Goal: Task Accomplishment & Management: Complete application form

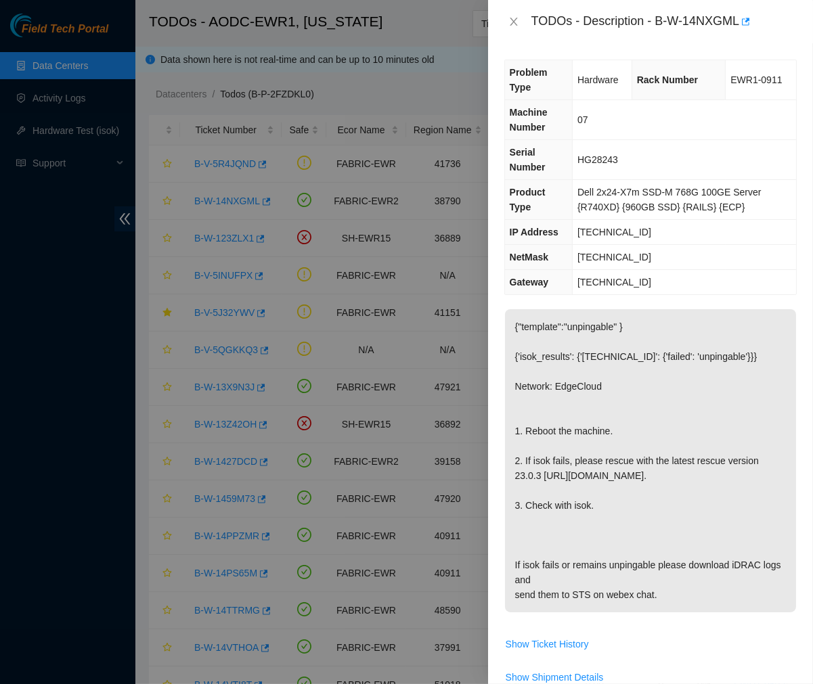
scroll to position [499, 0]
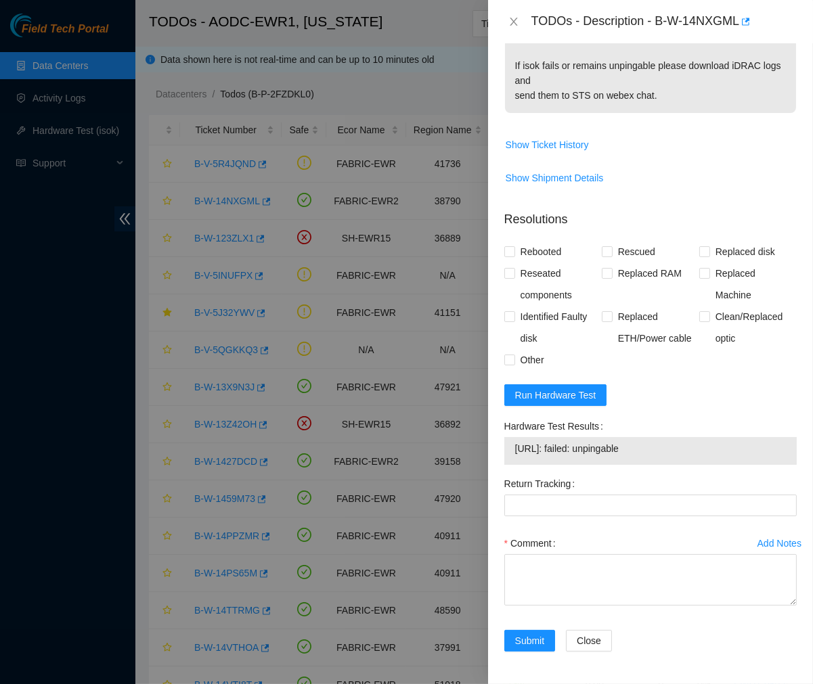
click at [665, 453] on span "23.48.101.106: failed: unpingable" at bounding box center [650, 448] width 271 height 15
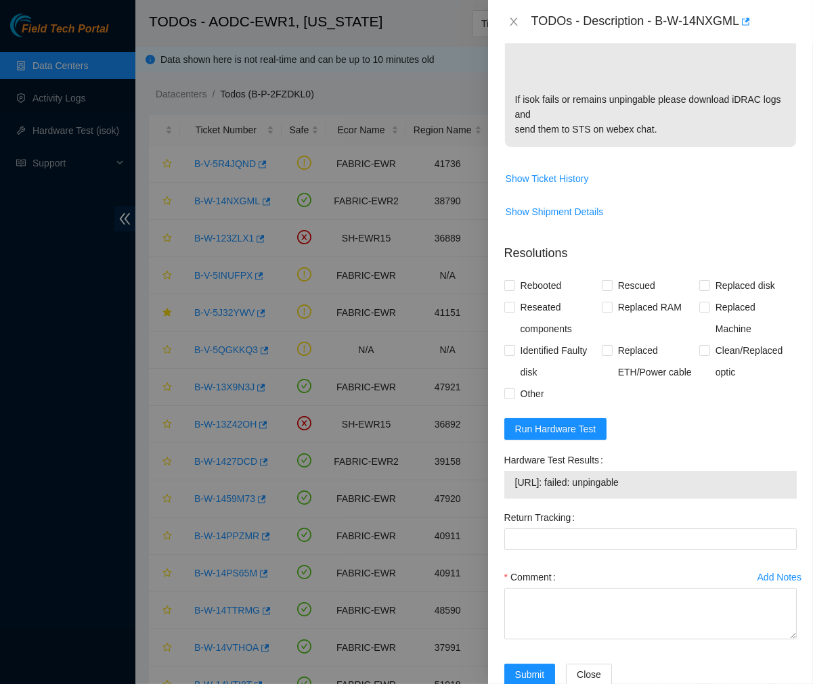
scroll to position [467, 0]
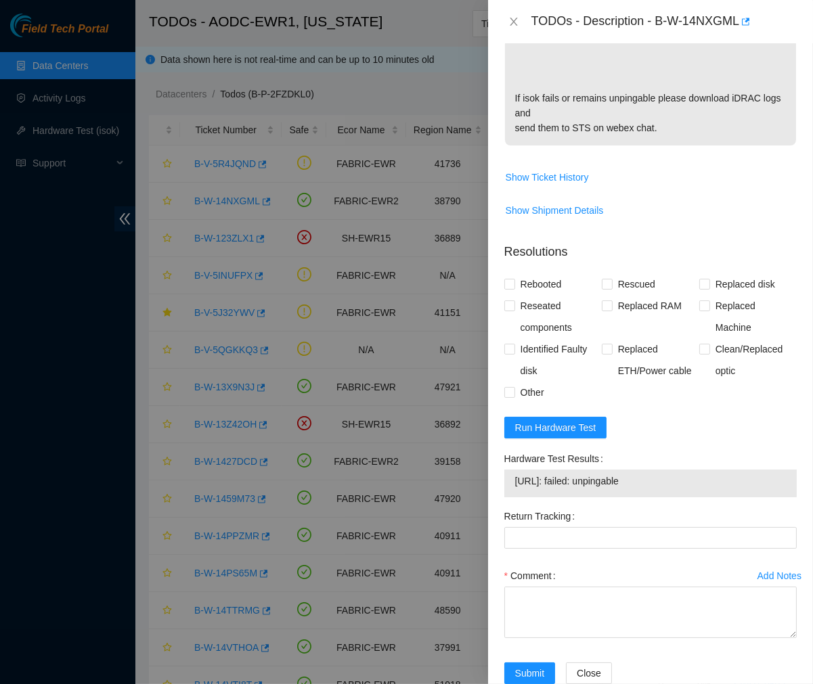
drag, startPoint x: 659, startPoint y: 483, endPoint x: 515, endPoint y: 483, distance: 144.1
click at [515, 483] on span "23.48.101.106: failed: unpingable" at bounding box center [650, 481] width 271 height 15
copy span "23.48.101.106: failed: unpingable"
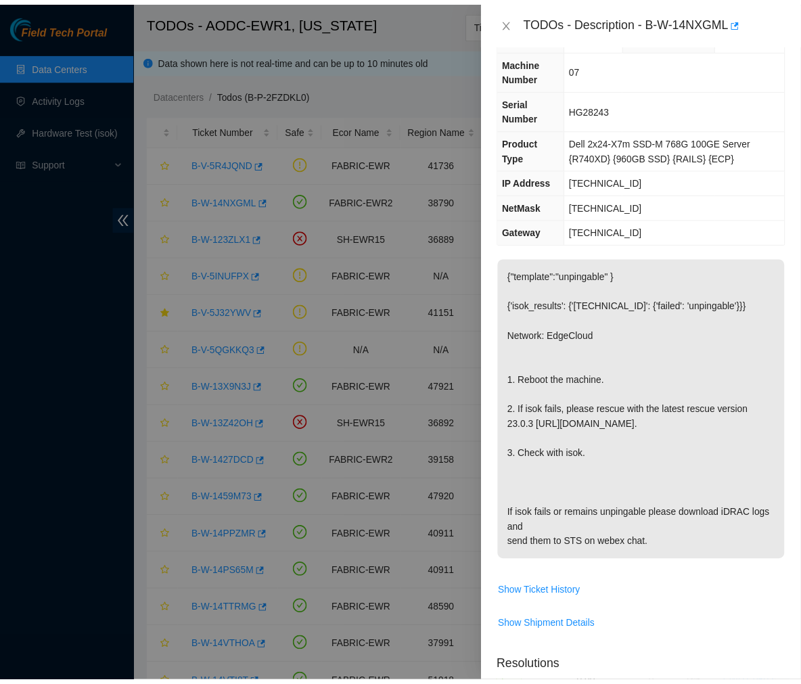
scroll to position [49, 0]
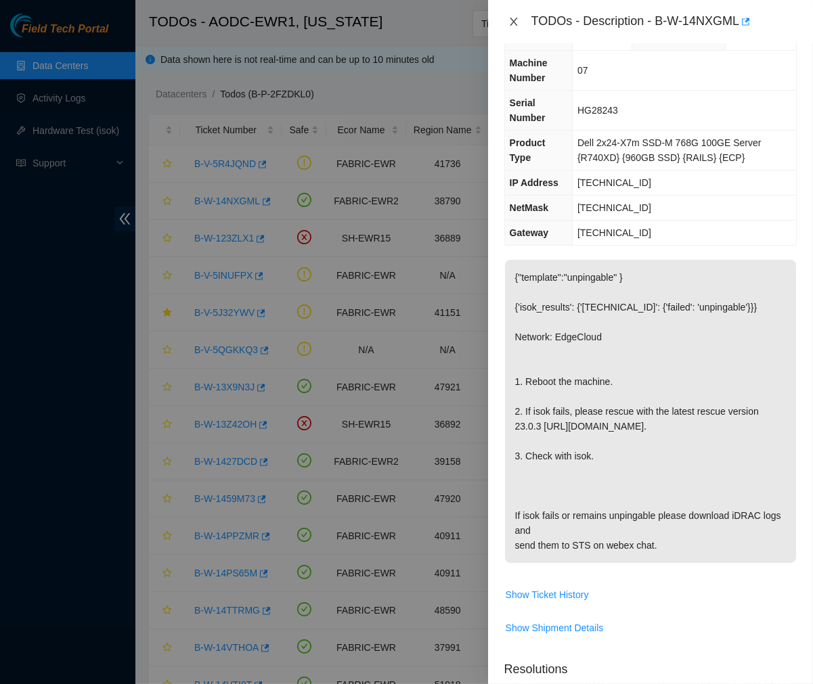
click at [513, 23] on icon "close" at bounding box center [513, 21] width 11 height 11
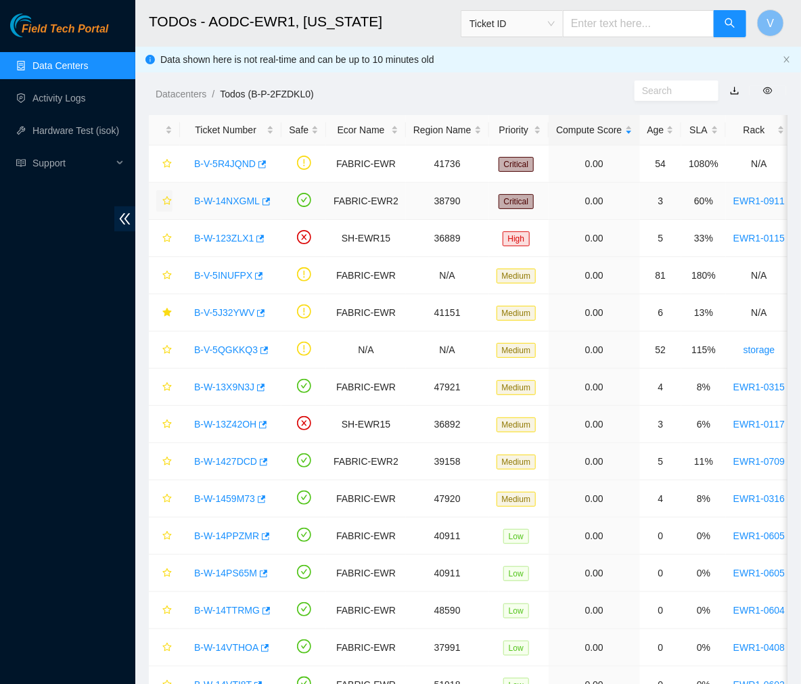
click at [164, 202] on icon "star" at bounding box center [166, 200] width 9 height 9
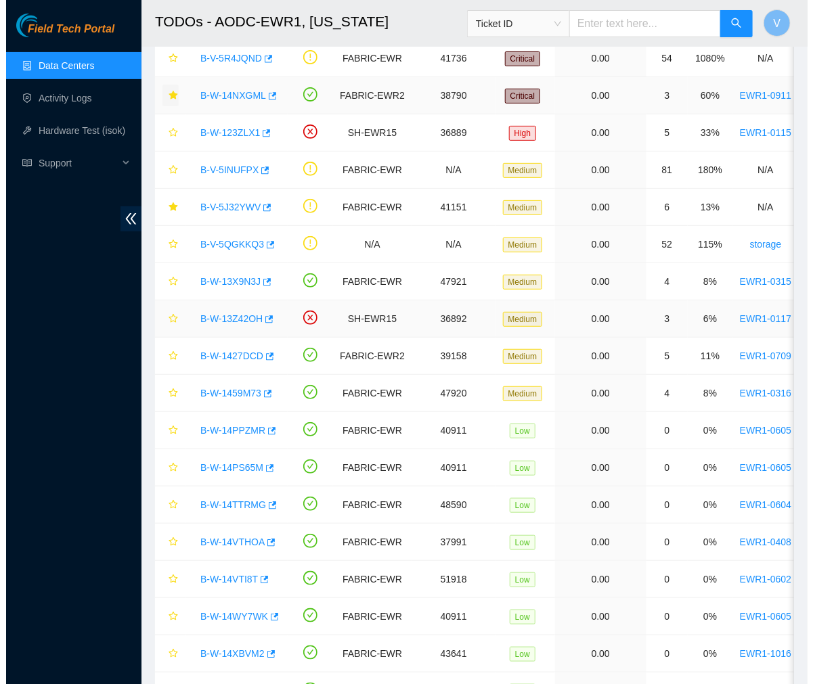
scroll to position [112, 0]
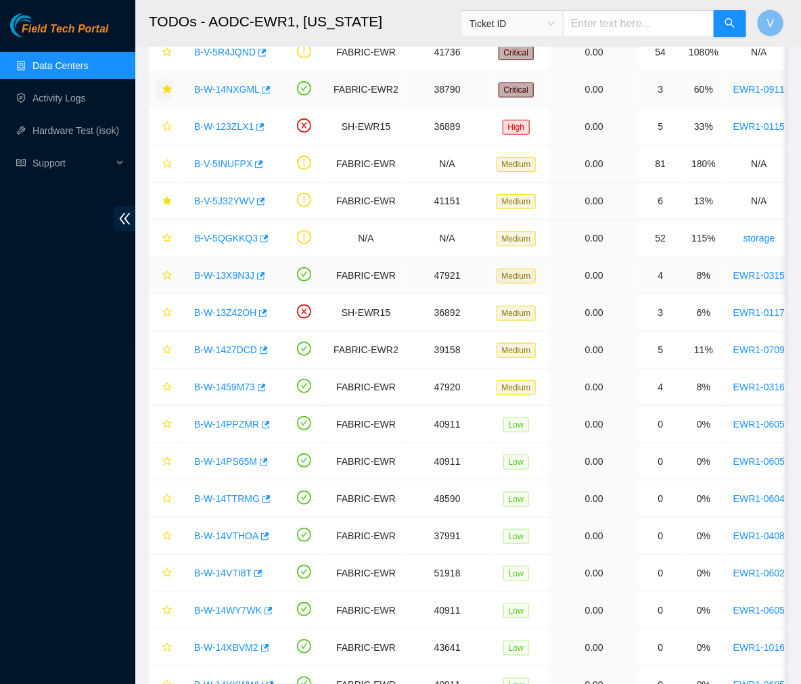
click at [222, 275] on link "B-W-13X9N3J" at bounding box center [224, 275] width 60 height 11
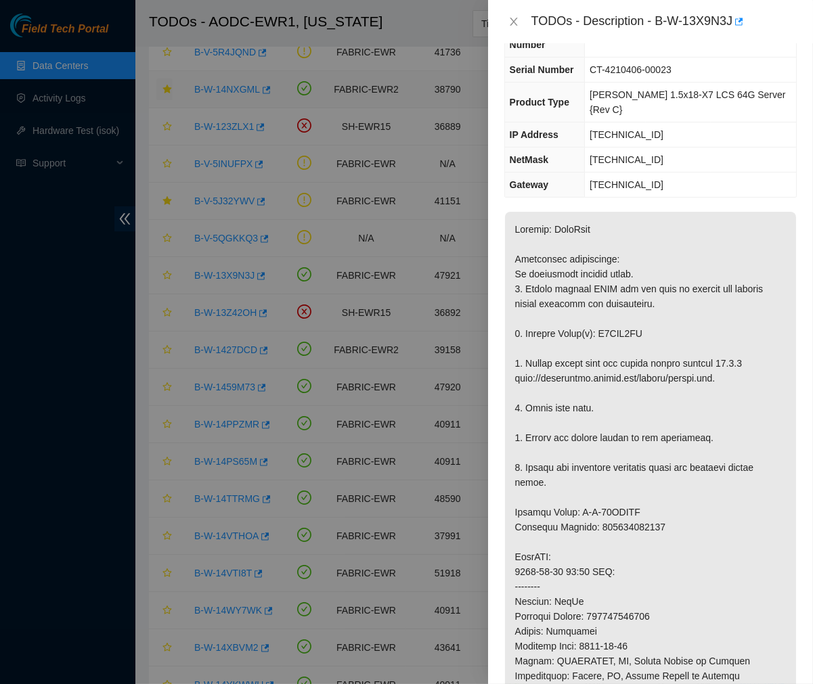
scroll to position [93, 0]
drag, startPoint x: 655, startPoint y: 22, endPoint x: 733, endPoint y: 28, distance: 78.1
click at [733, 28] on div "TODOs - Description - B-W-13X9N3J" at bounding box center [663, 22] width 265 height 22
copy div "B-W-13X9N3J"
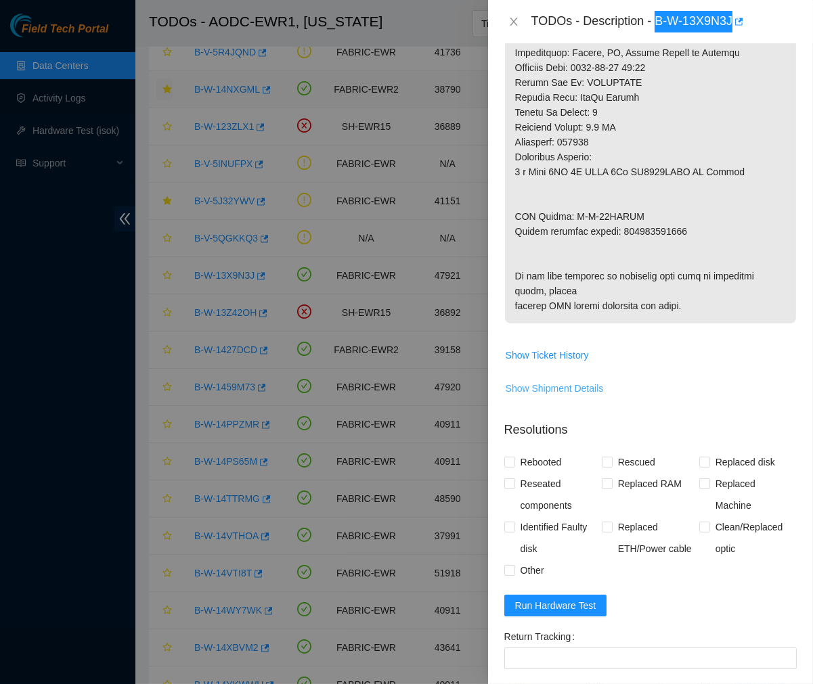
scroll to position [727, 0]
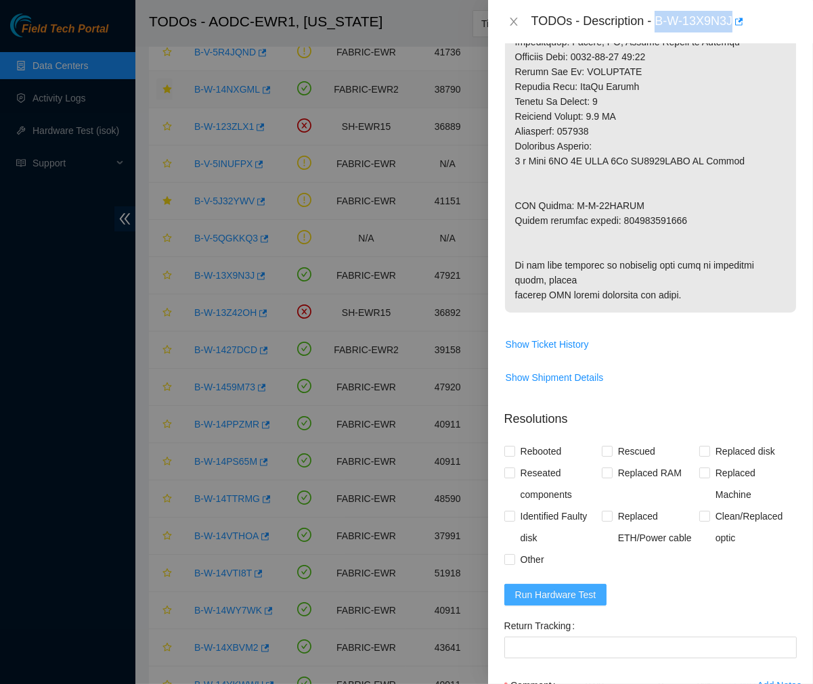
click at [531, 602] on span "Run Hardware Test" at bounding box center [555, 594] width 81 height 15
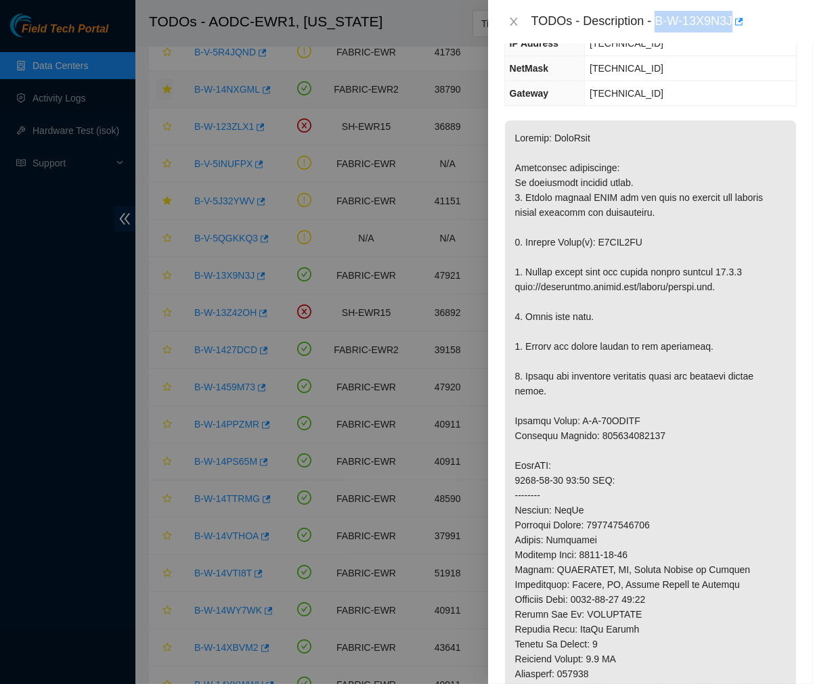
scroll to position [192, 0]
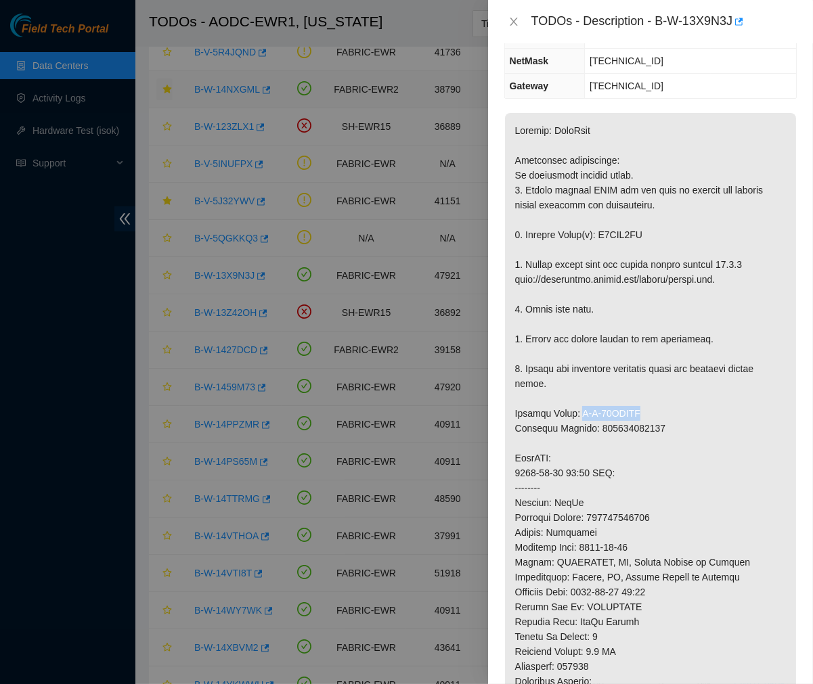
drag, startPoint x: 643, startPoint y: 380, endPoint x: 577, endPoint y: 382, distance: 66.4
click at [577, 382] on p at bounding box center [650, 480] width 291 height 735
copy p "B-W-13XHLGL"
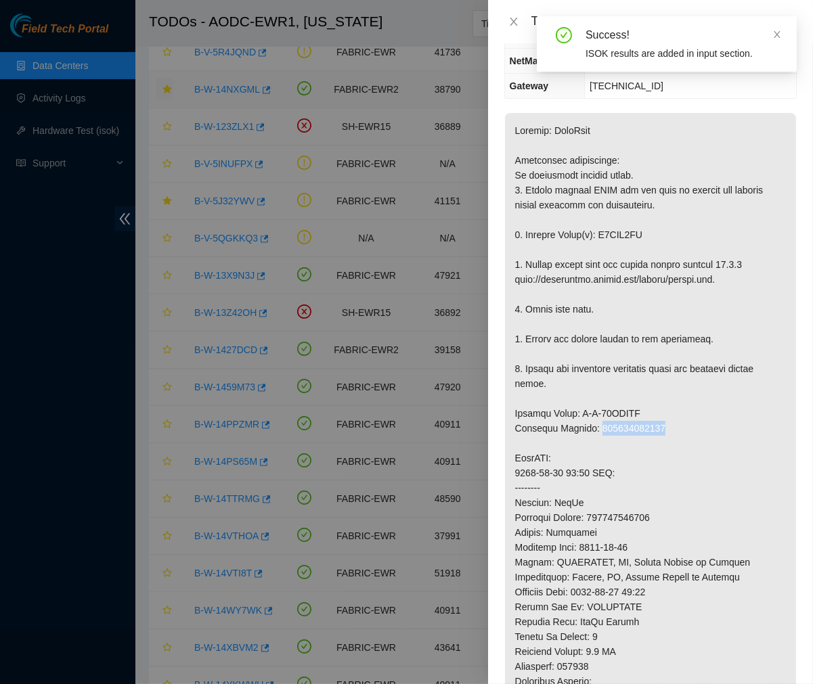
drag, startPoint x: 655, startPoint y: 394, endPoint x: 596, endPoint y: 401, distance: 59.9
click at [596, 401] on p at bounding box center [650, 480] width 291 height 735
copy p "463470046531"
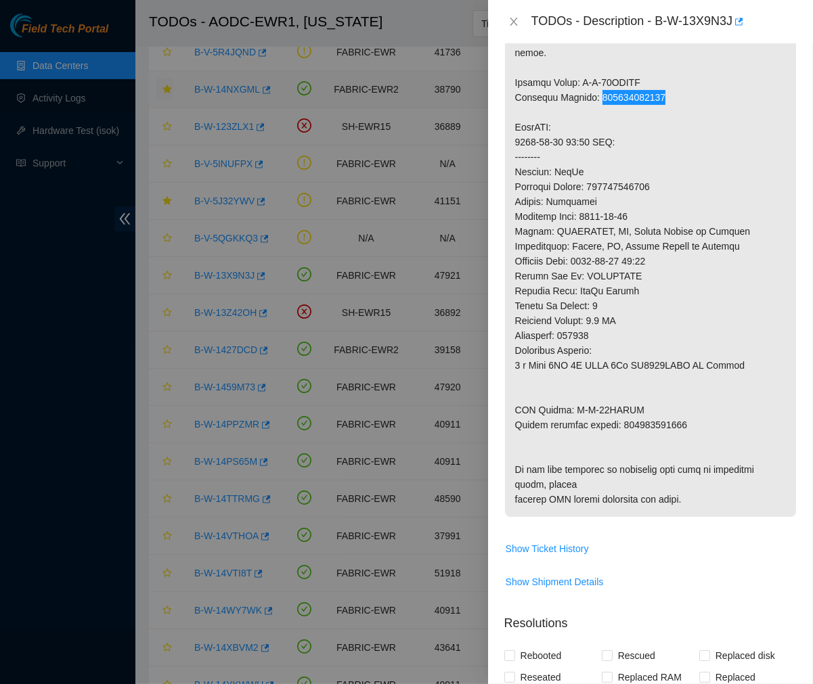
scroll to position [523, 0]
drag, startPoint x: 639, startPoint y: 381, endPoint x: 570, endPoint y: 384, distance: 69.1
click at [570, 384] on p at bounding box center [650, 148] width 291 height 735
copy p "B-W-13XHLGU"
drag, startPoint x: 679, startPoint y: 395, endPoint x: 617, endPoint y: 397, distance: 62.3
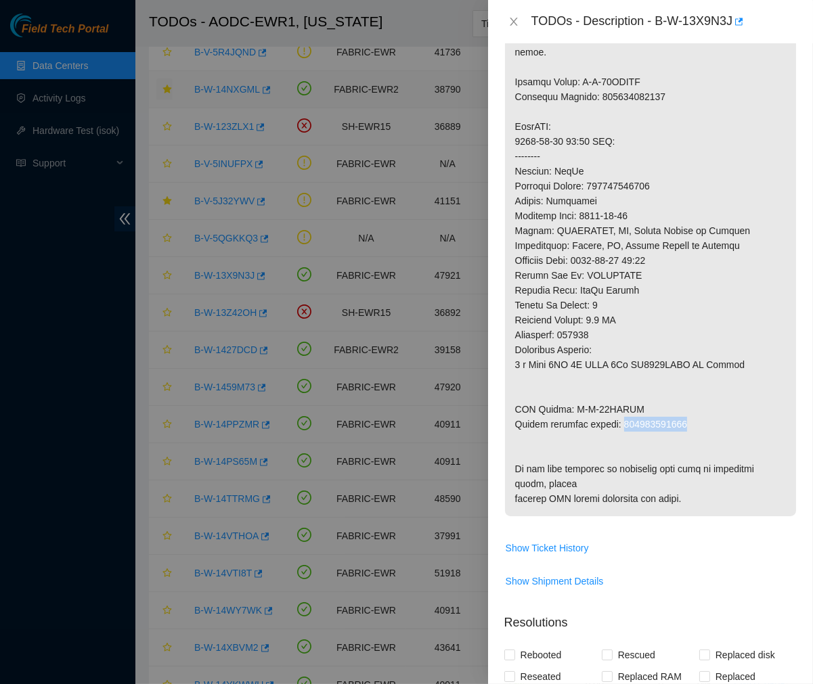
click at [617, 397] on p at bounding box center [650, 148] width 291 height 735
copy p "463470046542"
click at [657, 275] on p at bounding box center [650, 148] width 291 height 735
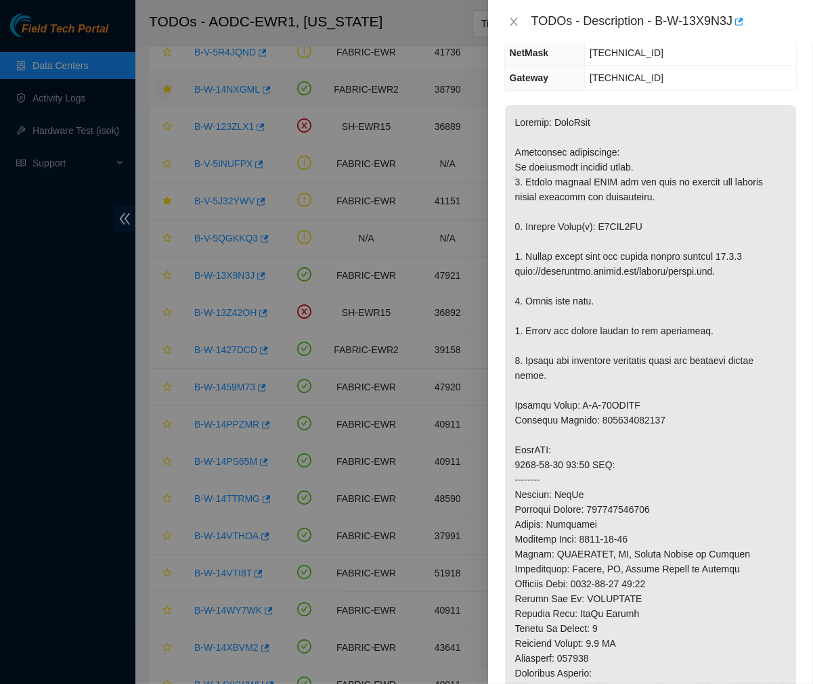
scroll to position [194, 0]
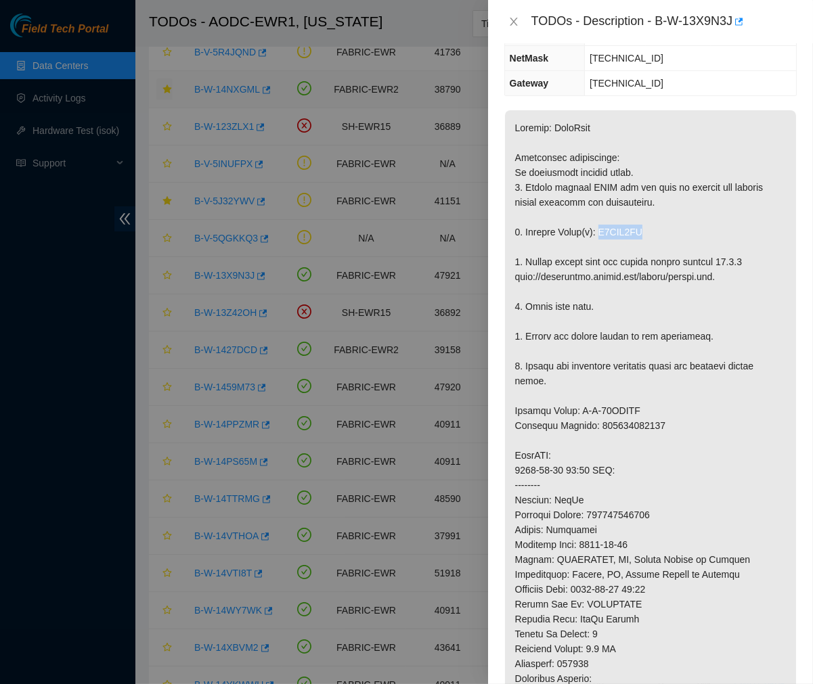
drag, startPoint x: 642, startPoint y: 199, endPoint x: 596, endPoint y: 202, distance: 45.4
click at [596, 202] on p at bounding box center [650, 477] width 291 height 735
copy p "V1JEP8TH"
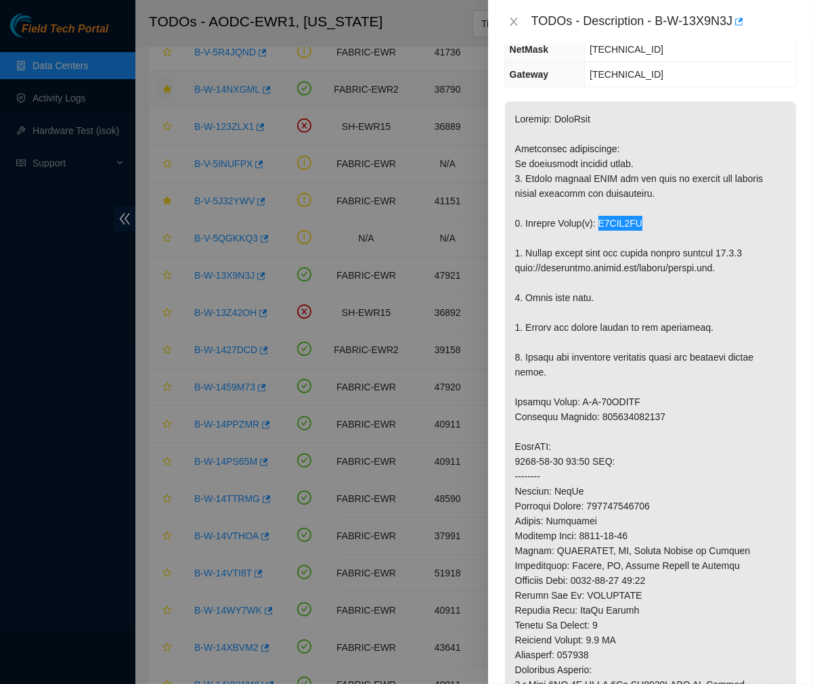
scroll to position [0, 0]
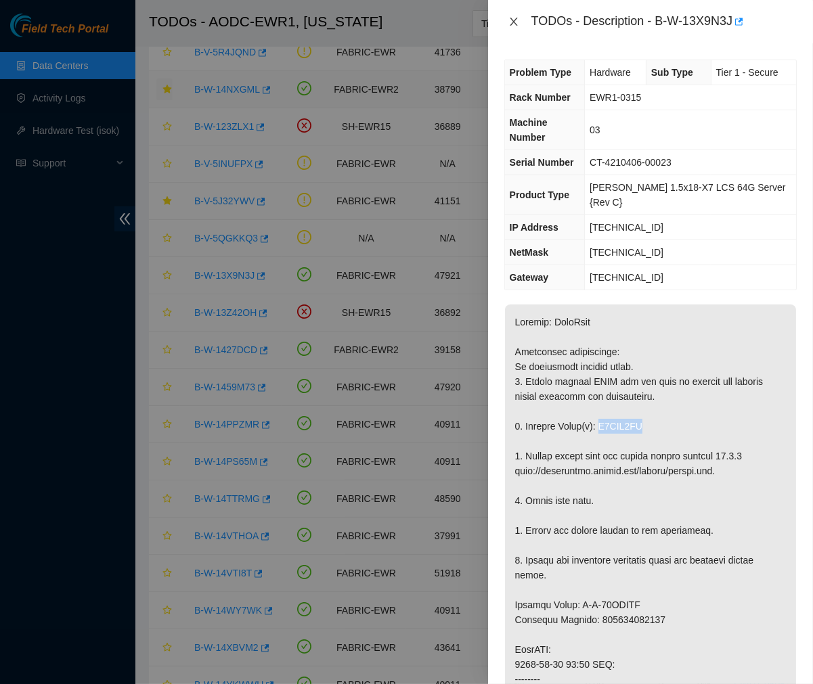
click at [513, 17] on icon "close" at bounding box center [513, 21] width 11 height 11
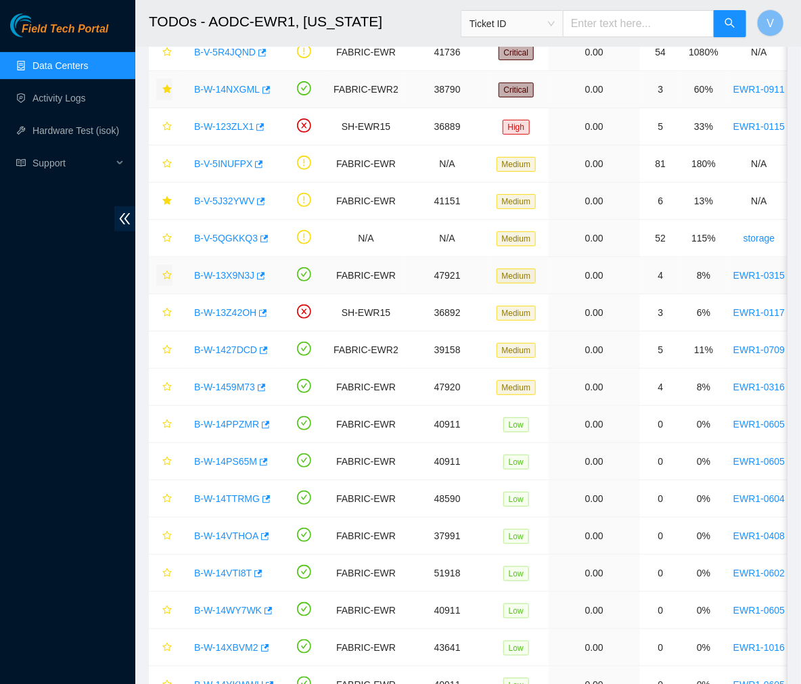
click at [165, 273] on icon "star" at bounding box center [166, 275] width 9 height 9
click at [235, 346] on link "B-W-1427DCD" at bounding box center [225, 349] width 63 height 11
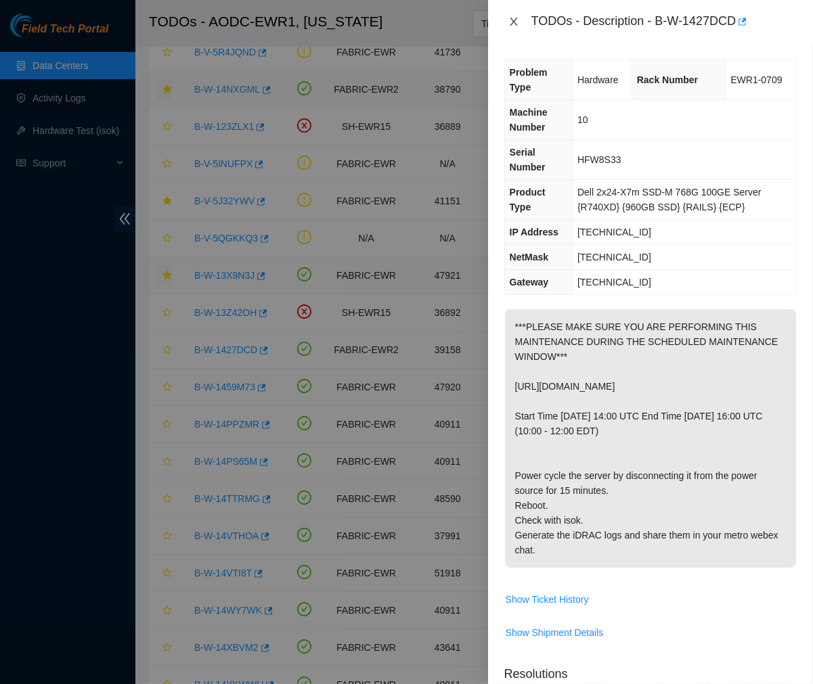
click at [514, 17] on icon "close" at bounding box center [513, 21] width 11 height 11
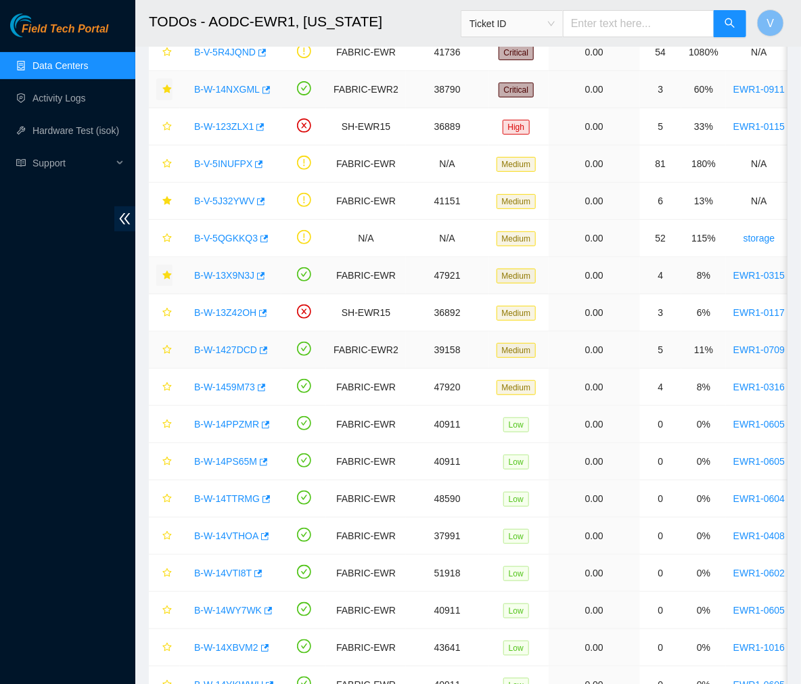
click at [228, 344] on link "B-W-1427DCD" at bounding box center [225, 349] width 63 height 11
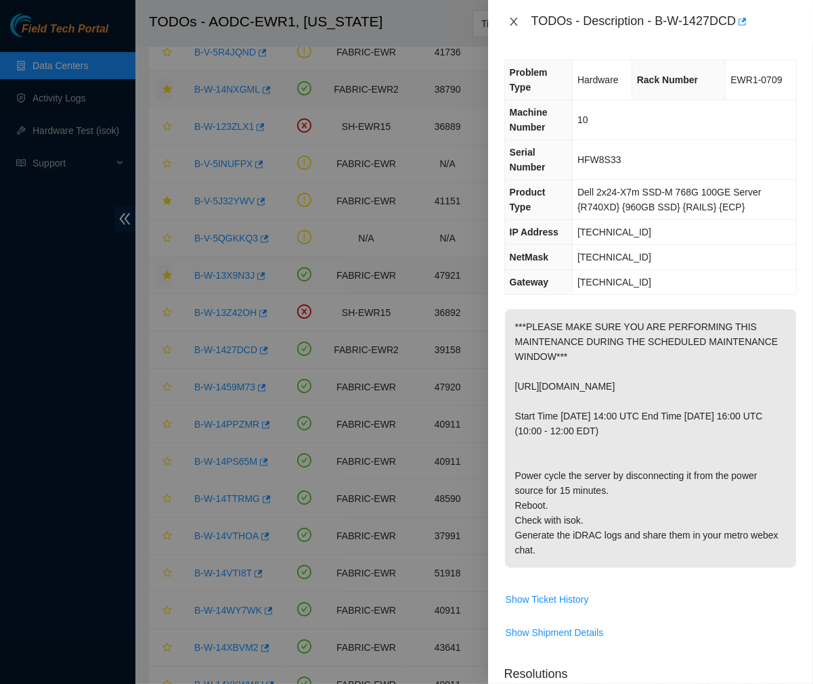
click at [512, 22] on icon "close" at bounding box center [513, 21] width 11 height 11
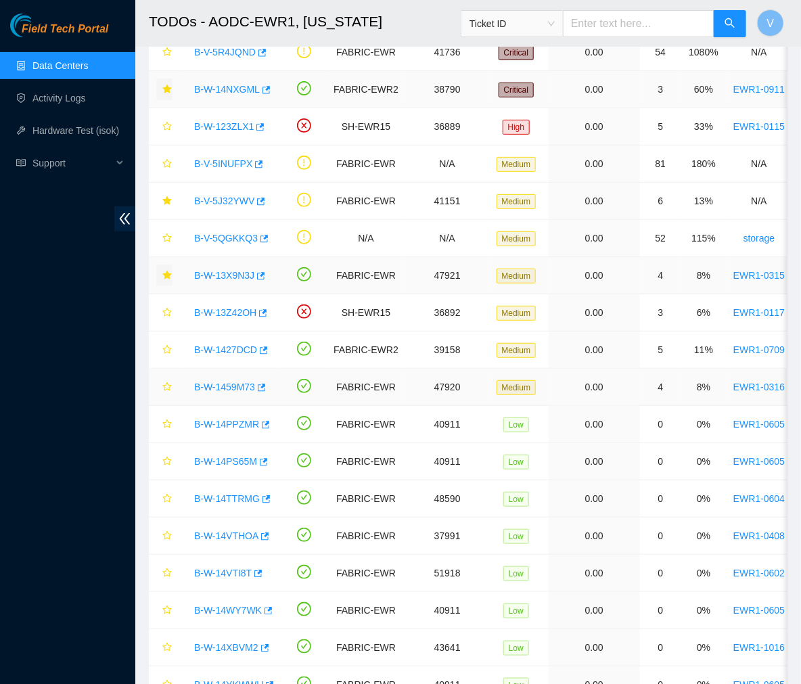
click at [234, 384] on link "B-W-1459M73" at bounding box center [224, 387] width 61 height 11
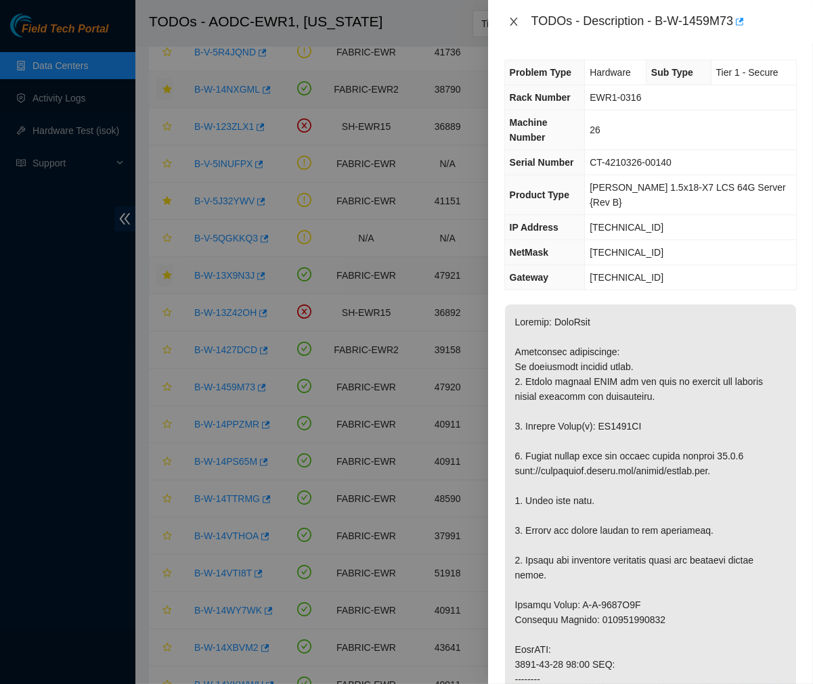
click at [510, 24] on icon "close" at bounding box center [513, 21] width 11 height 11
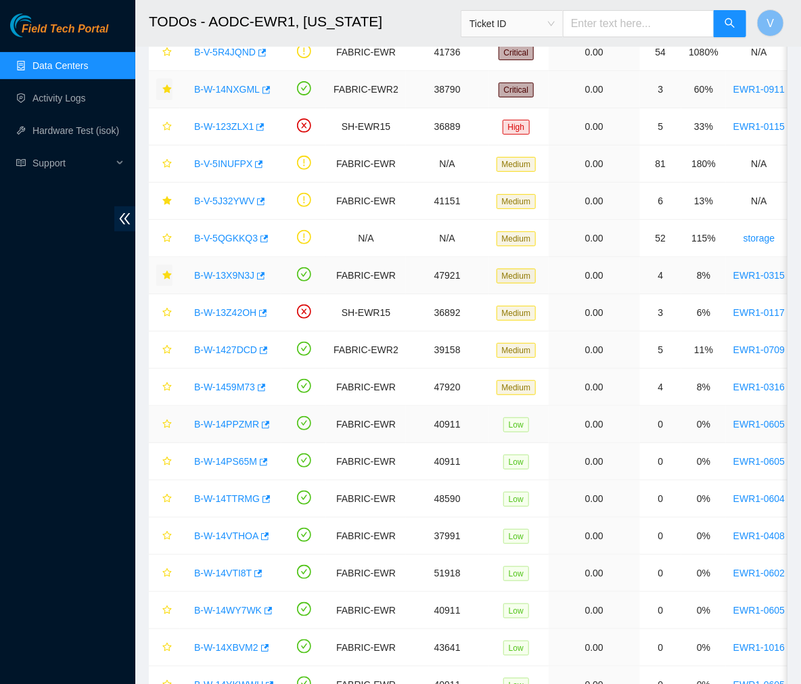
click at [236, 428] on link "B-W-14PPZMR" at bounding box center [226, 424] width 65 height 11
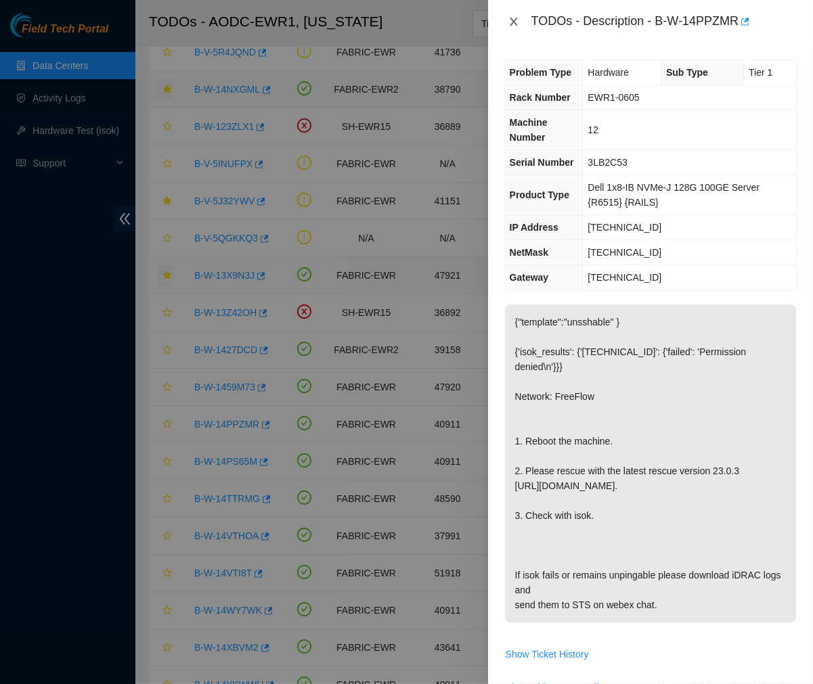
click at [512, 18] on icon "close" at bounding box center [513, 21] width 11 height 11
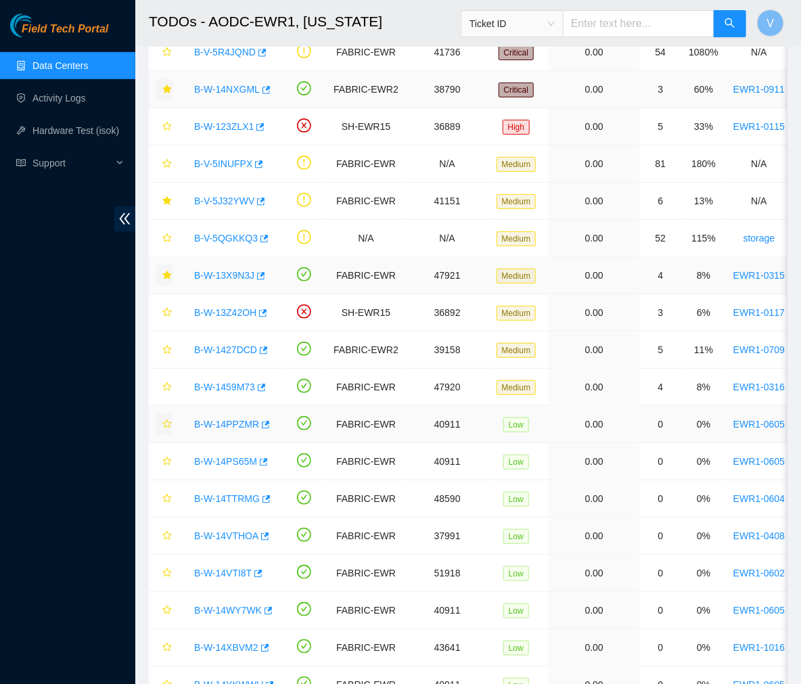
click at [164, 423] on icon "star" at bounding box center [166, 424] width 9 height 9
click at [236, 464] on link "B-W-14PS65M" at bounding box center [225, 461] width 63 height 11
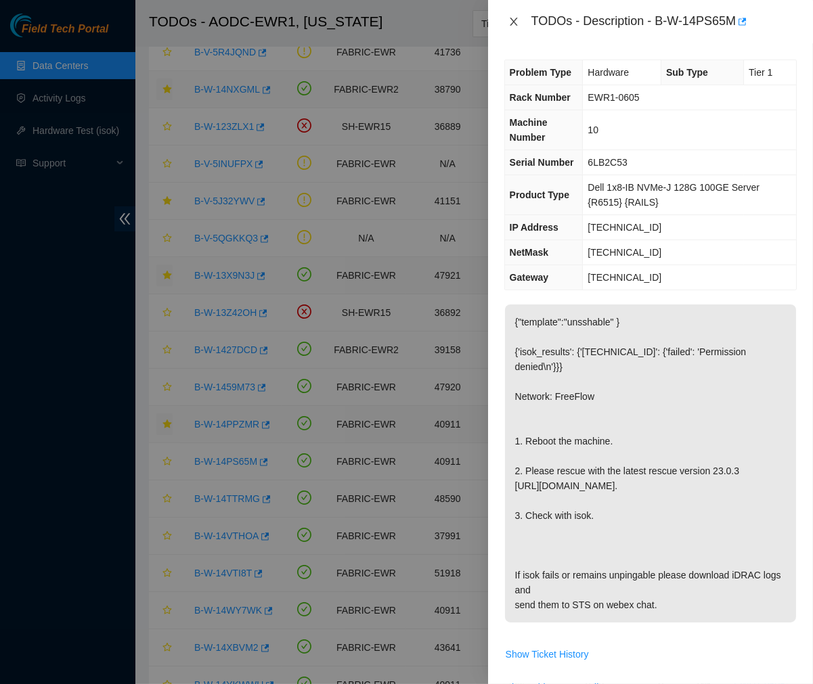
click at [513, 19] on icon "close" at bounding box center [513, 21] width 11 height 11
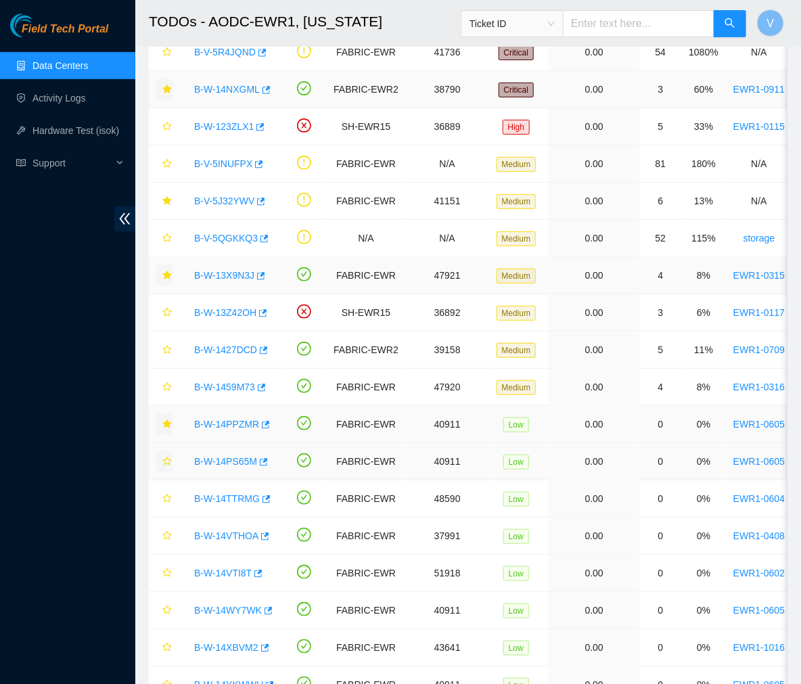
click at [165, 462] on icon "star" at bounding box center [166, 461] width 9 height 9
click at [230, 499] on link "B-W-14TTRMG" at bounding box center [227, 498] width 66 height 11
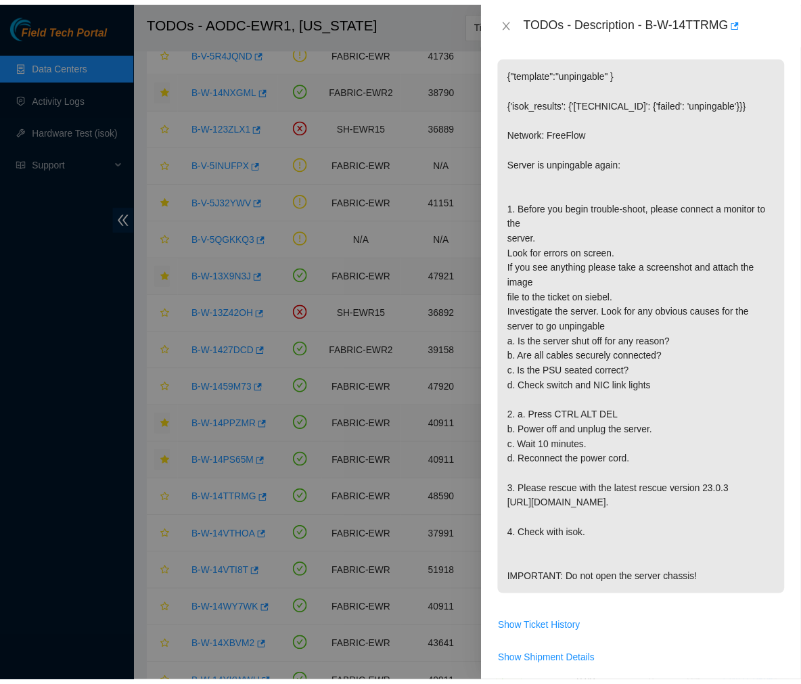
scroll to position [265, 0]
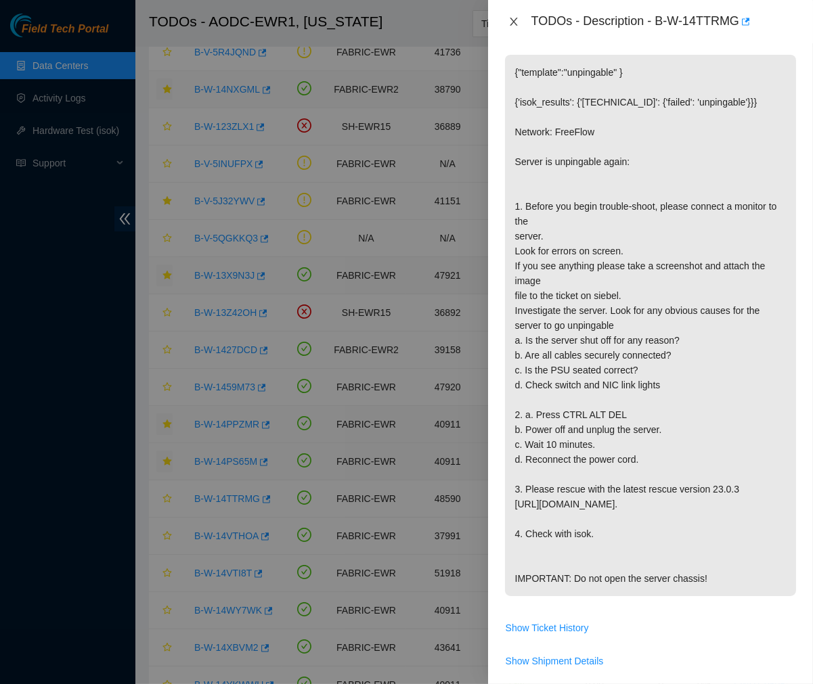
click at [513, 23] on icon "close" at bounding box center [513, 21] width 11 height 11
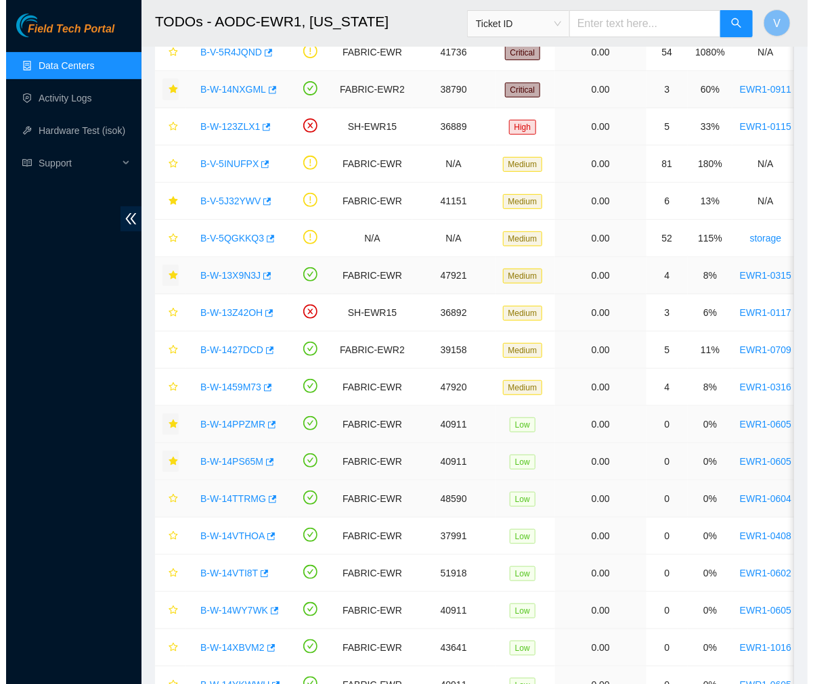
scroll to position [185, 0]
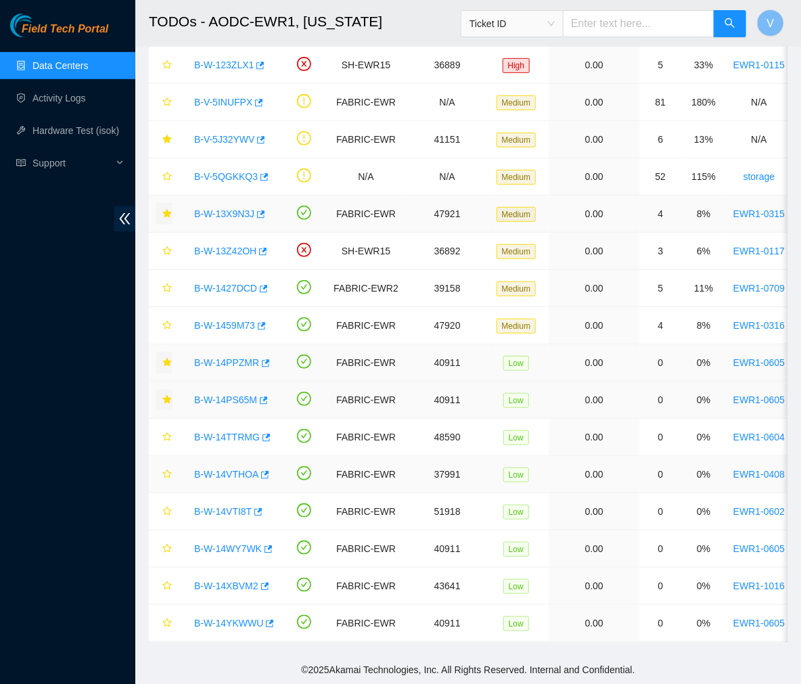
click at [229, 469] on link "B-W-14VTHOA" at bounding box center [226, 474] width 64 height 11
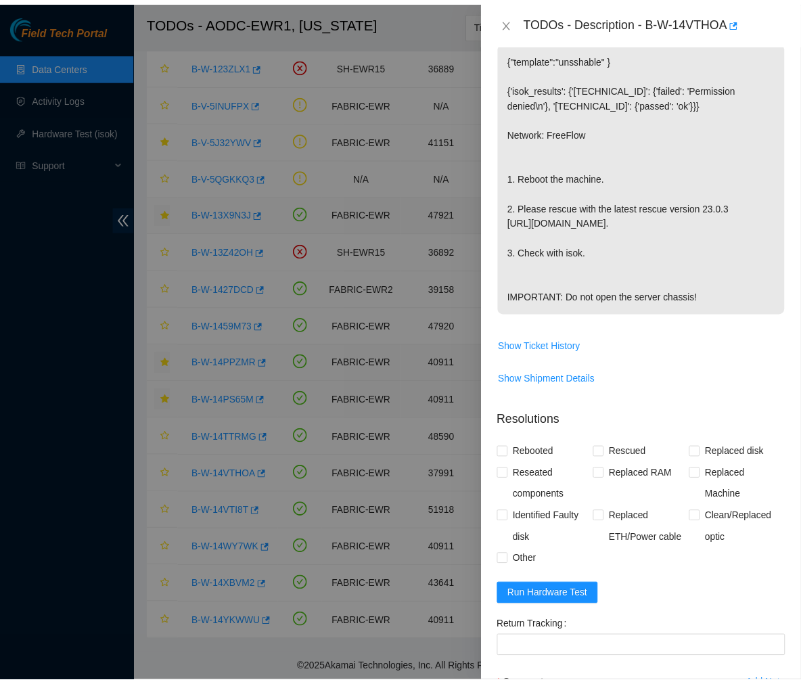
scroll to position [0, 0]
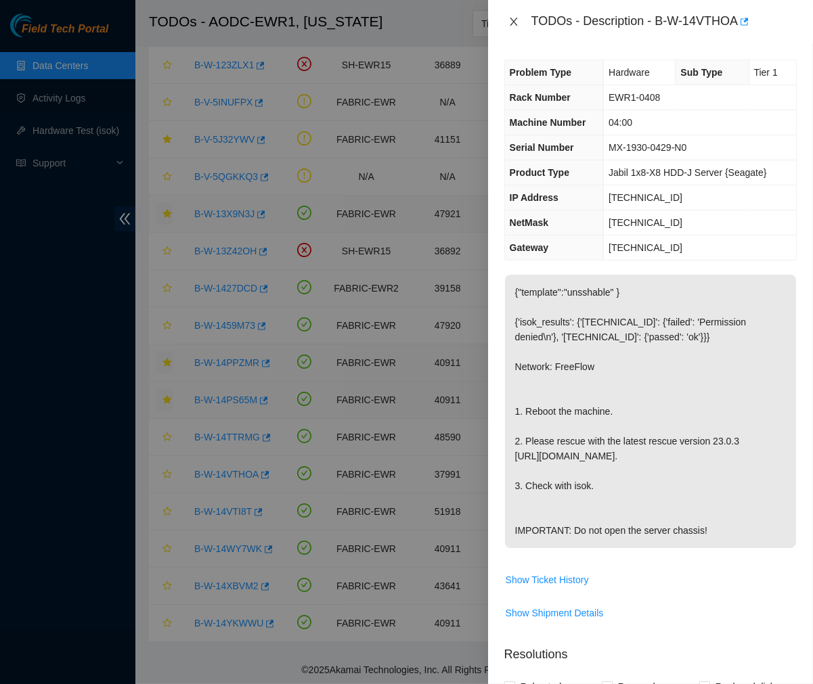
click at [514, 24] on icon "close" at bounding box center [513, 21] width 11 height 11
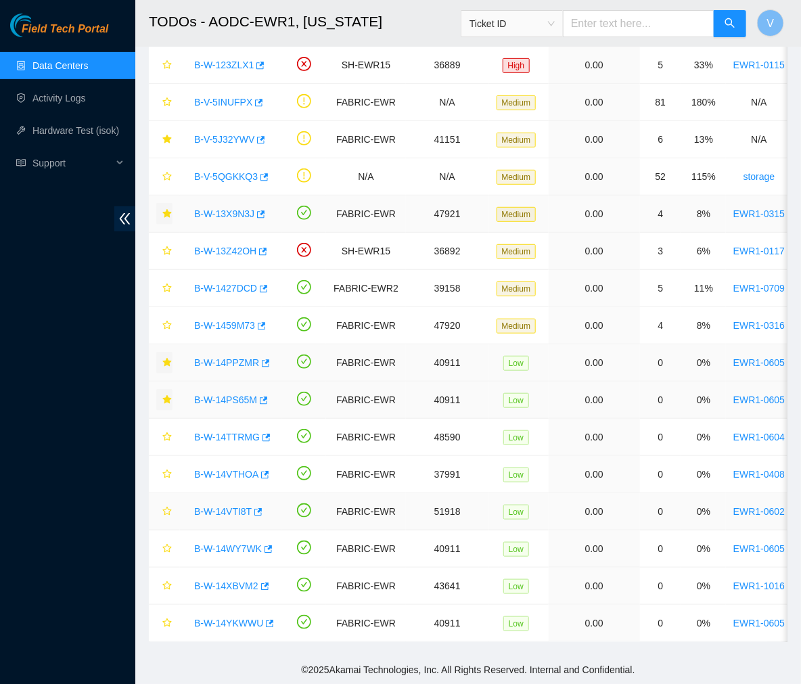
click at [218, 506] on link "B-W-14VTI8T" at bounding box center [223, 511] width 58 height 11
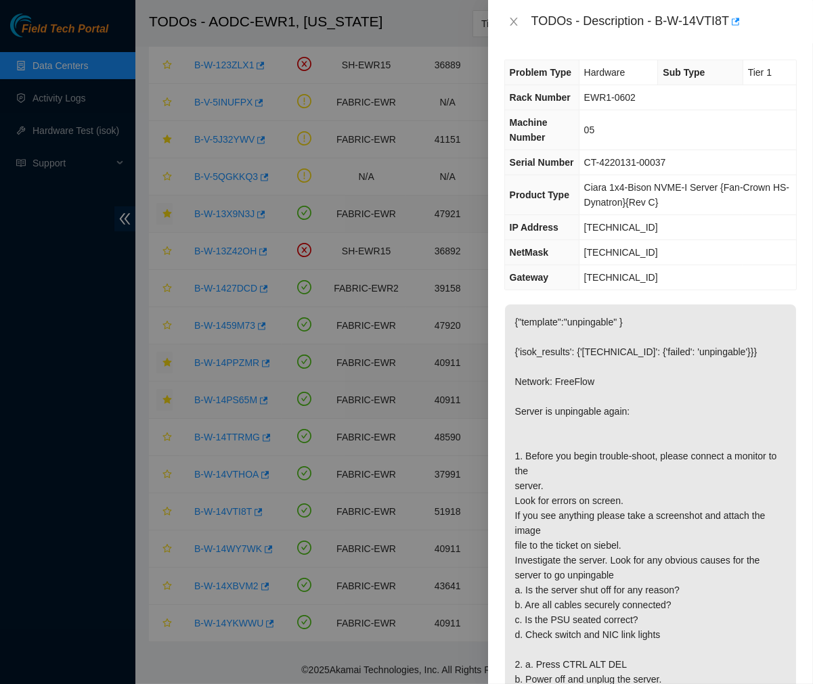
click at [628, 24] on div "TODOs - Description - B-W-14VTI8T" at bounding box center [663, 22] width 265 height 22
click at [515, 17] on icon "close" at bounding box center [513, 21] width 11 height 11
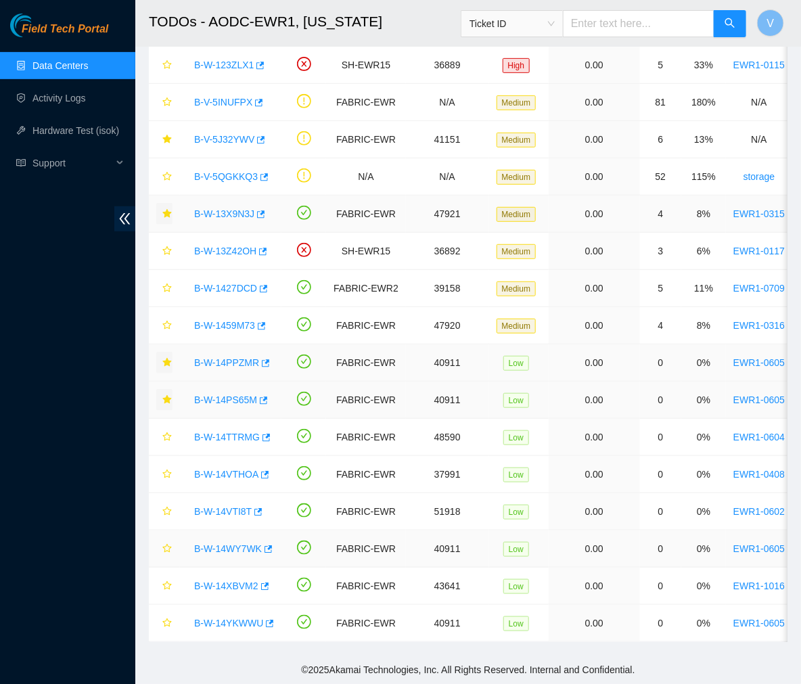
click at [238, 543] on link "B-W-14WY7WK" at bounding box center [228, 548] width 68 height 11
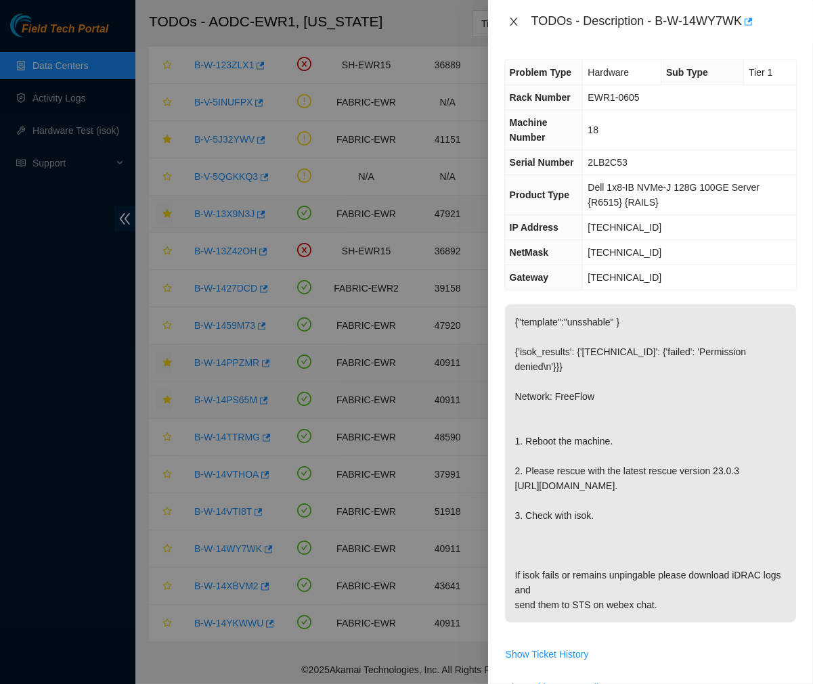
click at [516, 22] on icon "close" at bounding box center [513, 21] width 11 height 11
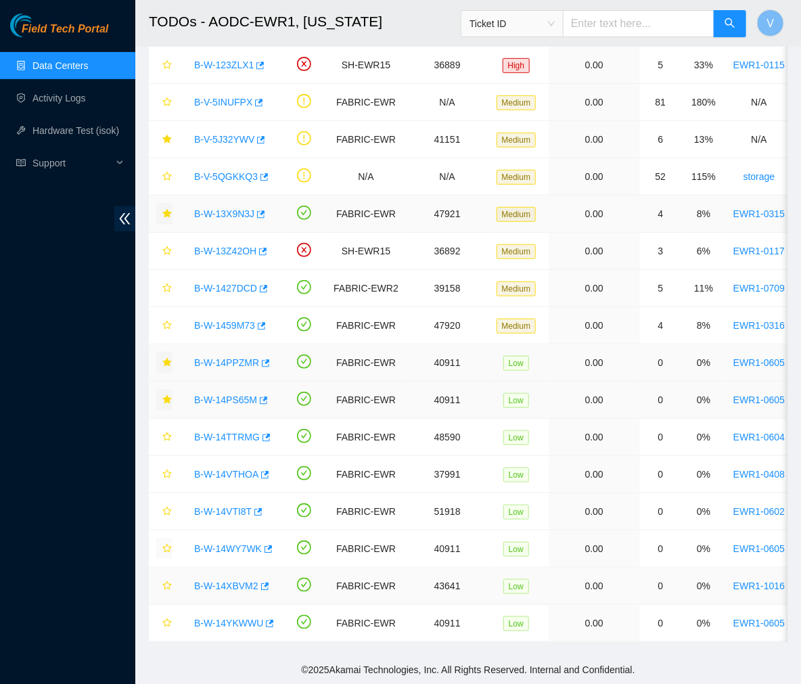
drag, startPoint x: 164, startPoint y: 536, endPoint x: 223, endPoint y: 575, distance: 71.3
click at [223, 575] on tbody "B-V-5R4JQND FABRIC-EWR 41736 Critical 0.00 54 1080% N/A N/A N/A N/A N/A B-W-14N…" at bounding box center [778, 307] width 1259 height 670
click at [166, 544] on icon "star" at bounding box center [166, 548] width 9 height 9
click at [221, 581] on link "B-W-14XBVM2" at bounding box center [226, 586] width 64 height 11
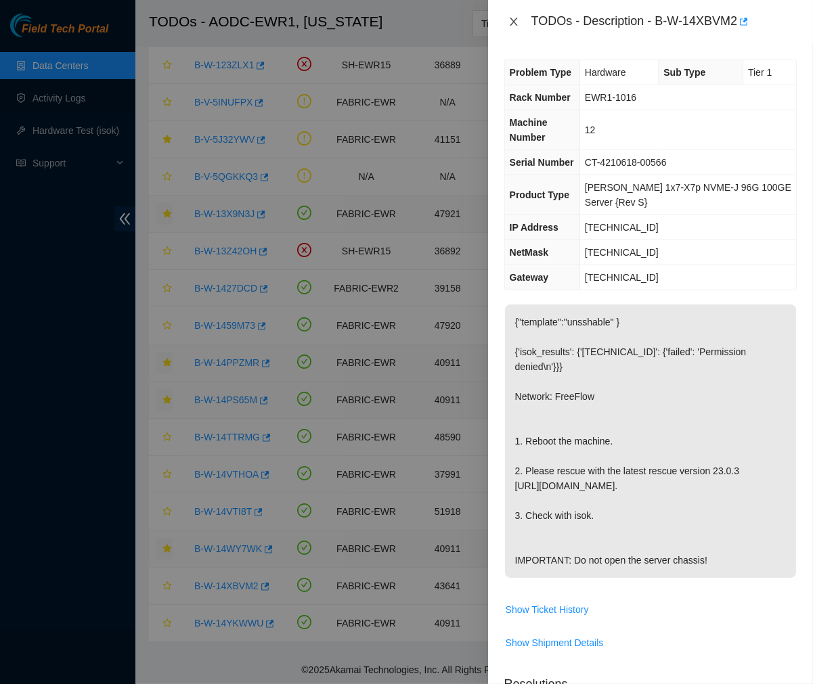
click at [511, 19] on icon "close" at bounding box center [513, 22] width 7 height 8
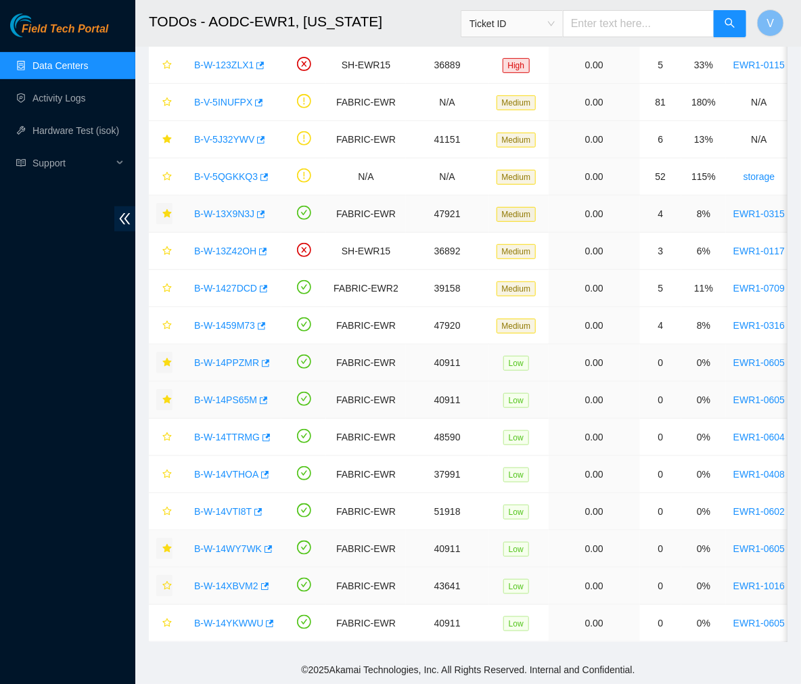
click at [164, 581] on icon "star" at bounding box center [166, 585] width 9 height 9
click at [229, 618] on link "B-W-14YKWWU" at bounding box center [228, 623] width 69 height 11
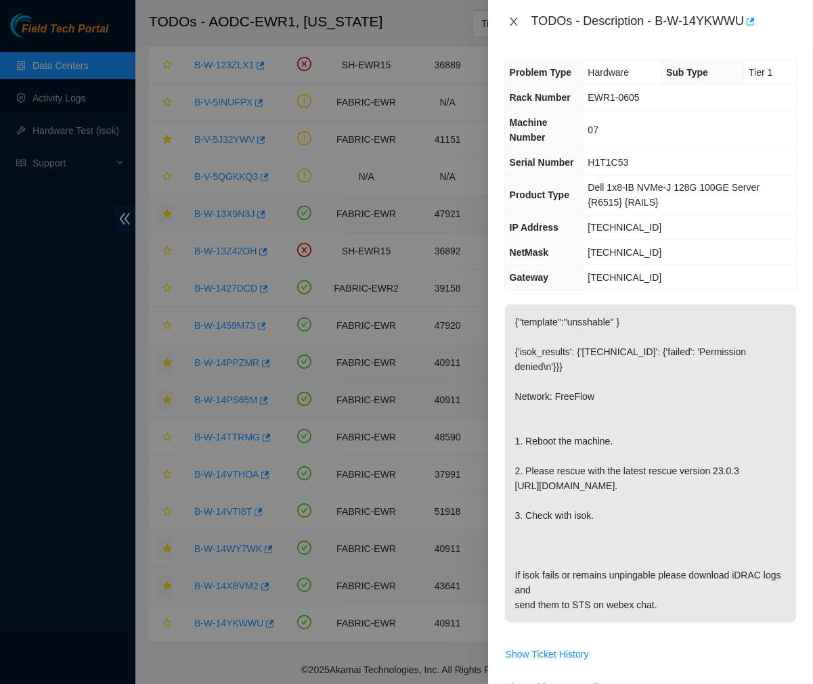
click at [508, 18] on icon "close" at bounding box center [513, 21] width 11 height 11
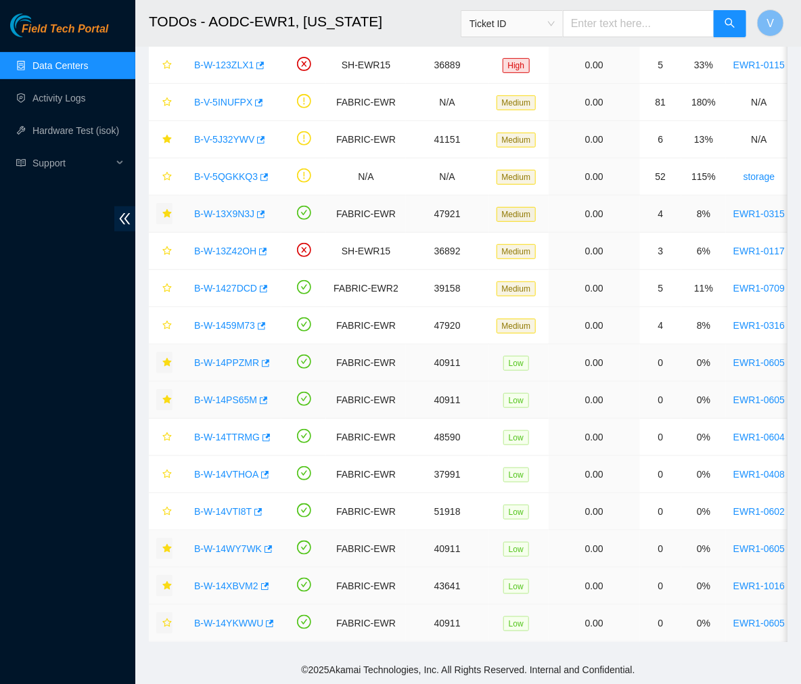
click at [165, 619] on icon "star" at bounding box center [166, 623] width 9 height 9
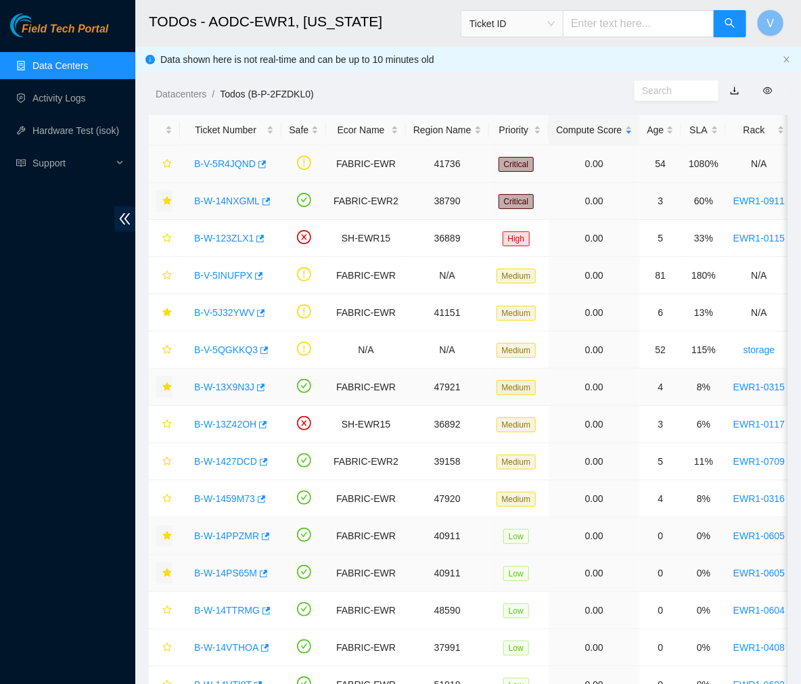
click at [208, 162] on link "B-V-5R4JQND" at bounding box center [225, 163] width 62 height 11
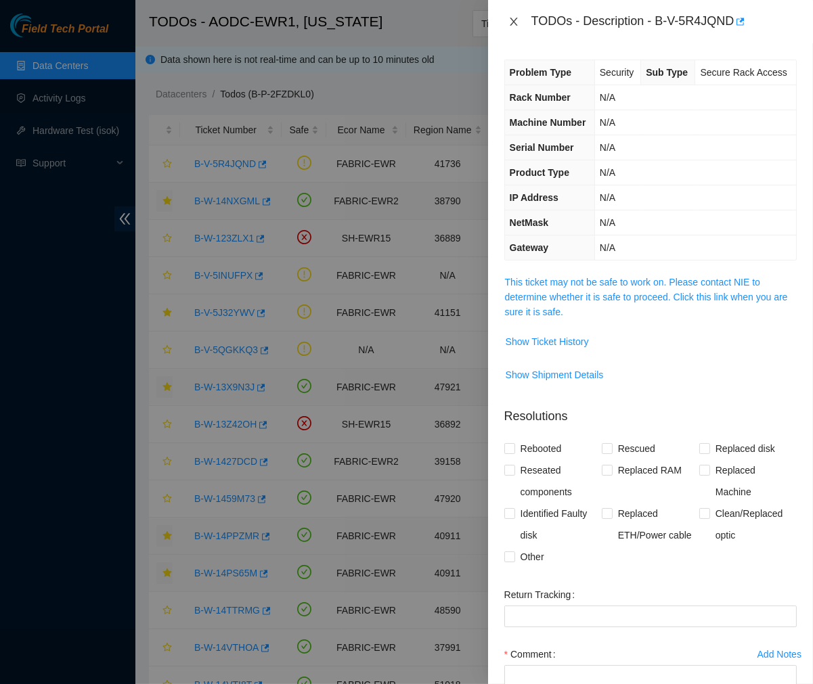
click at [509, 24] on icon "close" at bounding box center [513, 21] width 11 height 11
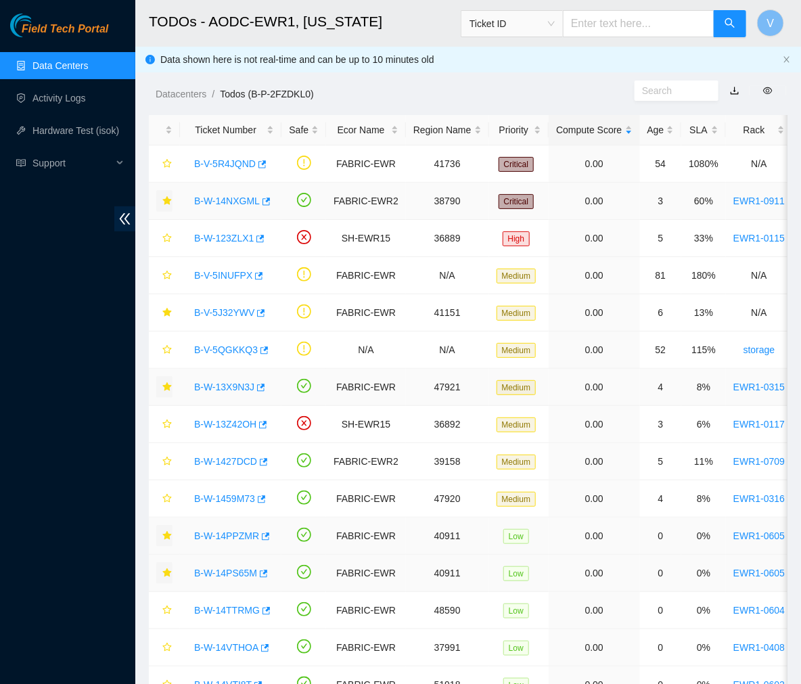
click at [210, 204] on link "B-W-14NXGML" at bounding box center [227, 201] width 66 height 11
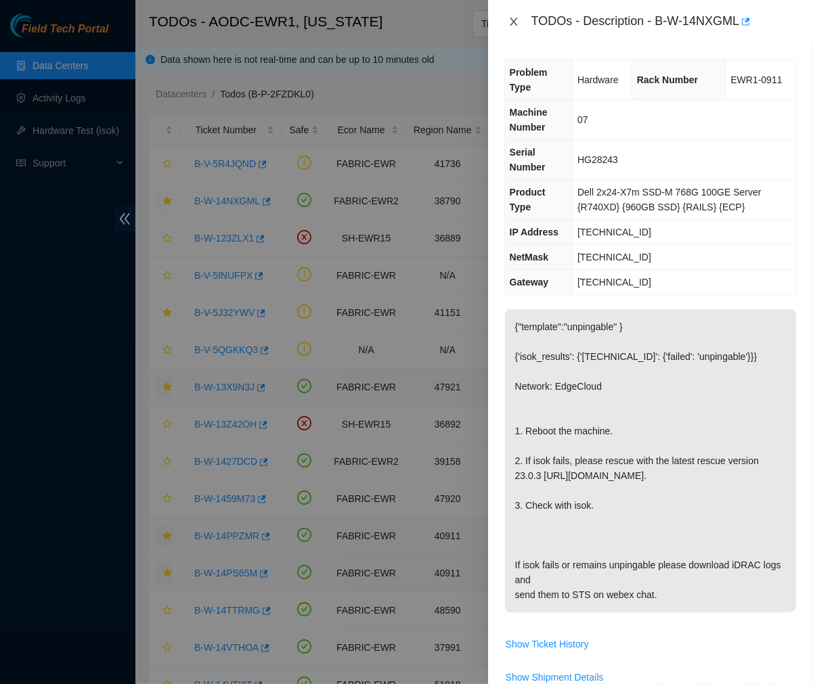
click at [512, 17] on icon "close" at bounding box center [513, 21] width 11 height 11
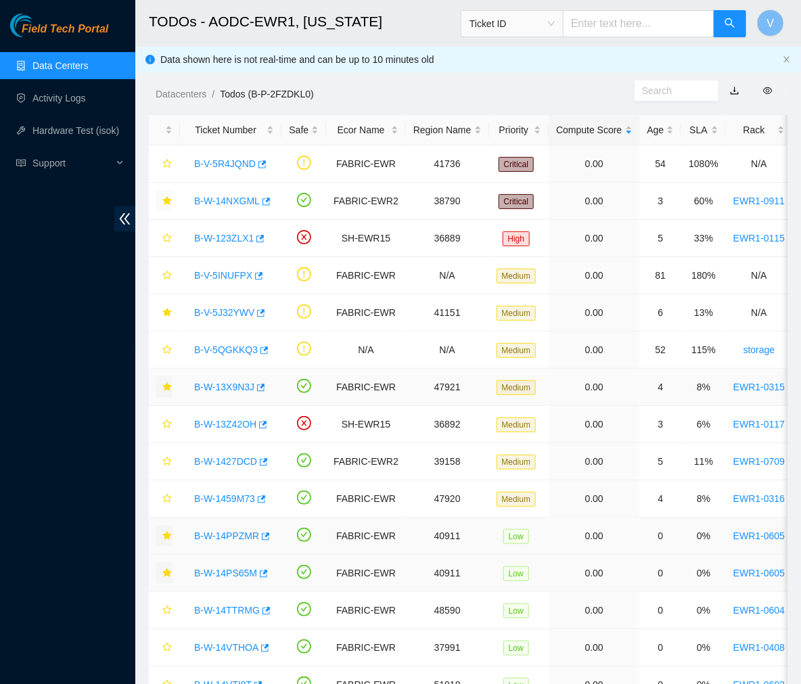
click at [434, 19] on h2 "TODOs - AODC-EWR1, New Jersey" at bounding box center [420, 21] width 542 height 43
click at [238, 386] on link "B-W-13X9N3J" at bounding box center [224, 387] width 60 height 11
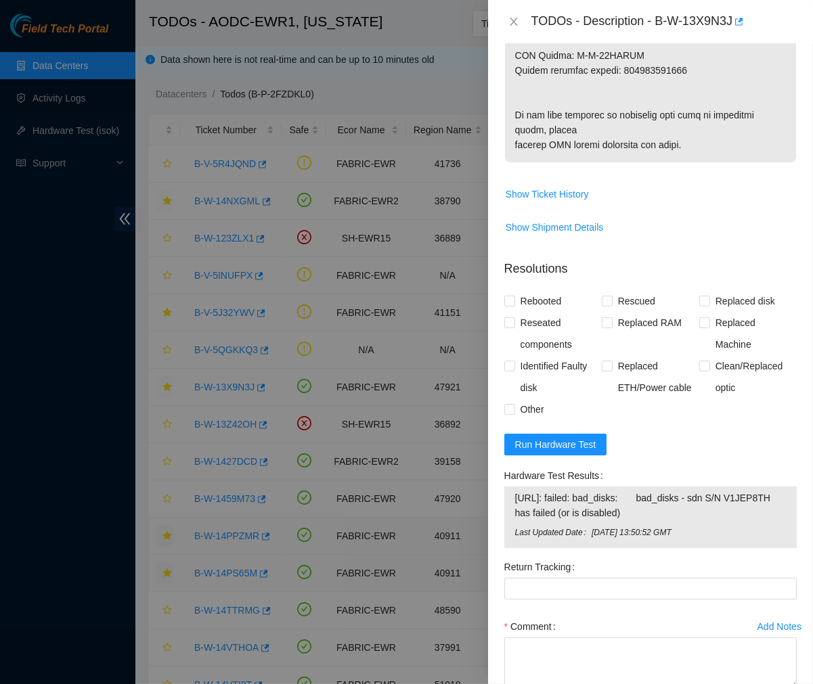
scroll to position [880, 0]
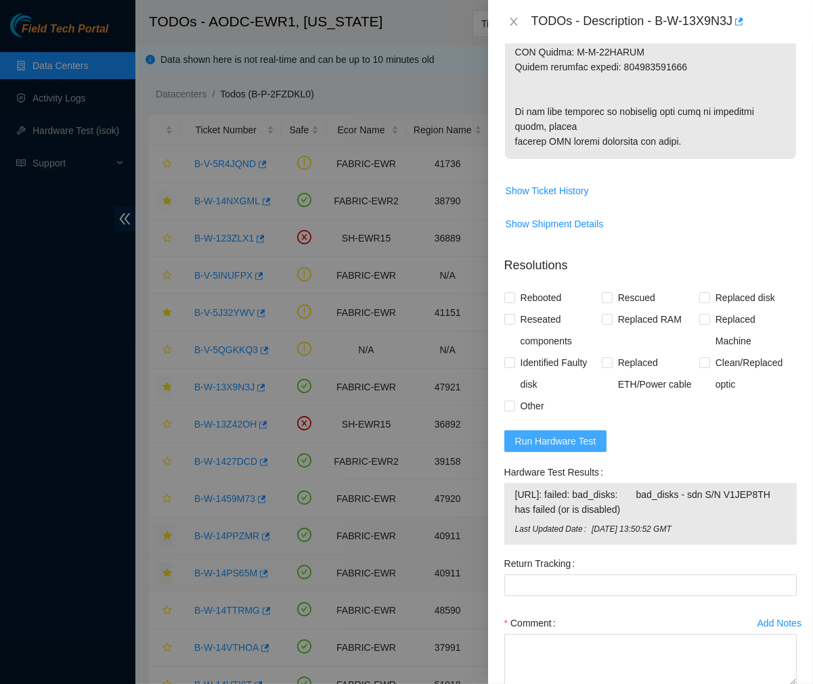
click at [563, 449] on span "Run Hardware Test" at bounding box center [555, 441] width 81 height 15
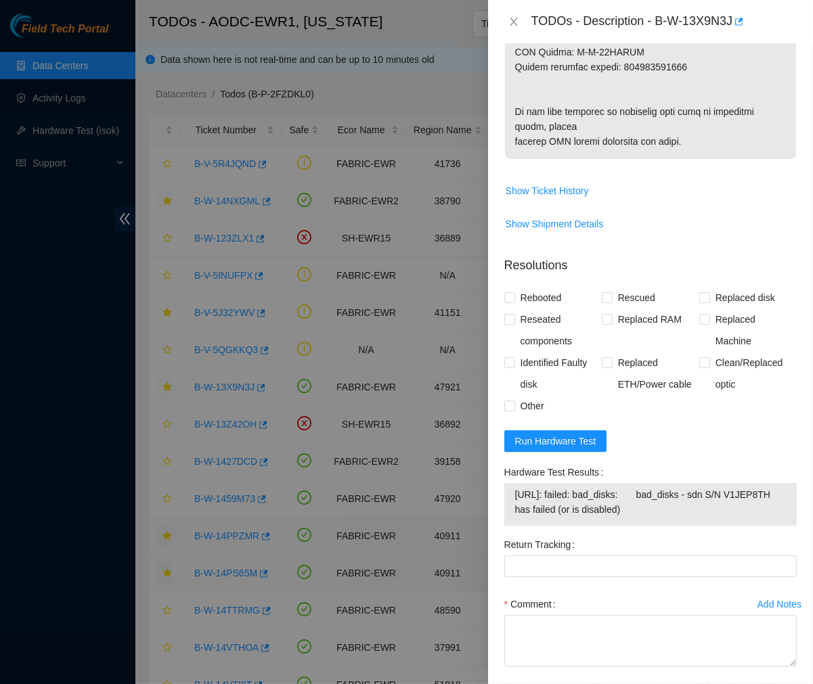
drag, startPoint x: 667, startPoint y: 542, endPoint x: 503, endPoint y: 537, distance: 163.9
click at [503, 534] on div "Hardware Test Results 23.62.227.198: failed: bad_disks: bad_disks - sdn S/N V1J…" at bounding box center [650, 498] width 303 height 72
copy tbody "23.62.227.198: failed: bad_disks: bad_disks - sdn S/N V1JEP8TH has failed (or i…"
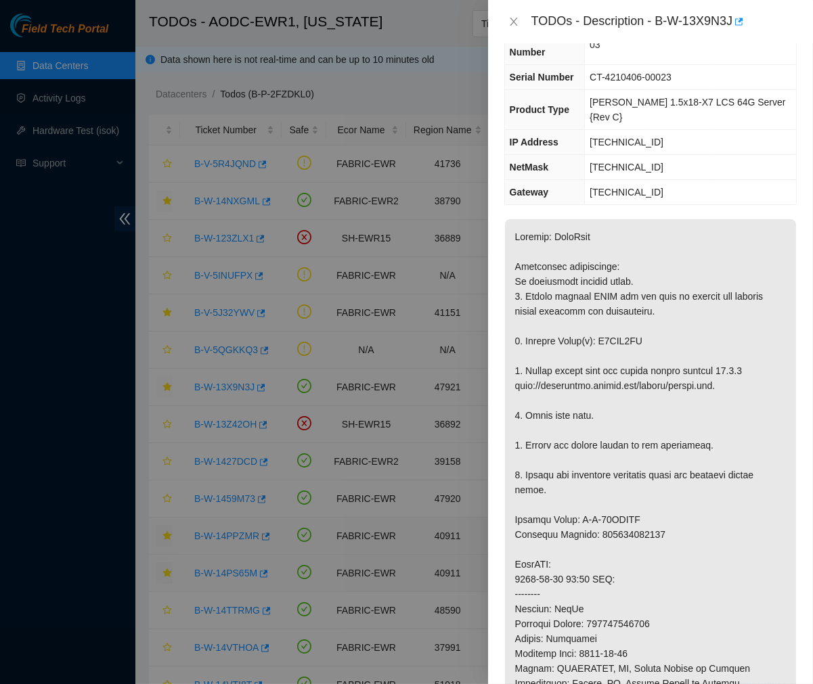
scroll to position [86, 0]
click at [688, 451] on p at bounding box center [650, 586] width 291 height 735
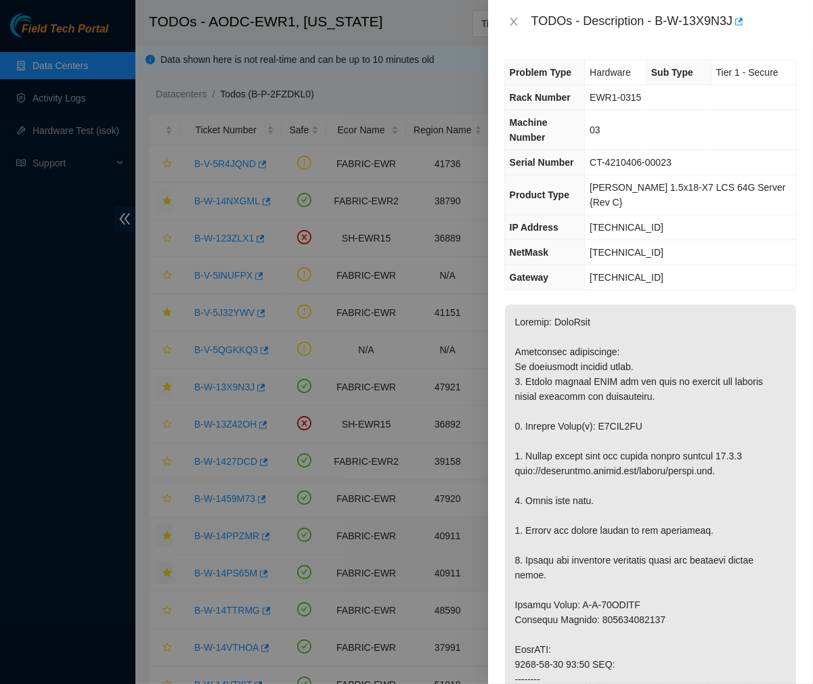
click at [698, 305] on p at bounding box center [650, 672] width 291 height 735
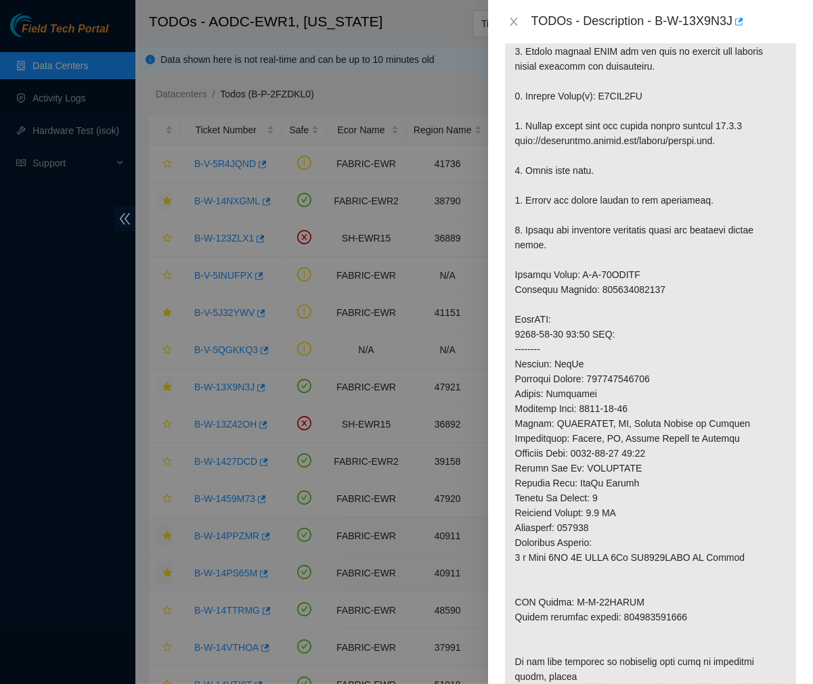
scroll to position [970, 0]
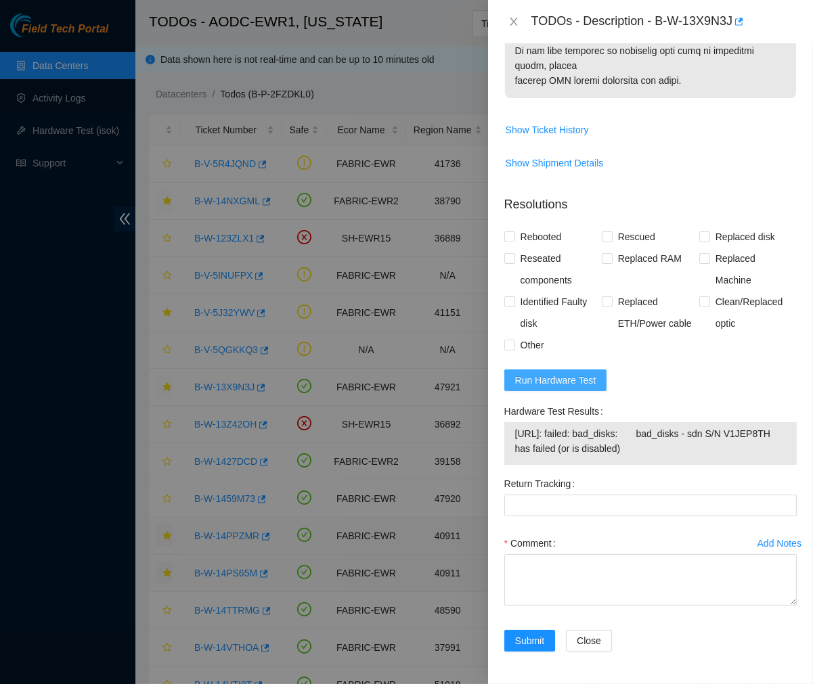
click at [565, 379] on span "Run Hardware Test" at bounding box center [555, 380] width 81 height 15
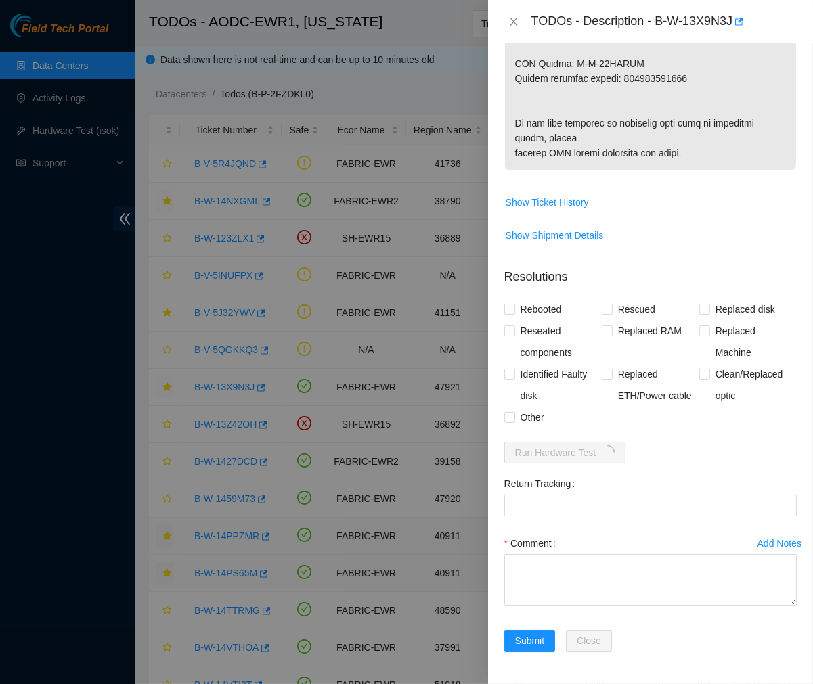
scroll to position [899, 0]
click at [569, 495] on Tracking "Return Tracking" at bounding box center [650, 506] width 292 height 22
paste Tracking "463470046542"
type Tracking "463470046542"
click at [602, 313] on span at bounding box center [607, 309] width 11 height 11
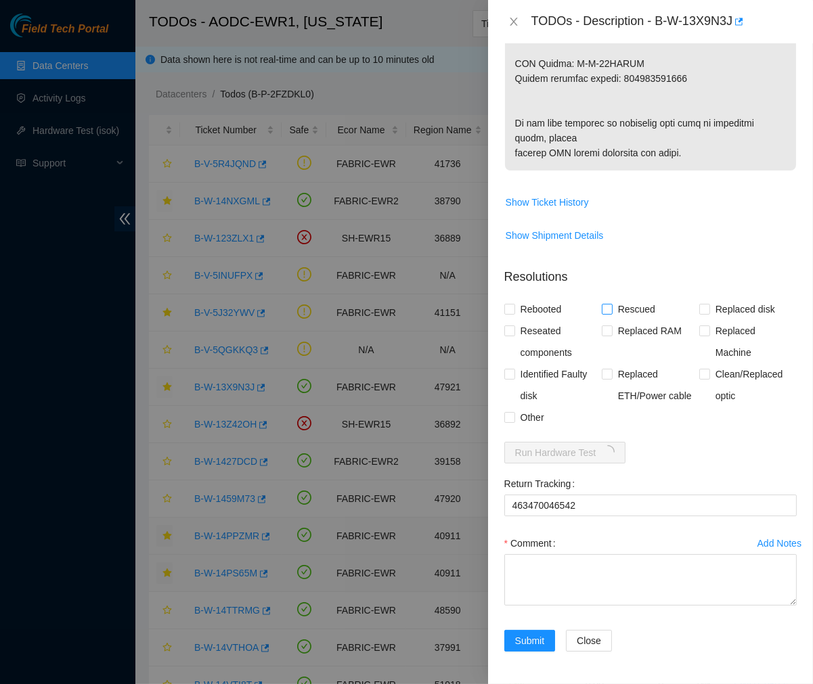
click at [602, 313] on input "Rescued" at bounding box center [606, 308] width 9 height 9
checkbox input "true"
click at [512, 307] on input "Rebooted" at bounding box center [508, 308] width 9 height 9
checkbox input "true"
click at [510, 332] on input "Reseated components" at bounding box center [508, 330] width 9 height 9
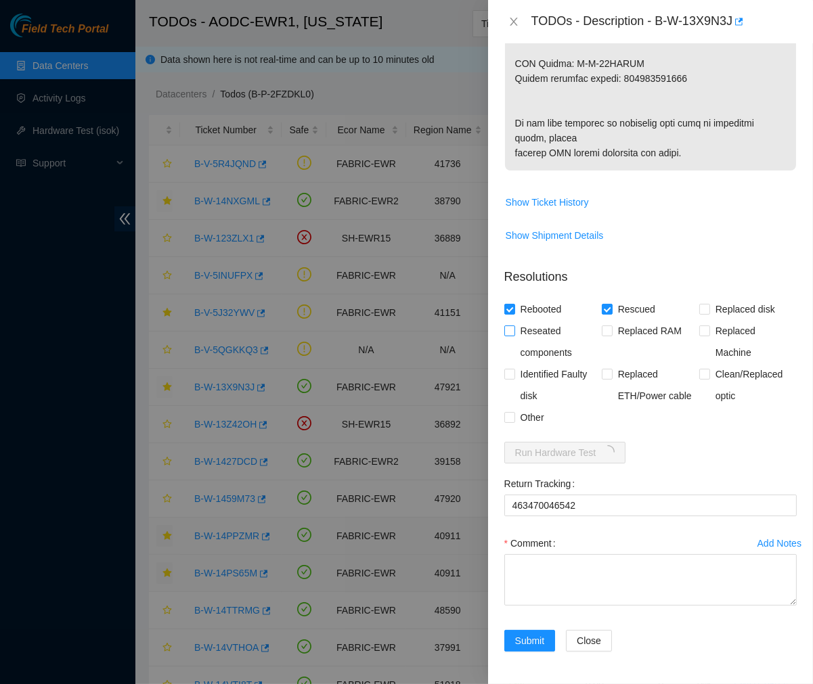
checkbox input "true"
click at [699, 306] on input "Replaced disk" at bounding box center [703, 308] width 9 height 9
checkbox input "true"
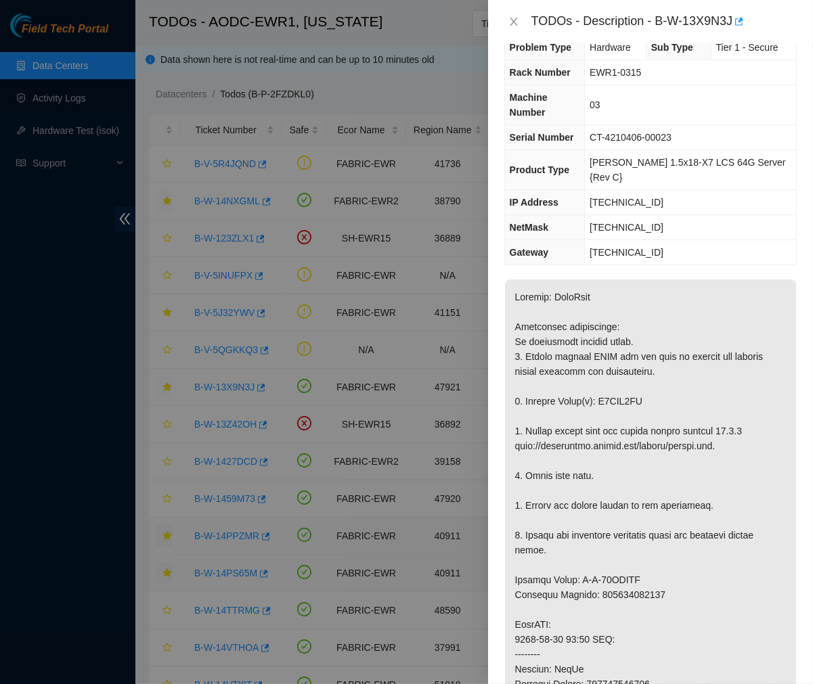
scroll to position [22, 0]
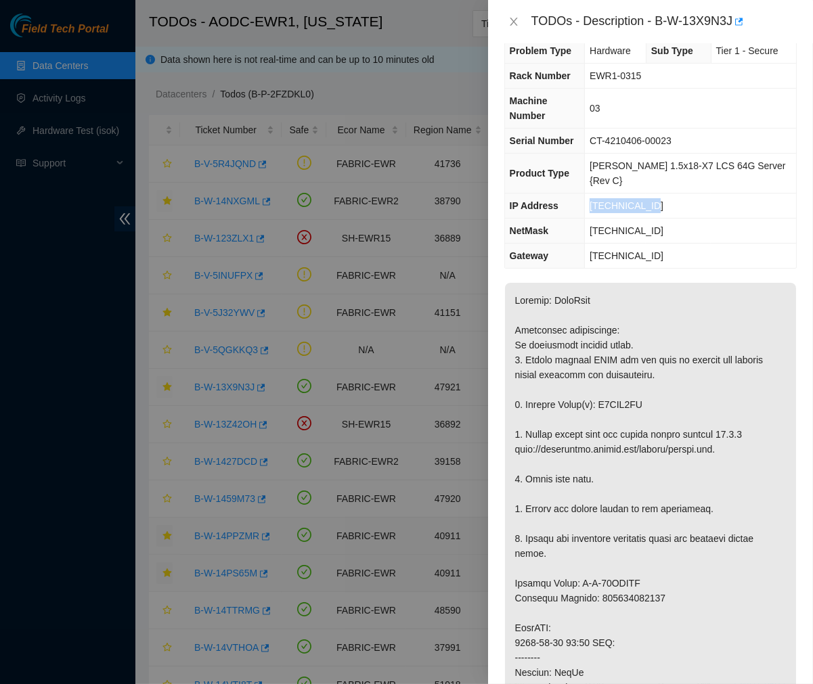
drag, startPoint x: 662, startPoint y: 173, endPoint x: 598, endPoint y: 171, distance: 64.3
click at [598, 194] on tr "IP Address 23.62.227.198" at bounding box center [650, 206] width 291 height 25
copy tr "23.62.227.198"
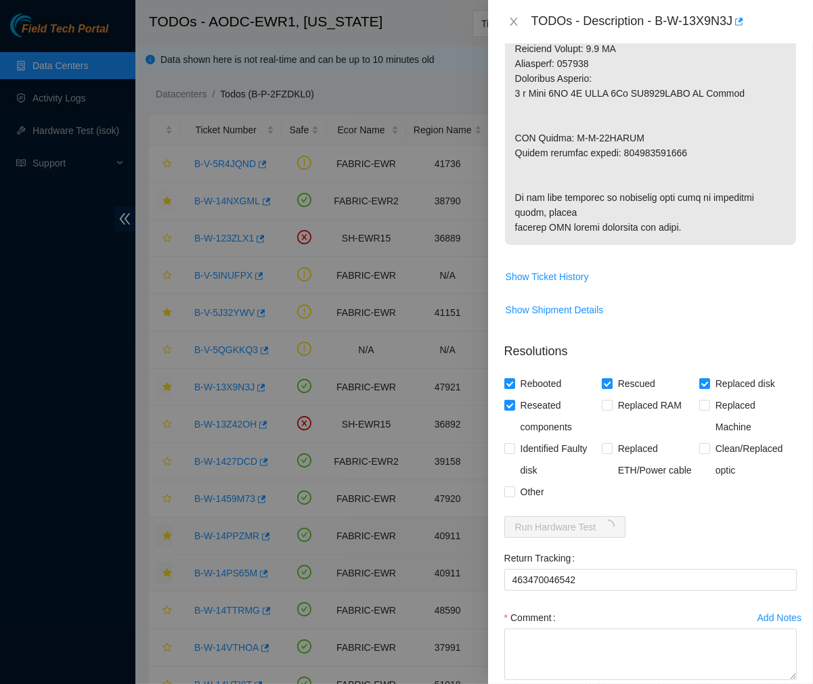
scroll to position [898, 0]
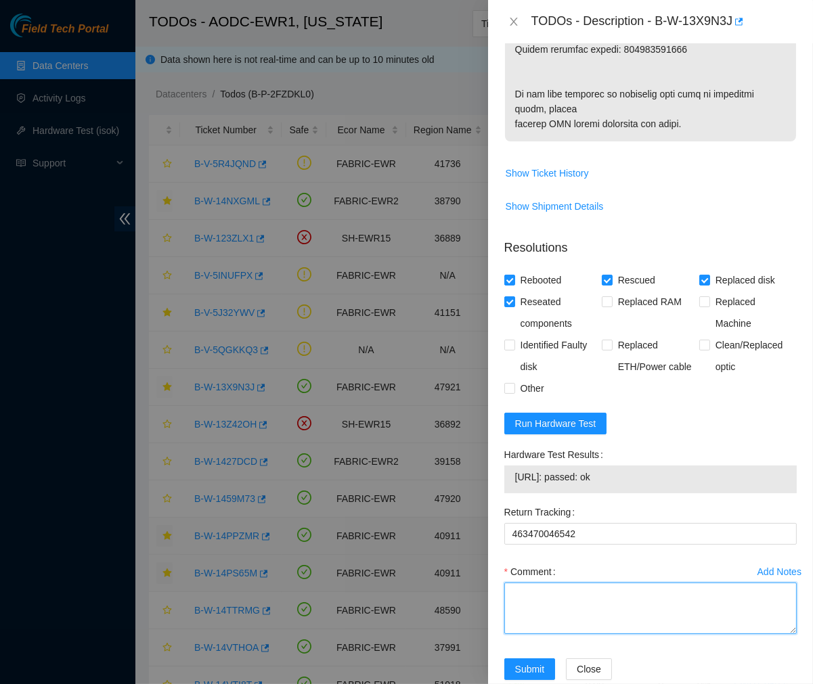
click at [535, 618] on textarea "Comment" at bounding box center [650, 608] width 292 height 51
paste textarea "Ticket #: B-W-13X9N3J - Ran hardware test: 23.62.227.198: failed: bad_disks - s…"
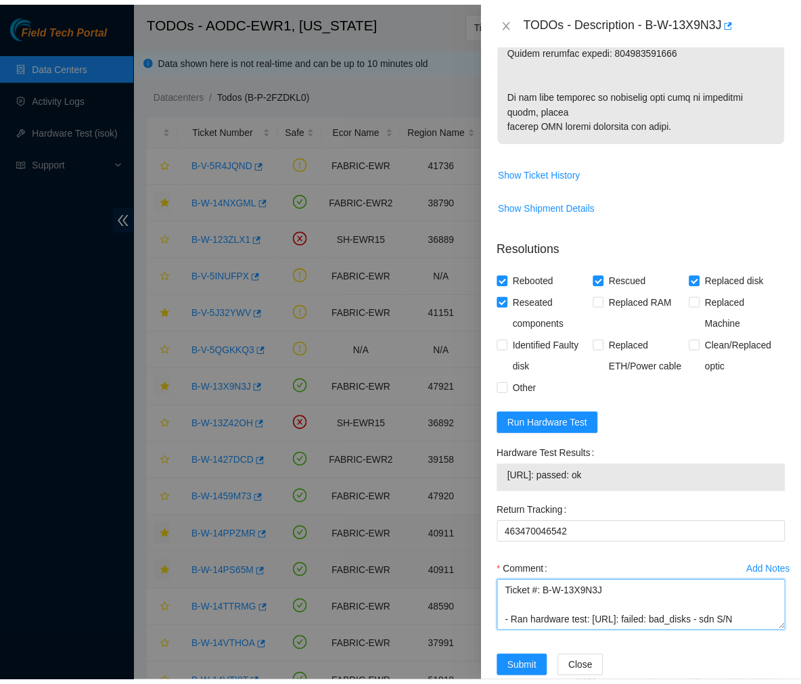
scroll to position [956, 0]
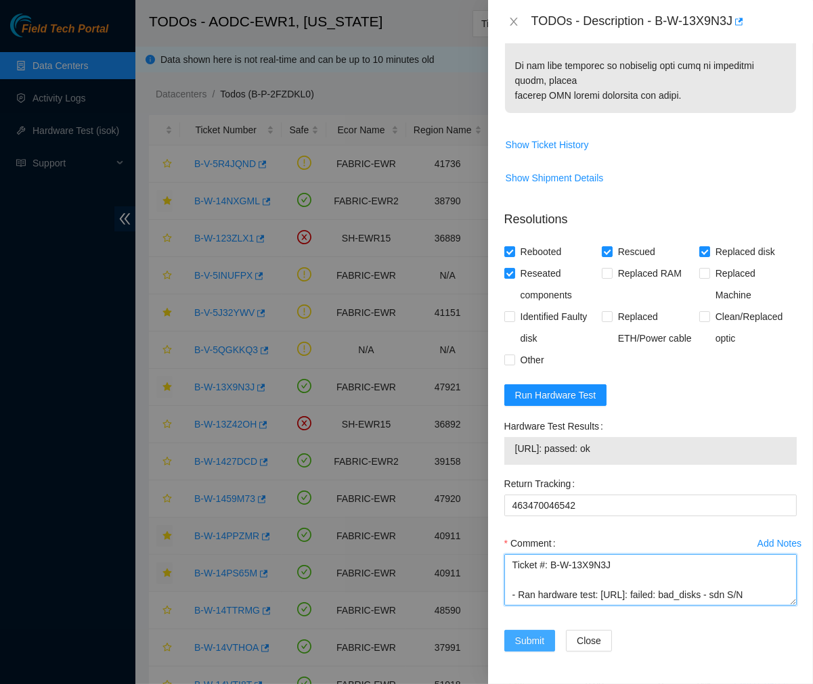
type textarea "Ticket #: B-W-13X9N3J - Ran hardware test: 23.62.227.198: failed: bad_disks - s…"
click at [517, 647] on span "Submit" at bounding box center [530, 640] width 30 height 15
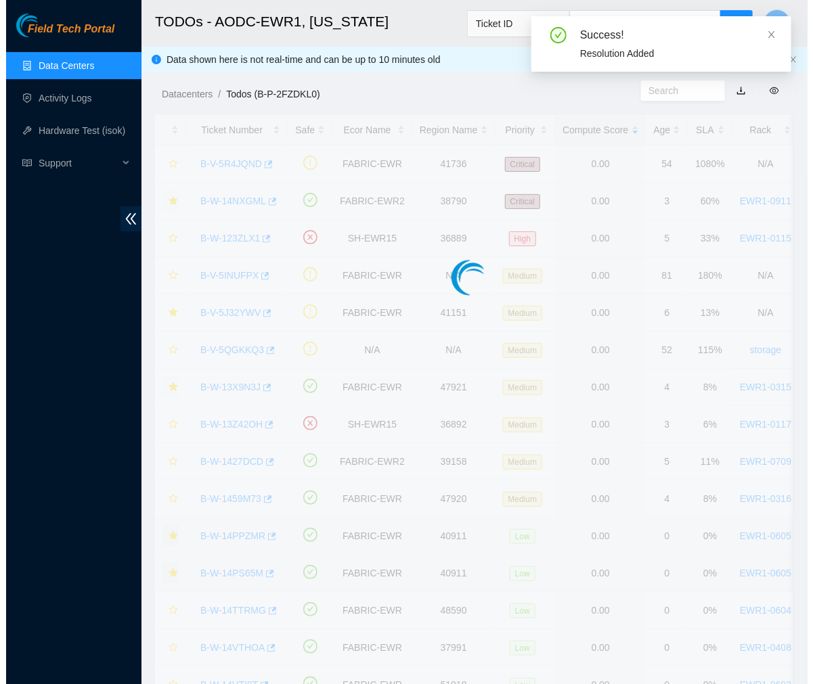
scroll to position [227, 0]
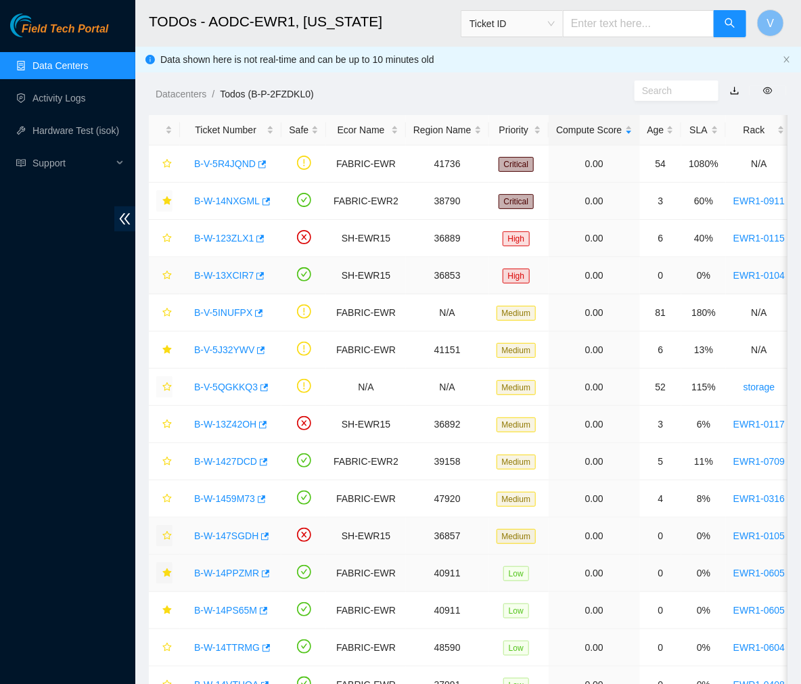
click at [219, 273] on link "B-W-13XCIR7" at bounding box center [224, 275] width 60 height 11
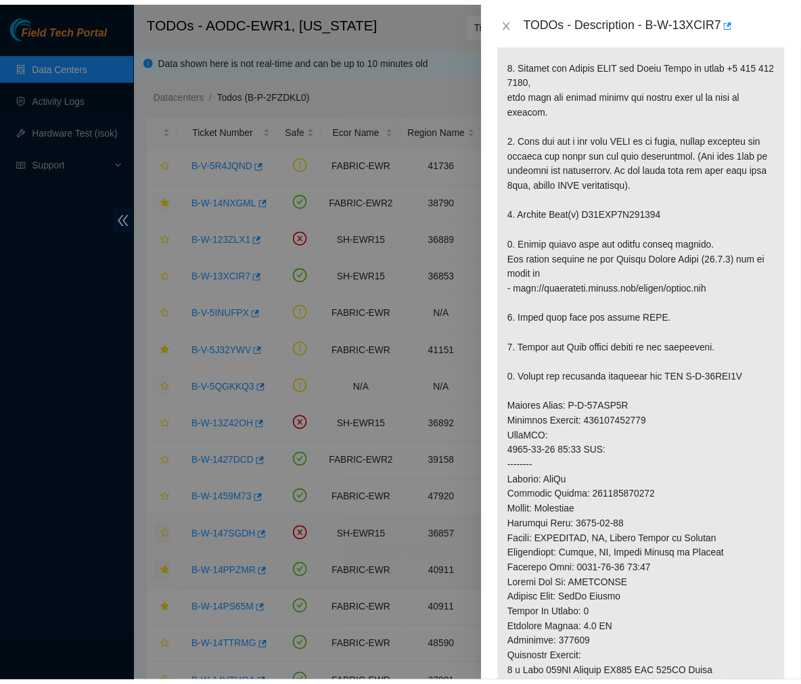
scroll to position [0, 0]
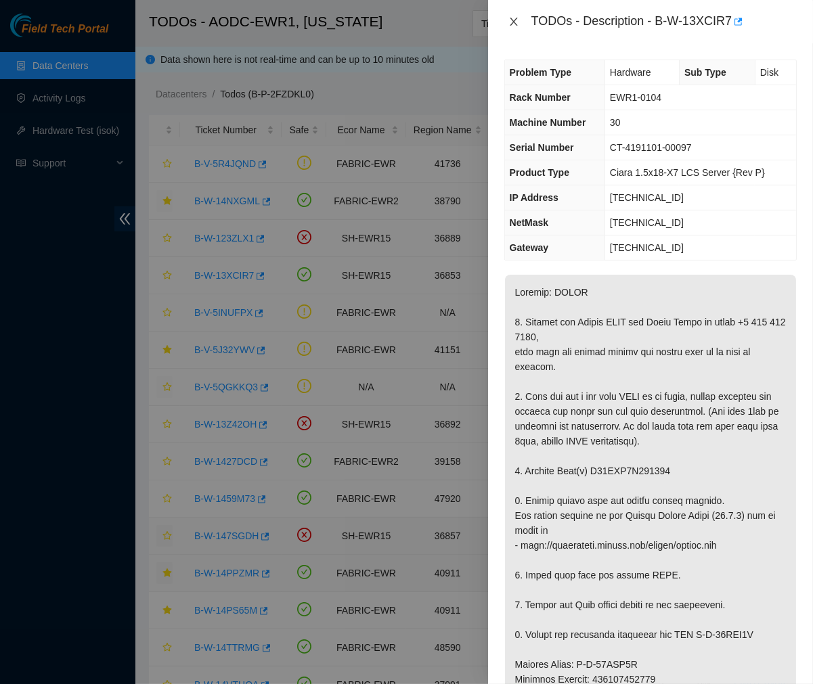
click at [508, 22] on icon "close" at bounding box center [513, 21] width 11 height 11
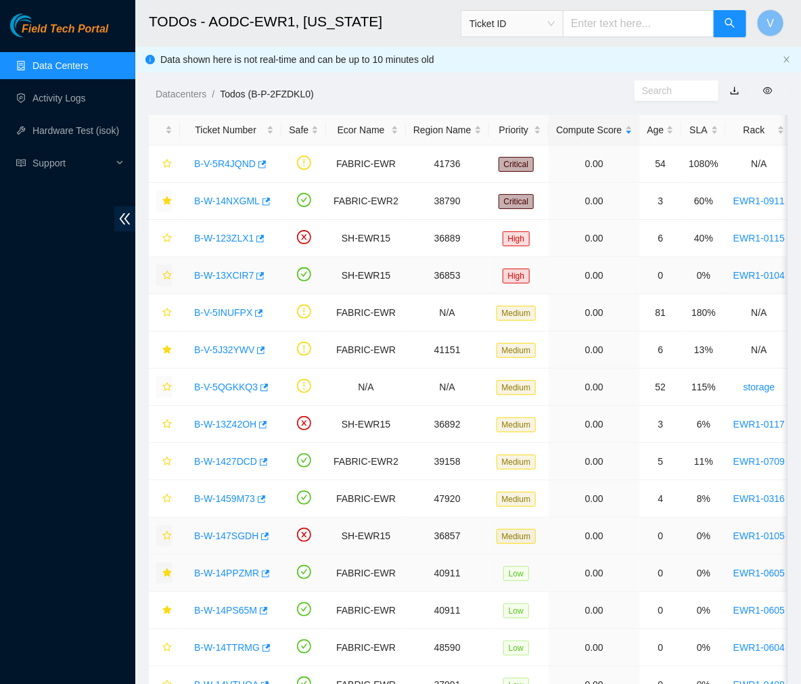
click at [166, 278] on icon "star" at bounding box center [166, 275] width 9 height 9
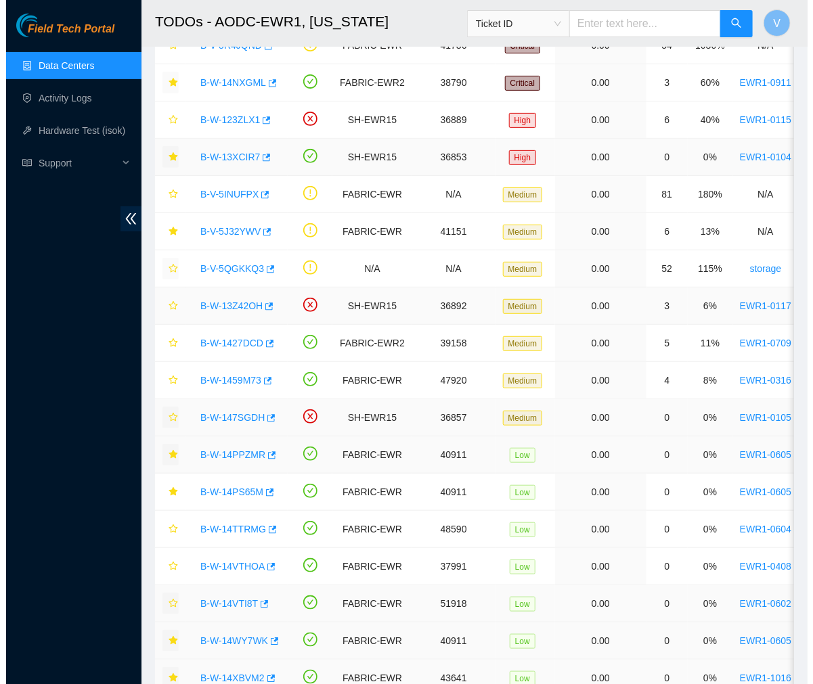
scroll to position [119, 0]
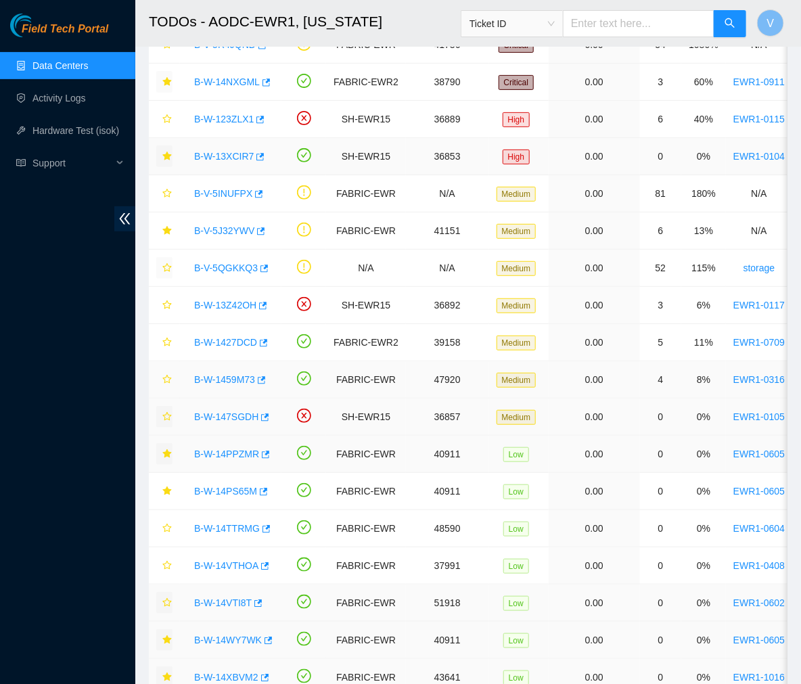
click at [225, 376] on link "B-W-1459M73" at bounding box center [224, 379] width 61 height 11
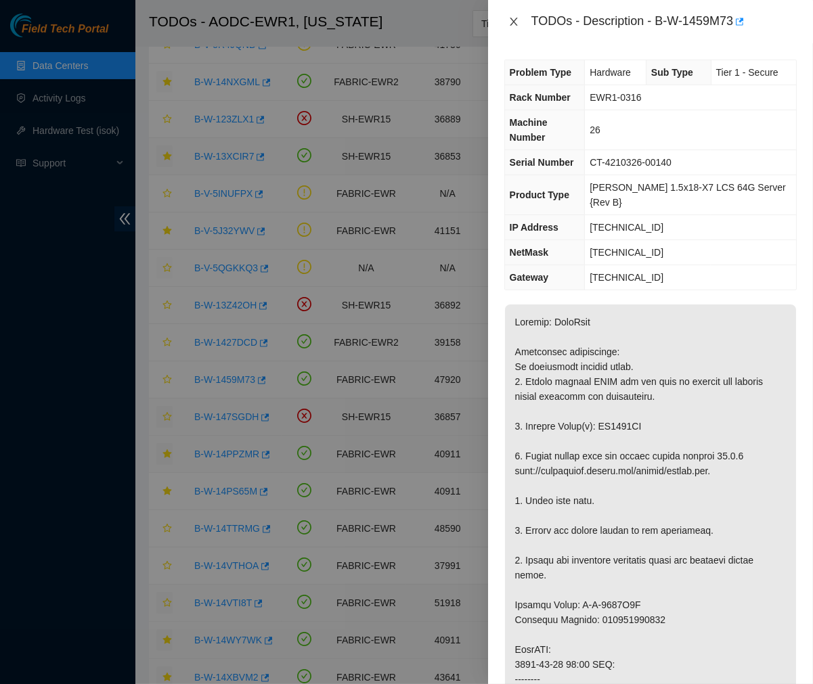
click at [518, 24] on icon "close" at bounding box center [513, 21] width 11 height 11
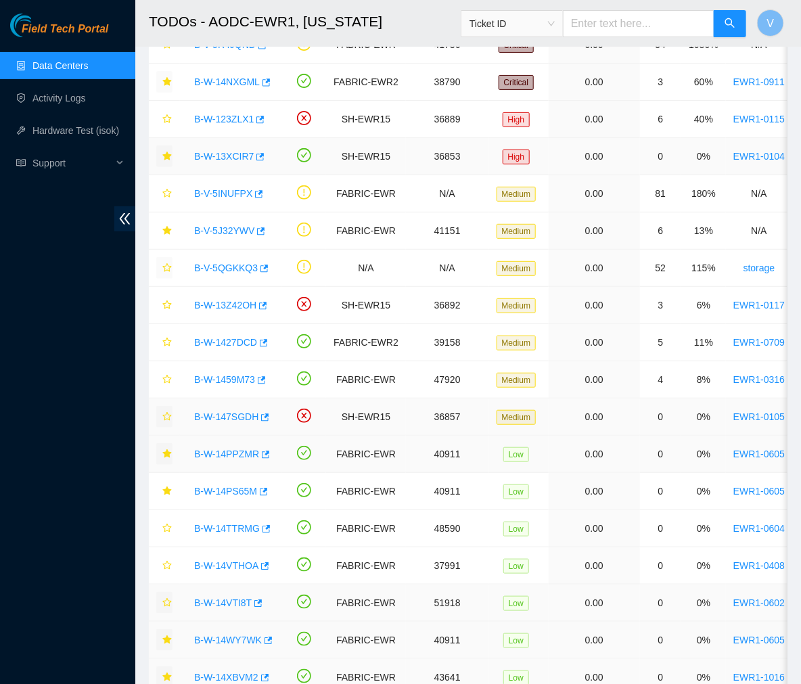
click at [244, 452] on link "B-W-14PPZMR" at bounding box center [226, 454] width 65 height 11
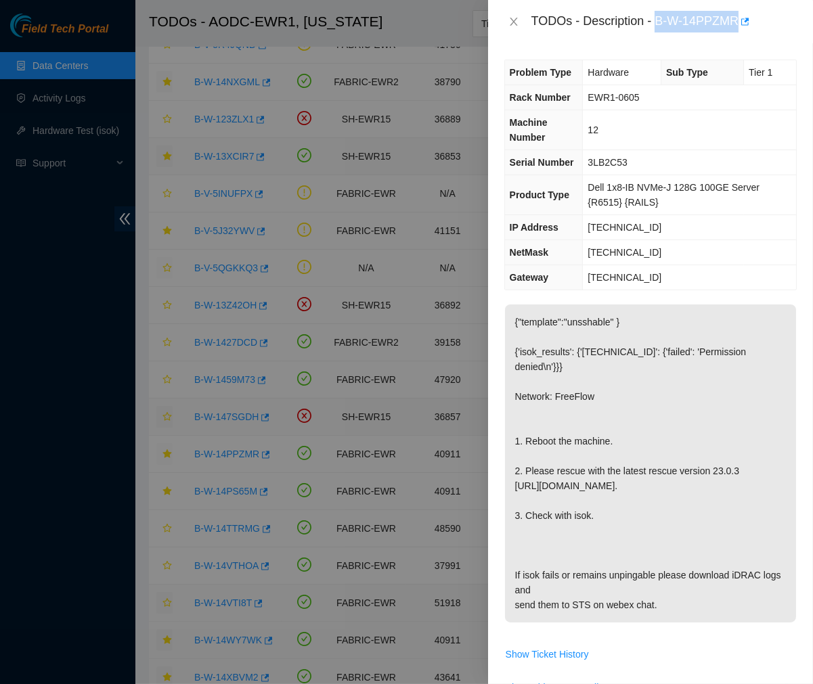
drag, startPoint x: 658, startPoint y: 19, endPoint x: 736, endPoint y: 28, distance: 79.1
click at [736, 28] on div "TODOs - Description - B-W-14PPZMR" at bounding box center [663, 22] width 265 height 22
click at [715, 17] on div "TODOs - Description - B-W-14PPZMR" at bounding box center [663, 22] width 265 height 22
drag, startPoint x: 736, startPoint y: 24, endPoint x: 656, endPoint y: 21, distance: 79.9
click at [656, 21] on div "TODOs - Description - B-W-14PPZMR" at bounding box center [663, 22] width 265 height 22
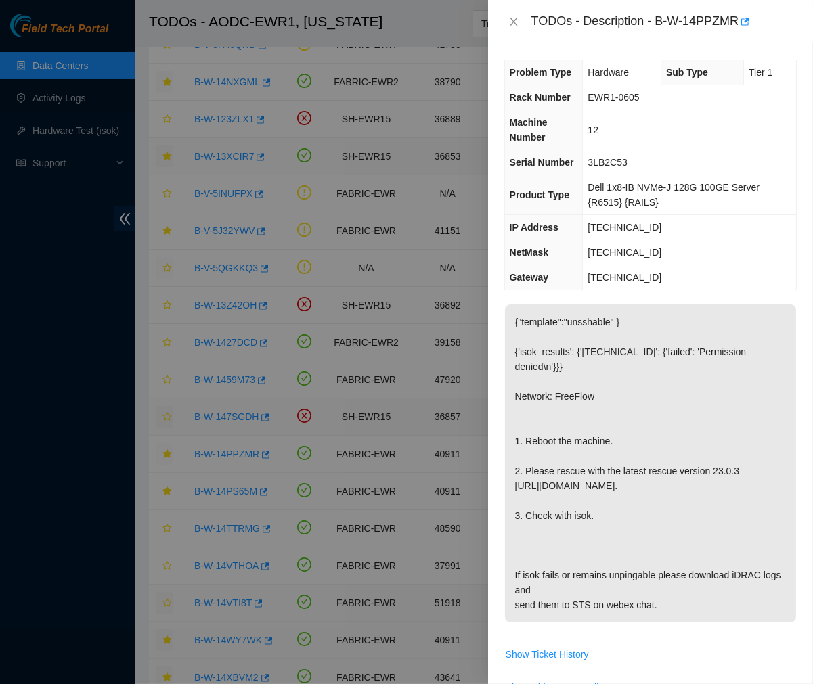
click at [663, 346] on p "{"template":"unsshable" } {'isok_results': {'23.1.97.15': {'failed': 'Permissio…" at bounding box center [650, 464] width 291 height 318
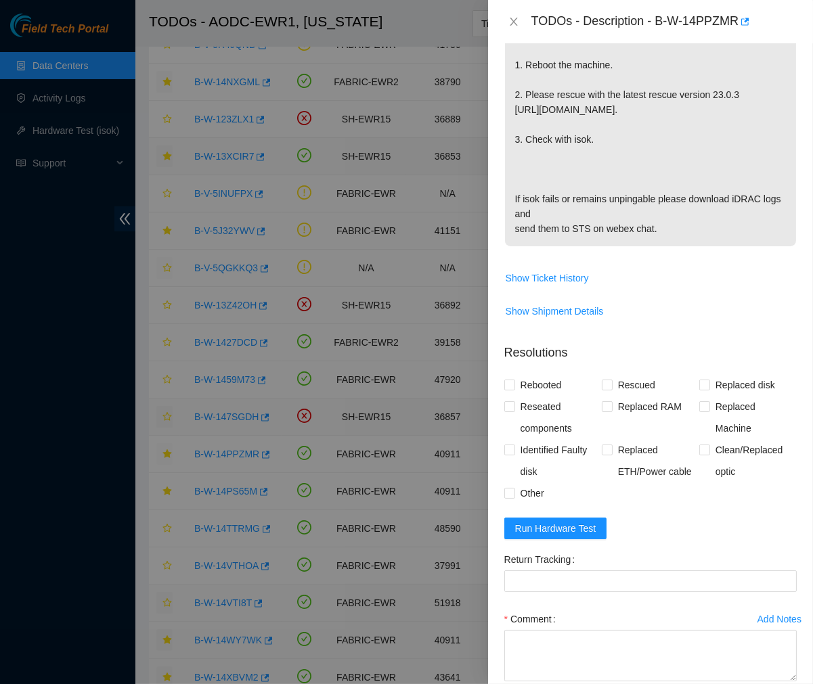
scroll to position [437, 0]
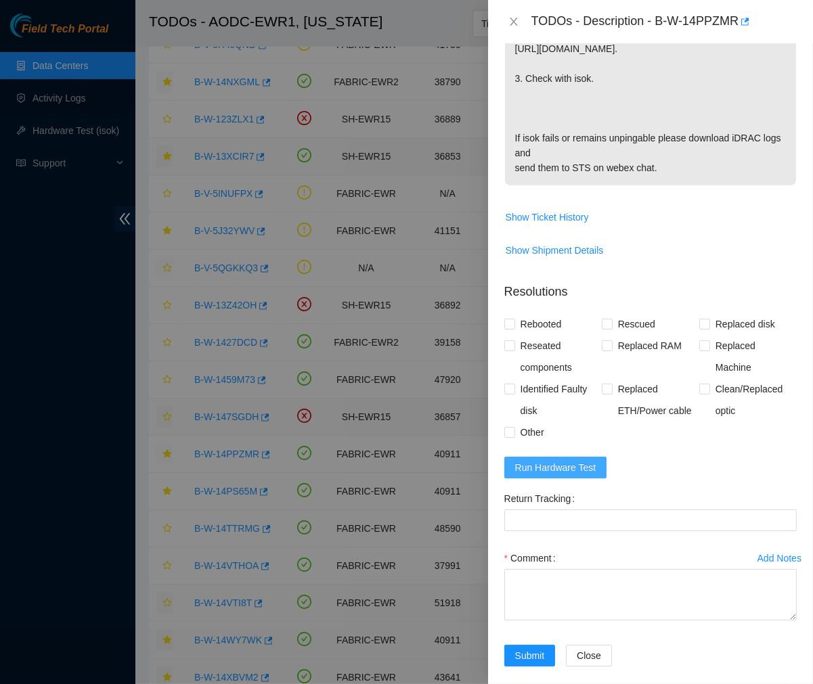
click at [574, 460] on span "Run Hardware Test" at bounding box center [555, 467] width 81 height 15
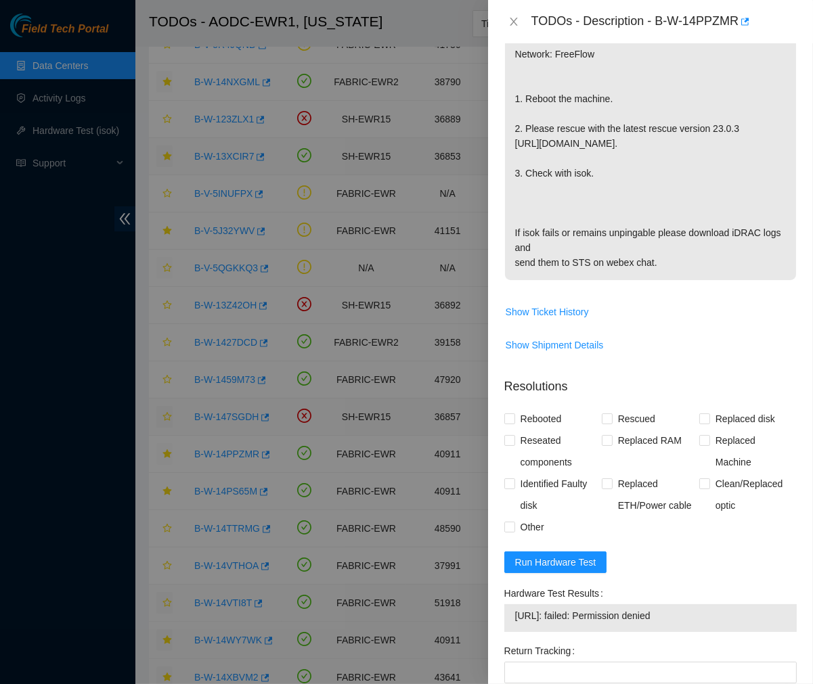
scroll to position [343, 0]
drag, startPoint x: 680, startPoint y: 596, endPoint x: 508, endPoint y: 600, distance: 172.0
click at [508, 604] on div "23.1.97.15: failed: Permission denied" at bounding box center [650, 618] width 292 height 28
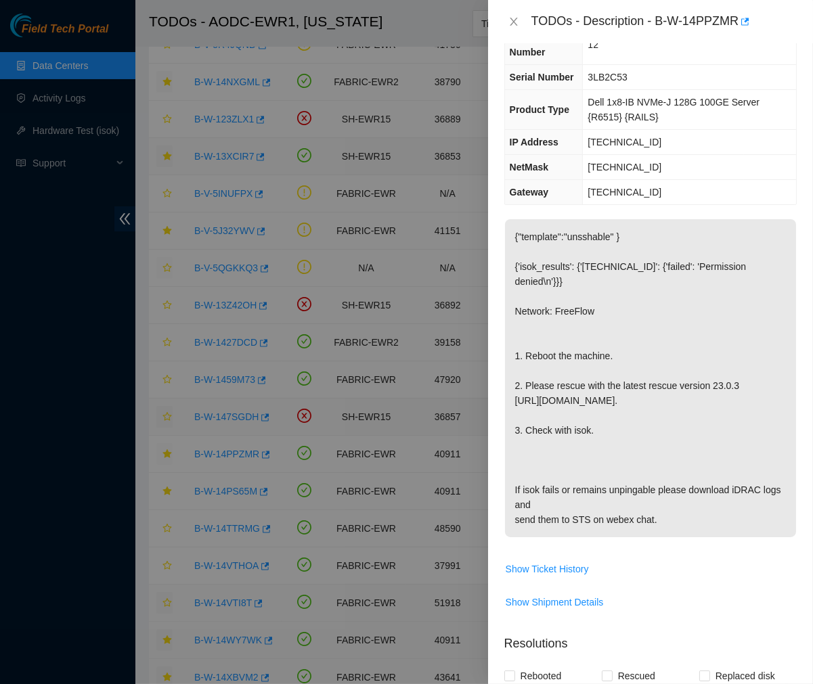
scroll to position [85, 0]
click at [590, 342] on p "{"template":"unsshable" } {'isok_results': {'23.1.97.15': {'failed': 'Permissio…" at bounding box center [650, 379] width 291 height 318
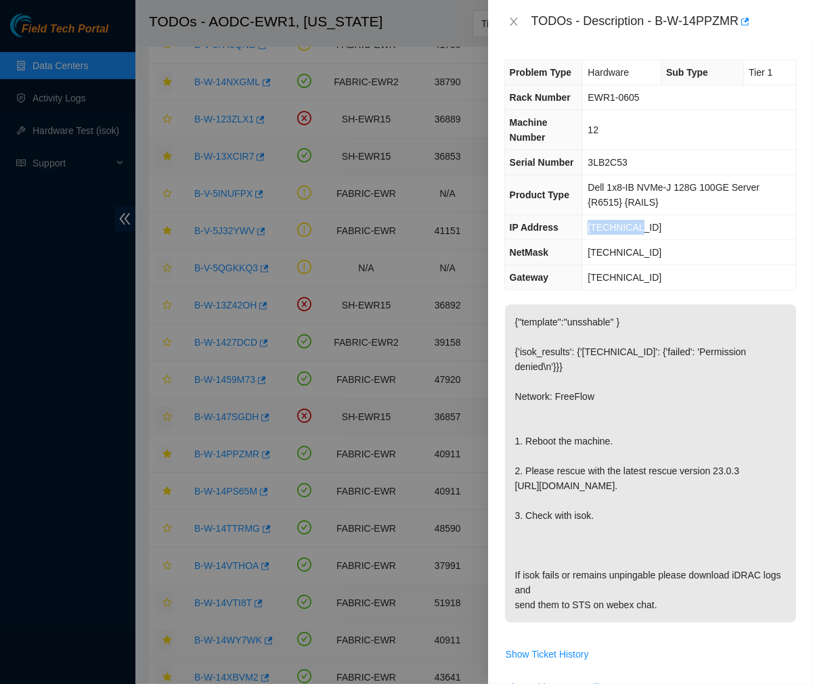
drag, startPoint x: 633, startPoint y: 227, endPoint x: 560, endPoint y: 233, distance: 72.7
click at [560, 233] on tr "IP Address 23.1.97.15" at bounding box center [650, 227] width 291 height 25
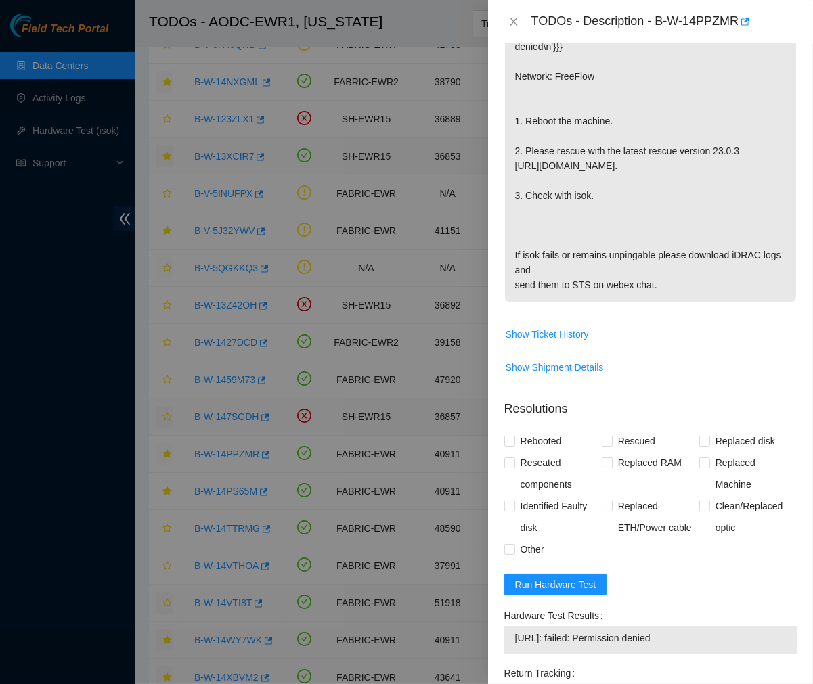
scroll to position [319, 0]
click at [695, 110] on p "{"template":"unsshable" } {'isok_results': {'23.1.97.15': {'failed': 'Permissio…" at bounding box center [650, 144] width 291 height 318
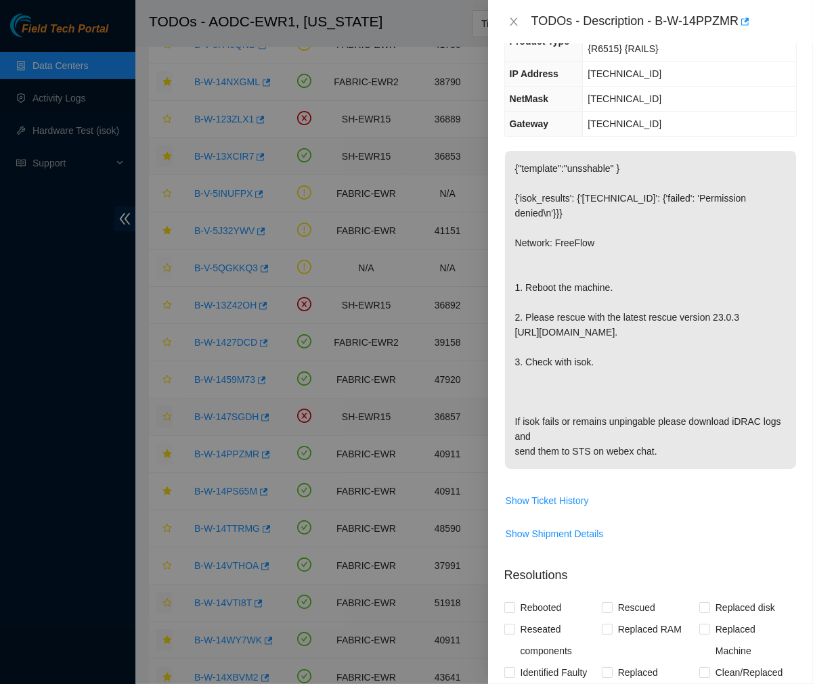
scroll to position [495, 0]
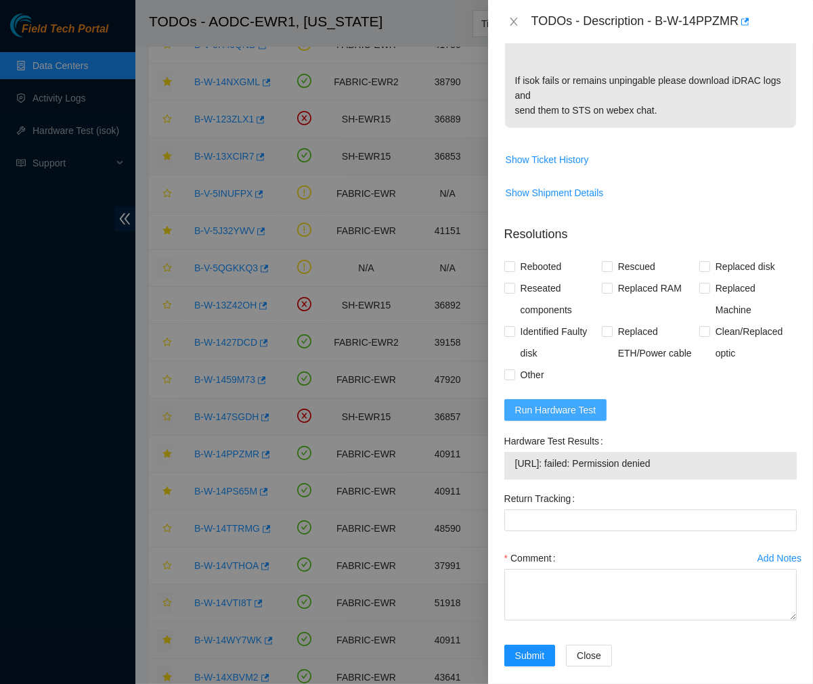
click at [562, 403] on span "Run Hardware Test" at bounding box center [555, 410] width 81 height 15
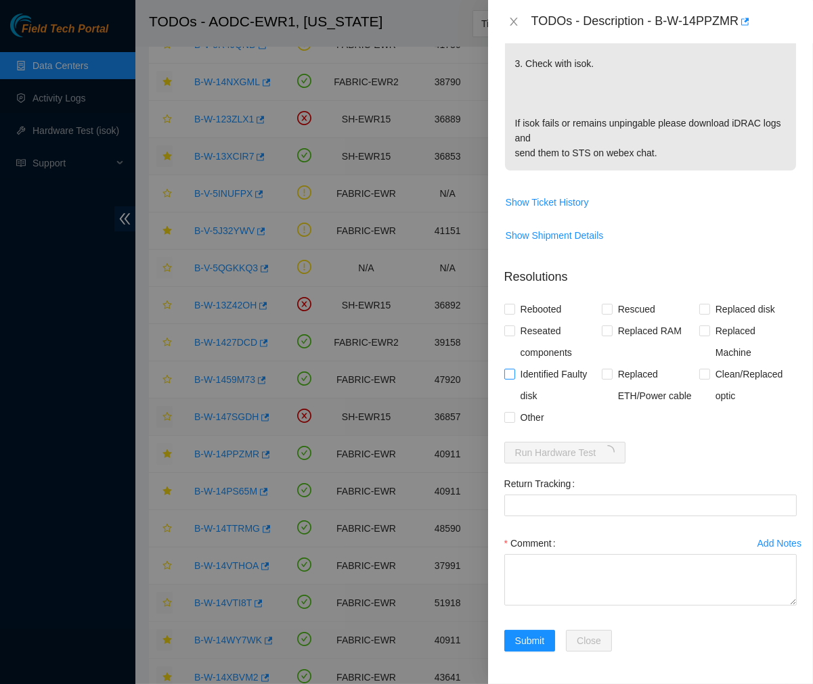
scroll to position [437, 0]
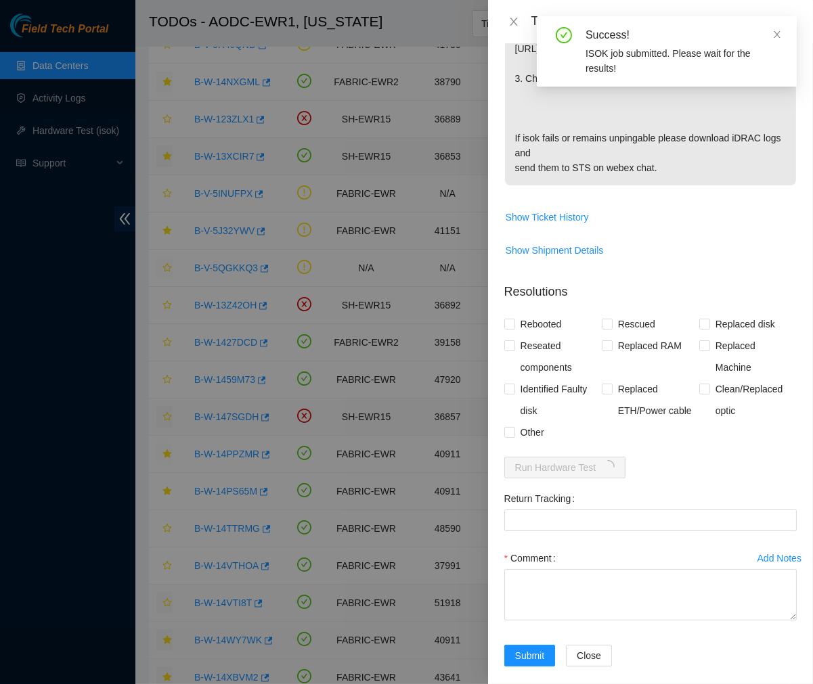
click at [648, 118] on p "{"template":"unsshable" } {'isok_results': {'23.1.97.15': {'failed': 'Permissio…" at bounding box center [650, 26] width 291 height 318
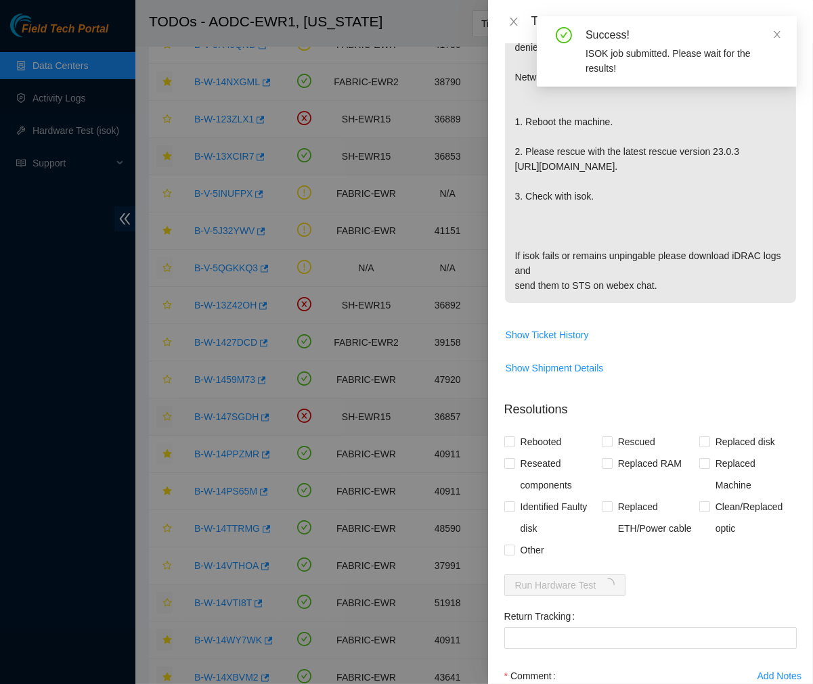
scroll to position [306, 0]
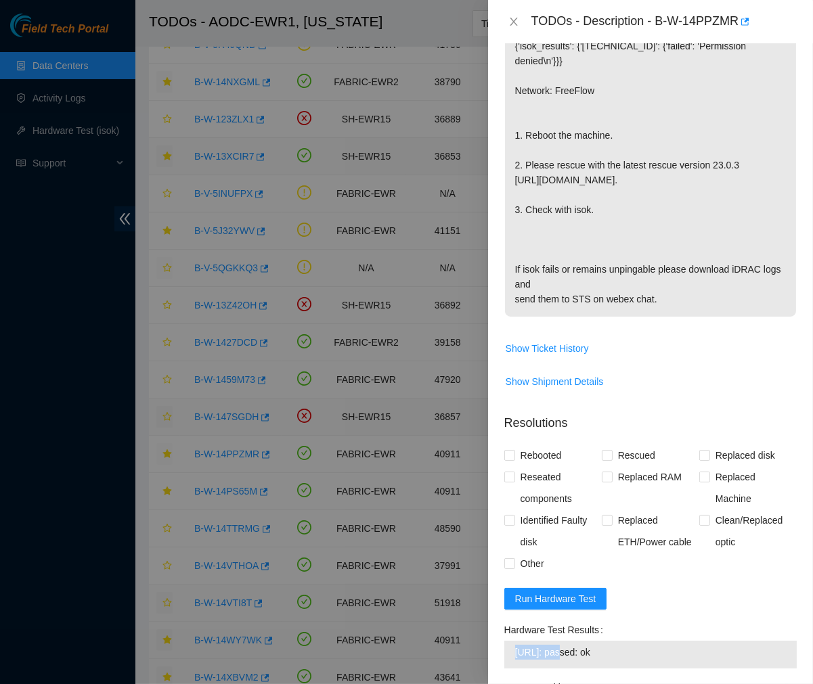
drag, startPoint x: 554, startPoint y: 638, endPoint x: 514, endPoint y: 638, distance: 39.3
click at [515, 645] on span "23.1.97.15: passed: ok" at bounding box center [650, 652] width 271 height 15
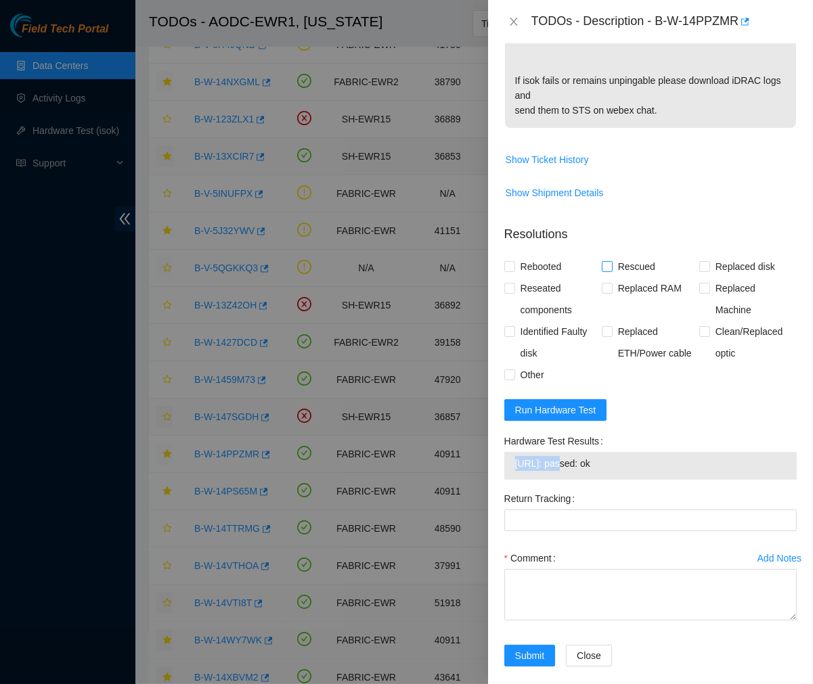
click at [602, 261] on input "Rescued" at bounding box center [606, 265] width 9 height 9
checkbox input "true"
click at [513, 261] on span at bounding box center [509, 266] width 11 height 11
click at [513, 261] on input "Rebooted" at bounding box center [508, 265] width 9 height 9
checkbox input "true"
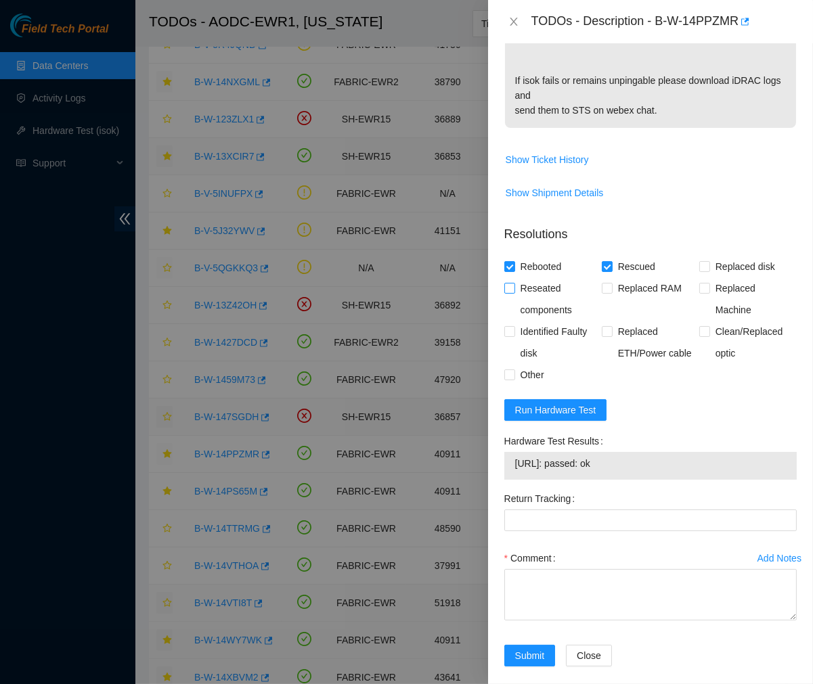
click at [505, 283] on input "Reseated components" at bounding box center [508, 287] width 9 height 9
checkbox input "true"
click at [556, 585] on textarea "Comment" at bounding box center [650, 594] width 292 height 51
paste textarea "Ticket #: B-W-14PPZMR - Ran hardware test: 23.1.97.15: failed: Permission denie…"
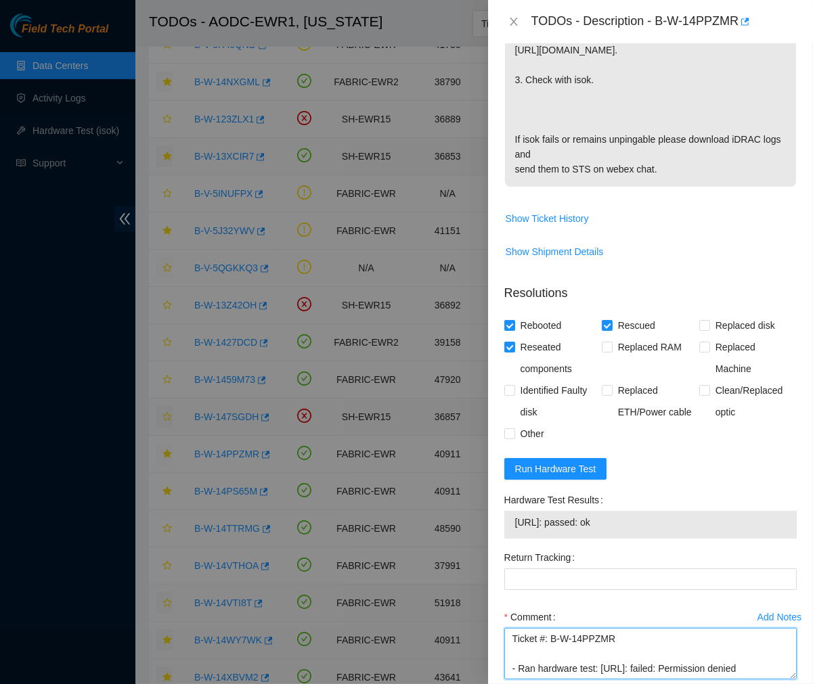
scroll to position [434, 0]
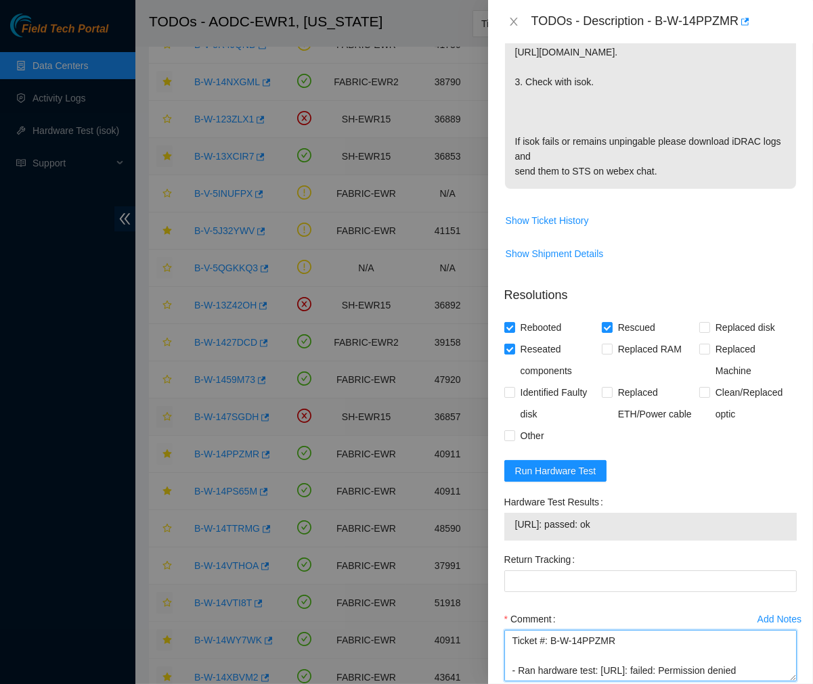
type textarea "Ticket #: B-W-14PPZMR - Ran hardware test: 23.1.97.15: failed: Permission denie…"
click at [637, 120] on p "{"template":"unsshable" } {'isok_results': {'23.1.97.15': {'failed': 'Permissio…" at bounding box center [650, 30] width 291 height 318
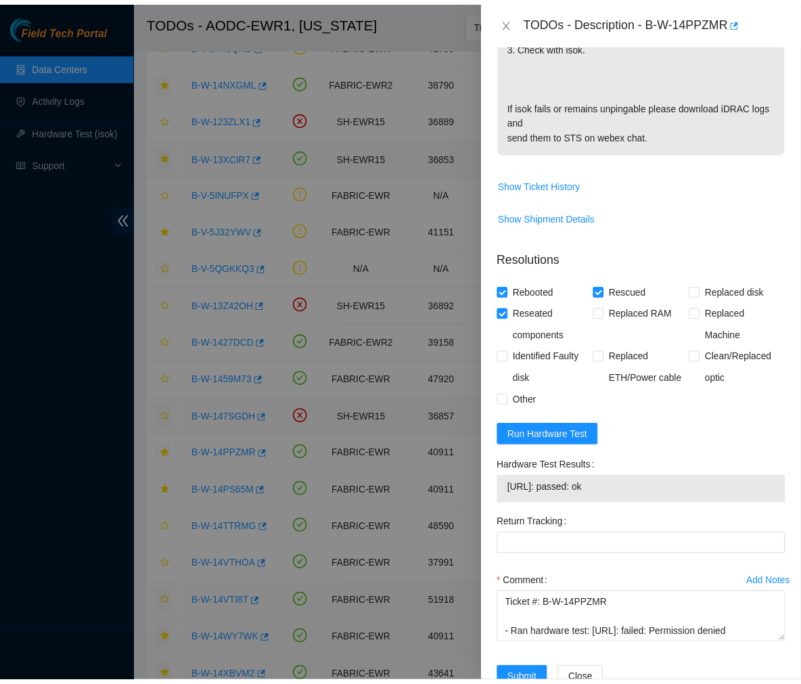
scroll to position [495, 0]
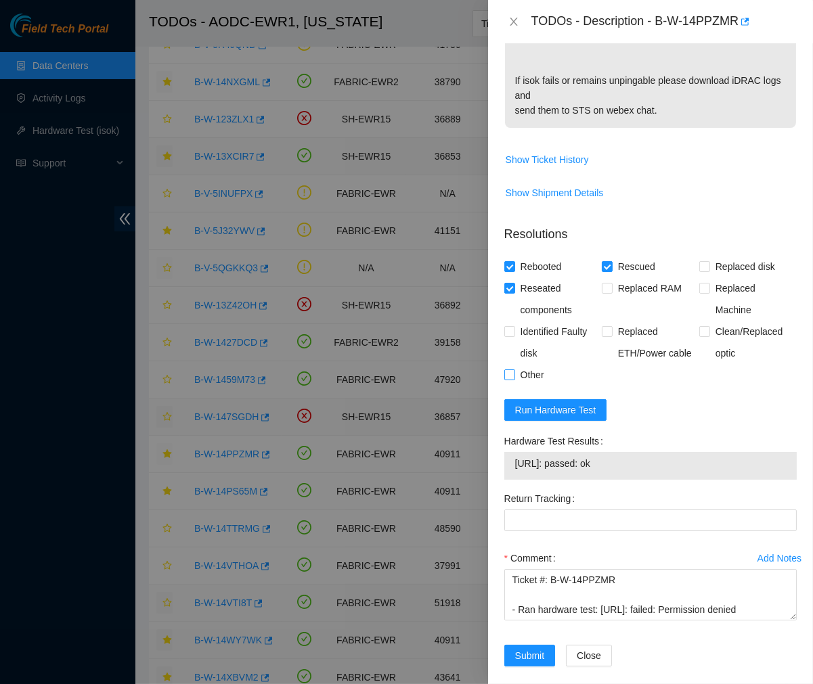
click at [508, 364] on label "Other" at bounding box center [526, 375] width 45 height 22
click at [508, 369] on input "Other" at bounding box center [508, 373] width 9 height 9
checkbox input "true"
click at [527, 648] on span "Submit" at bounding box center [530, 655] width 30 height 15
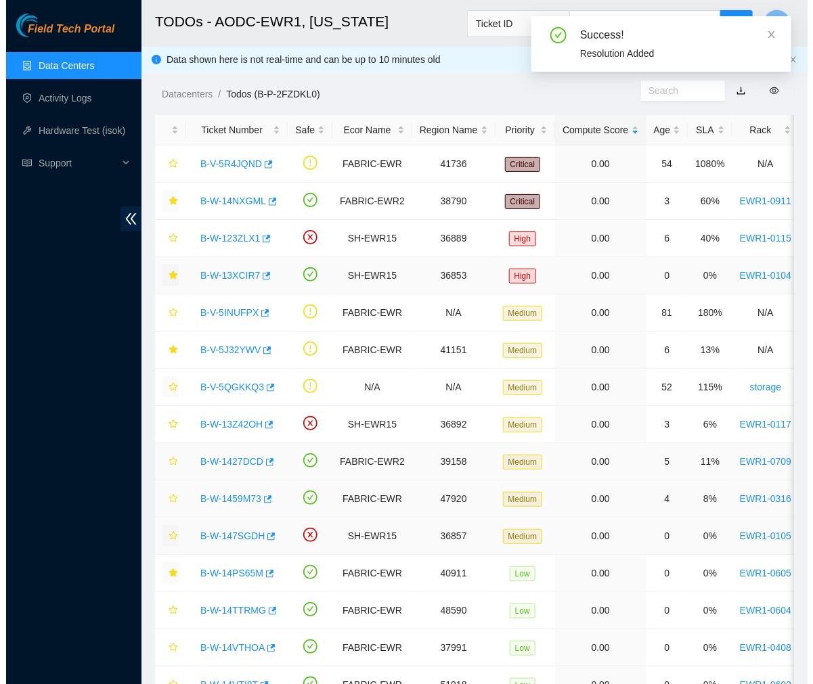
scroll to position [185, 0]
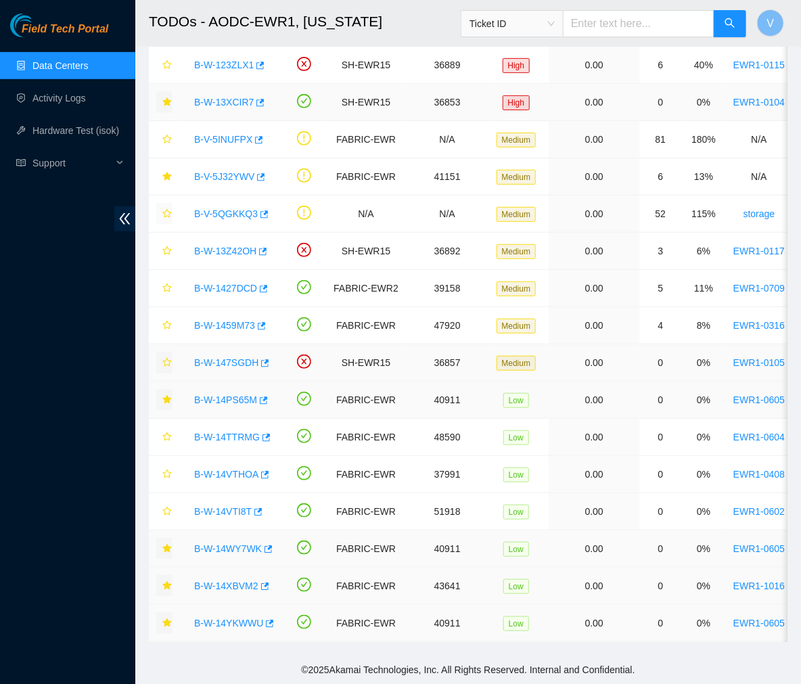
click at [237, 395] on link "B-W-14PS65M" at bounding box center [225, 400] width 63 height 11
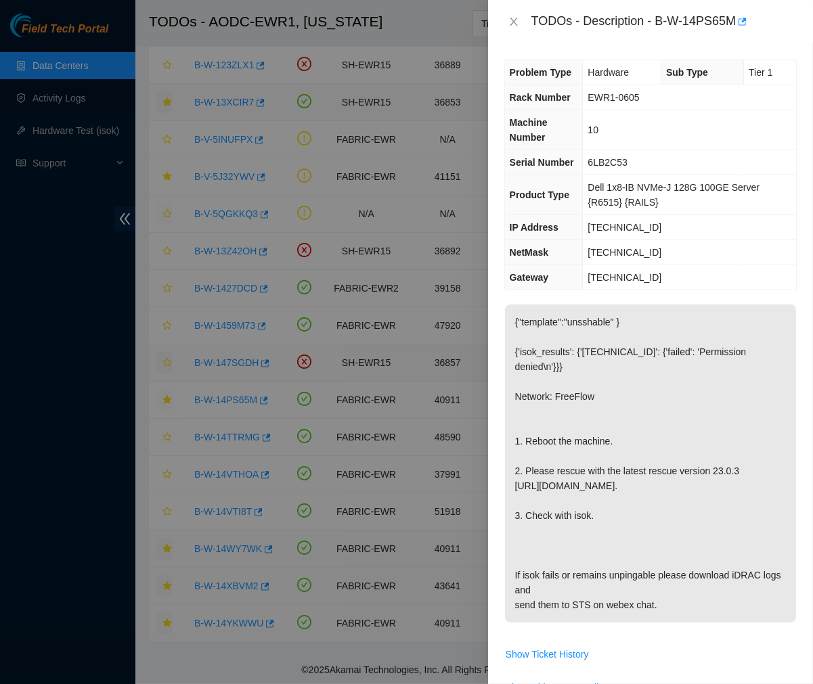
scroll to position [437, 0]
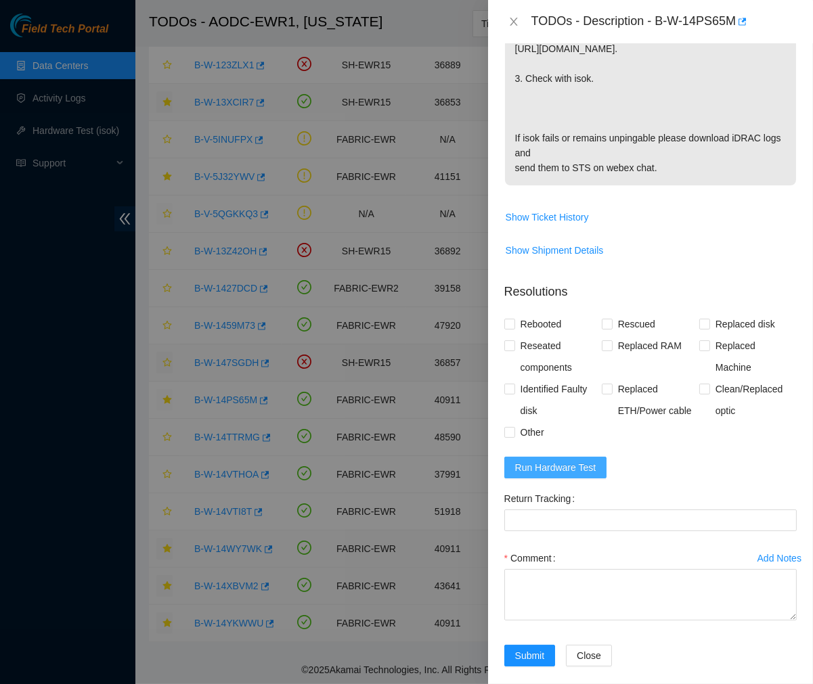
drag, startPoint x: 540, startPoint y: 448, endPoint x: 795, endPoint y: 257, distance: 318.6
click at [540, 460] on span "Run Hardware Test" at bounding box center [555, 467] width 81 height 15
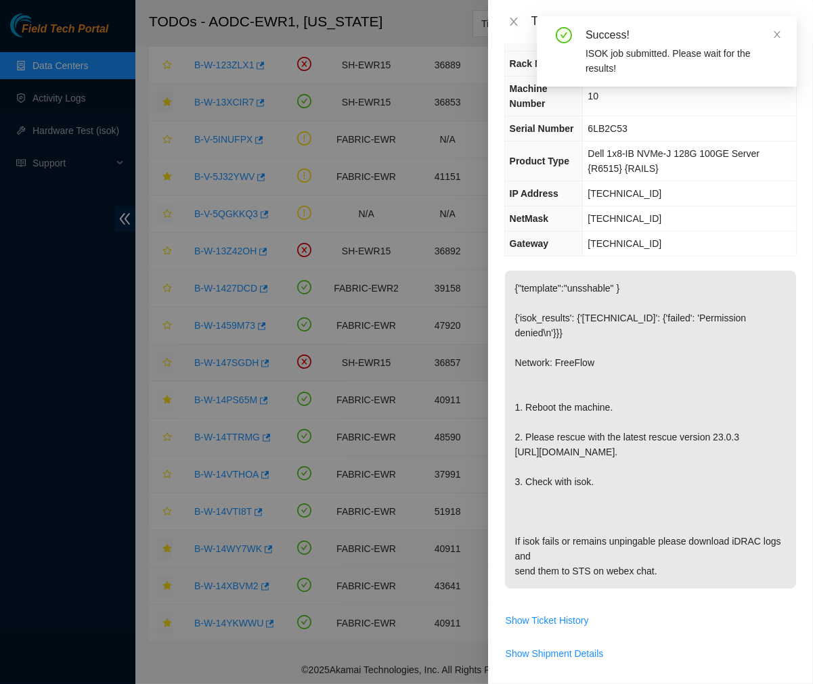
scroll to position [0, 0]
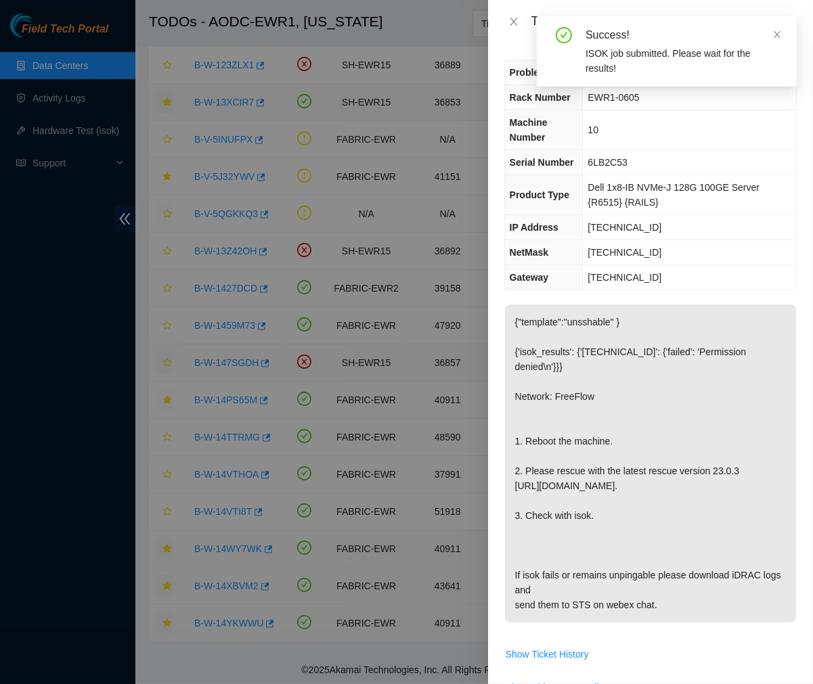
click at [736, 139] on td "10" at bounding box center [689, 130] width 213 height 40
click at [694, 93] on td "EWR1-0605" at bounding box center [689, 97] width 213 height 25
click at [653, 11] on div "TODOs - Description - B-W-14PS65M" at bounding box center [663, 22] width 265 height 22
click at [650, 98] on td "EWR1-0605" at bounding box center [689, 97] width 213 height 25
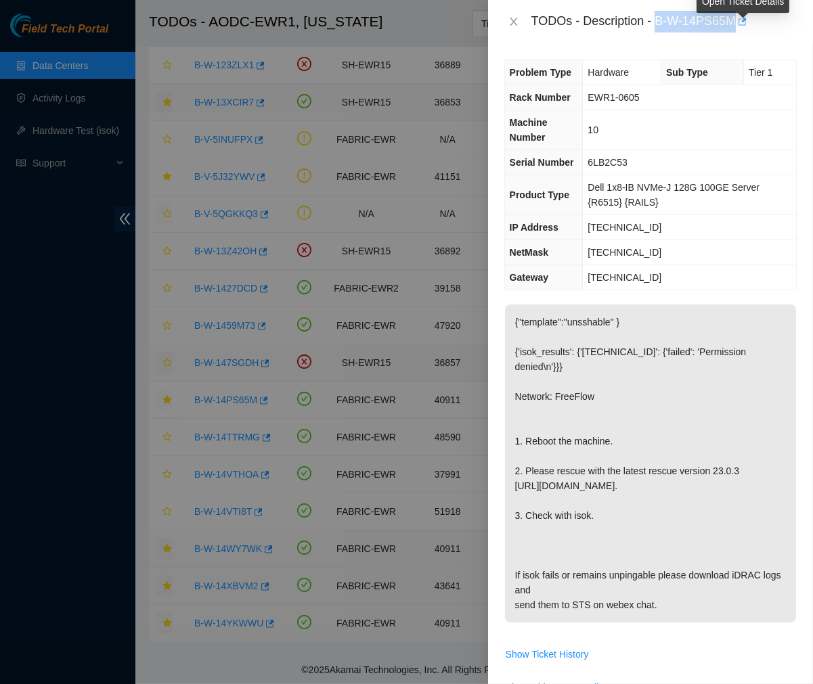
drag, startPoint x: 658, startPoint y: 20, endPoint x: 741, endPoint y: 24, distance: 83.3
click at [741, 24] on div "TODOs - Description - B-W-14PS65M" at bounding box center [663, 22] width 265 height 22
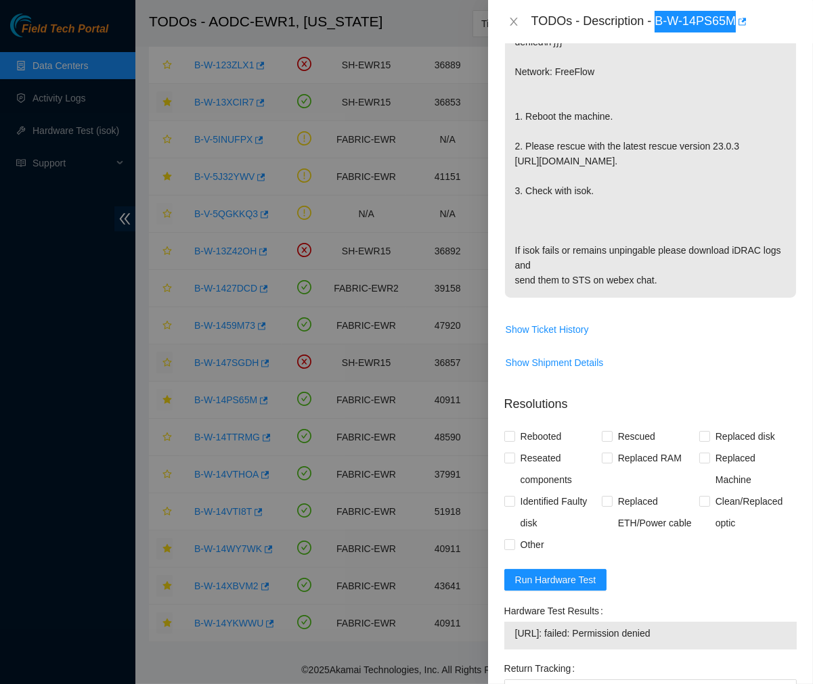
scroll to position [495, 0]
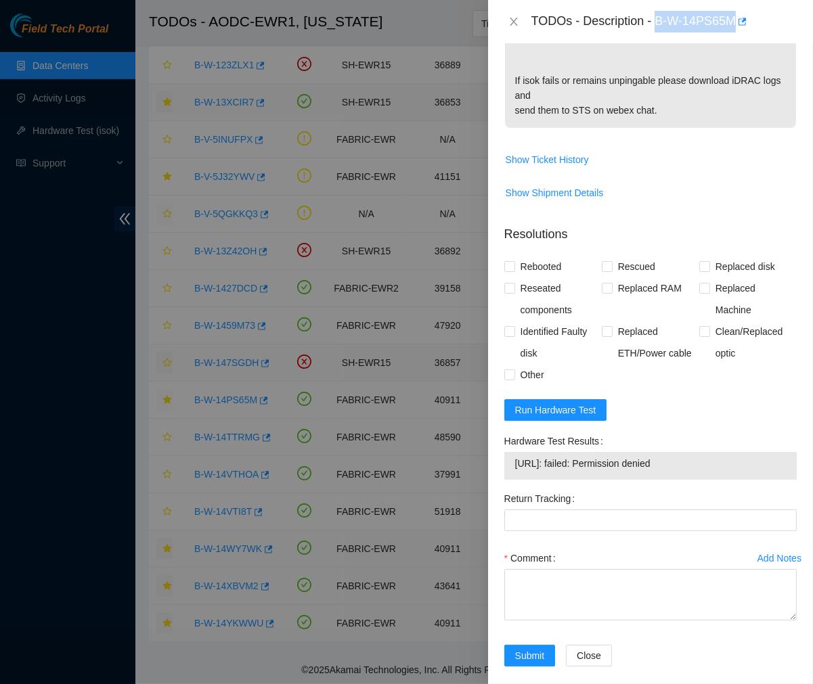
drag, startPoint x: 672, startPoint y: 443, endPoint x: 508, endPoint y: 453, distance: 164.1
click at [508, 453] on div "23.1.97.13: failed: Permission denied" at bounding box center [650, 466] width 292 height 28
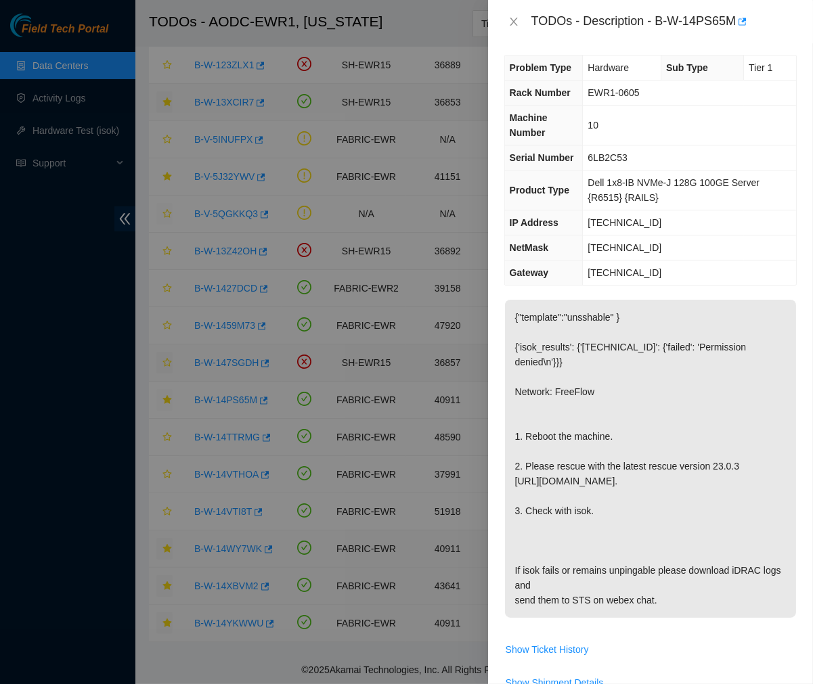
scroll to position [0, 0]
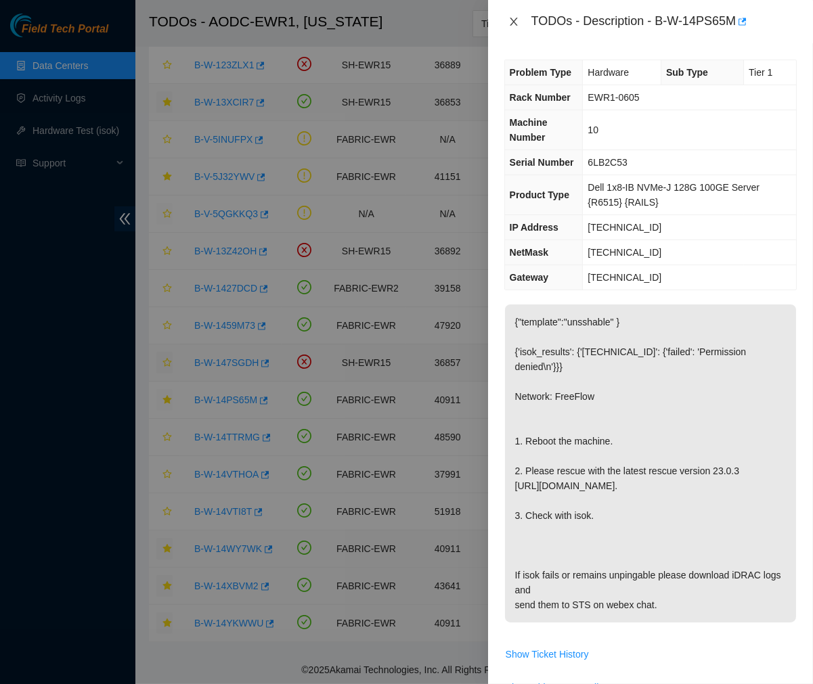
click at [510, 16] on icon "close" at bounding box center [513, 21] width 11 height 11
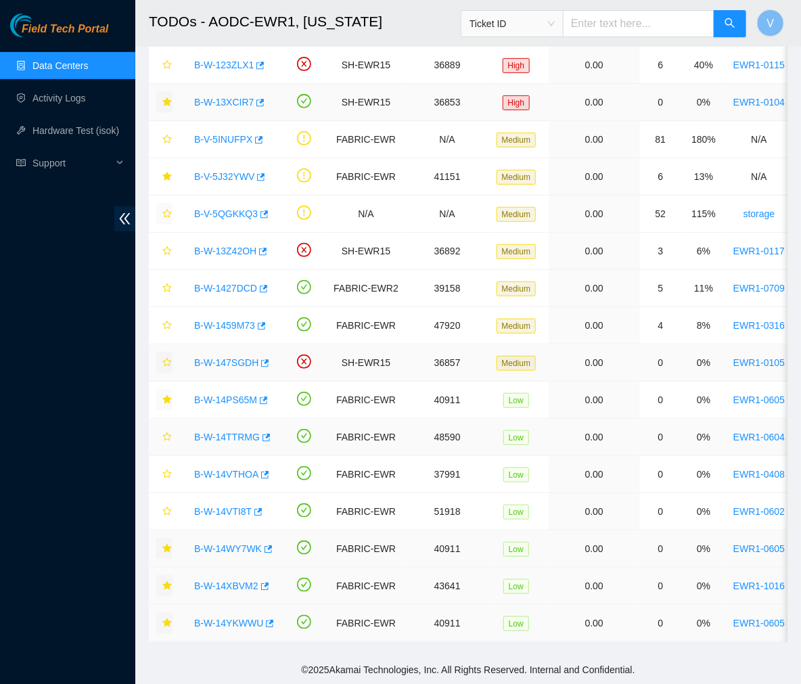
click at [225, 432] on link "B-W-14TTRMG" at bounding box center [227, 437] width 66 height 11
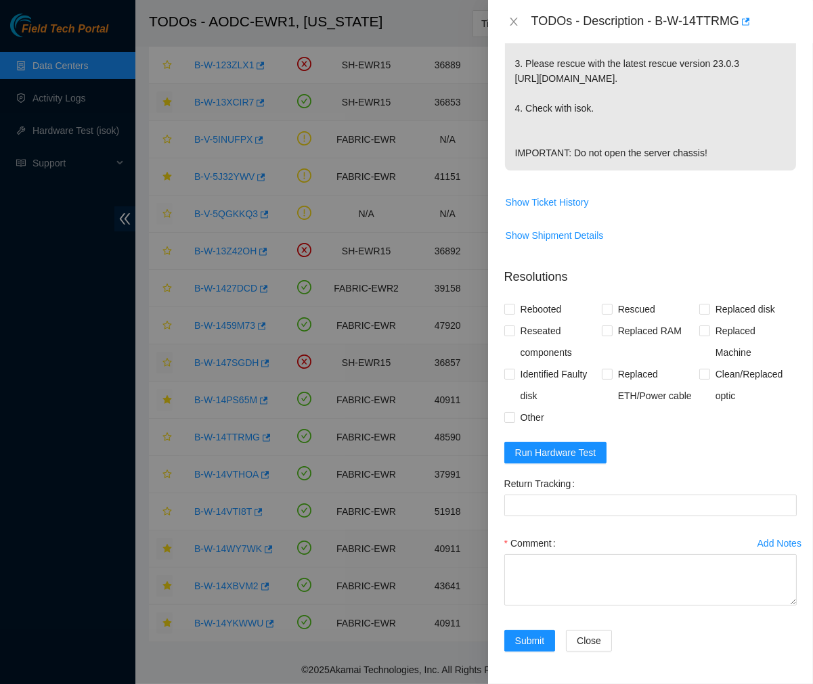
scroll to position [699, 0]
click at [633, 407] on span "Replaced ETH/Power cable" at bounding box center [655, 384] width 87 height 43
click at [611, 378] on input "Replaced ETH/Power cable" at bounding box center [606, 373] width 9 height 9
click at [602, 378] on input "Replaced ETH/Power cable" at bounding box center [606, 373] width 9 height 9
checkbox input "false"
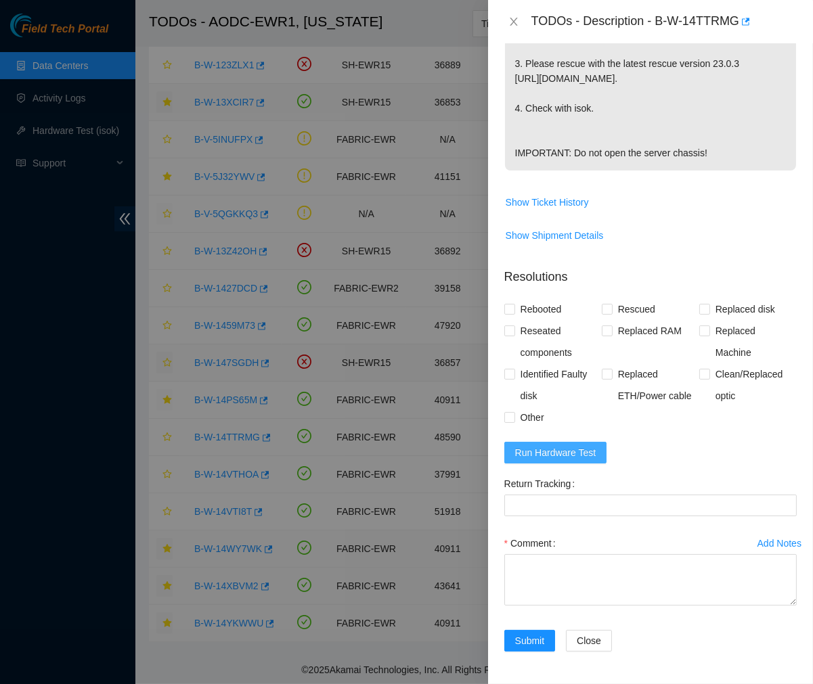
click at [560, 460] on span "Run Hardware Test" at bounding box center [555, 452] width 81 height 15
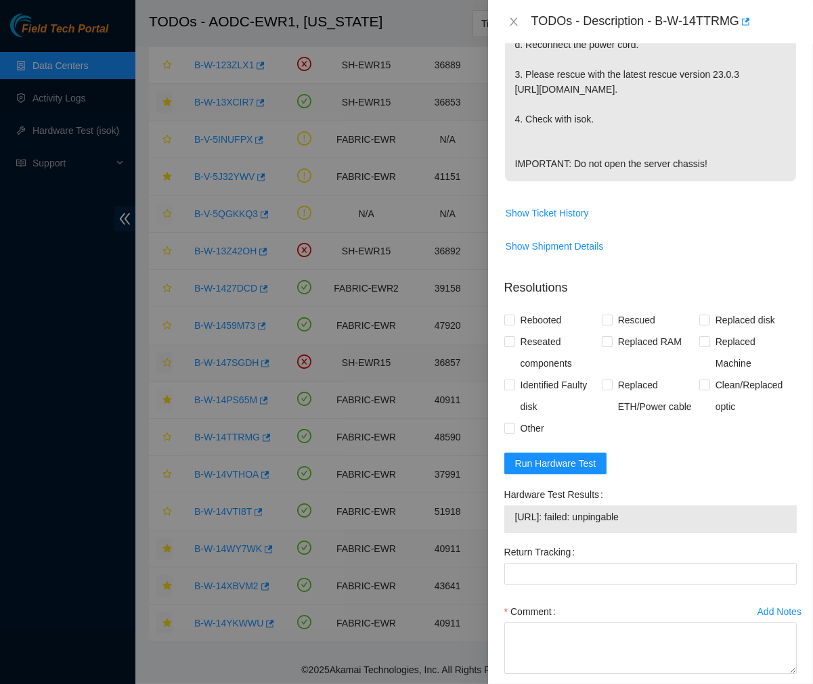
scroll to position [766, 0]
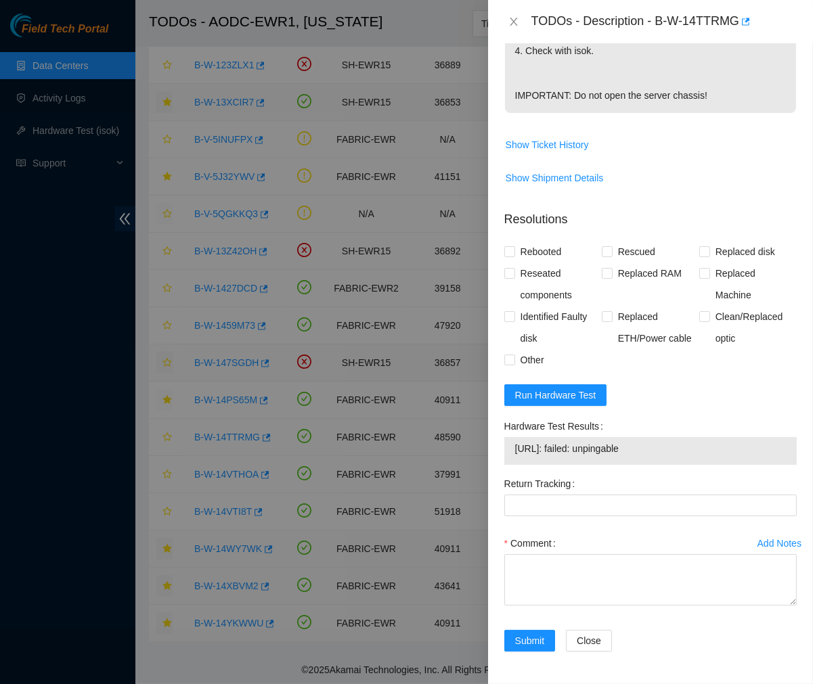
drag, startPoint x: 647, startPoint y: 461, endPoint x: 504, endPoint y: 463, distance: 142.8
click at [504, 463] on div "23.35.17.90: failed: unpingable" at bounding box center [650, 451] width 292 height 28
drag, startPoint x: 657, startPoint y: 16, endPoint x: 740, endPoint y: 31, distance: 84.0
click at [740, 31] on div "TODOs - Description - B-W-14TTRMG" at bounding box center [663, 22] width 265 height 22
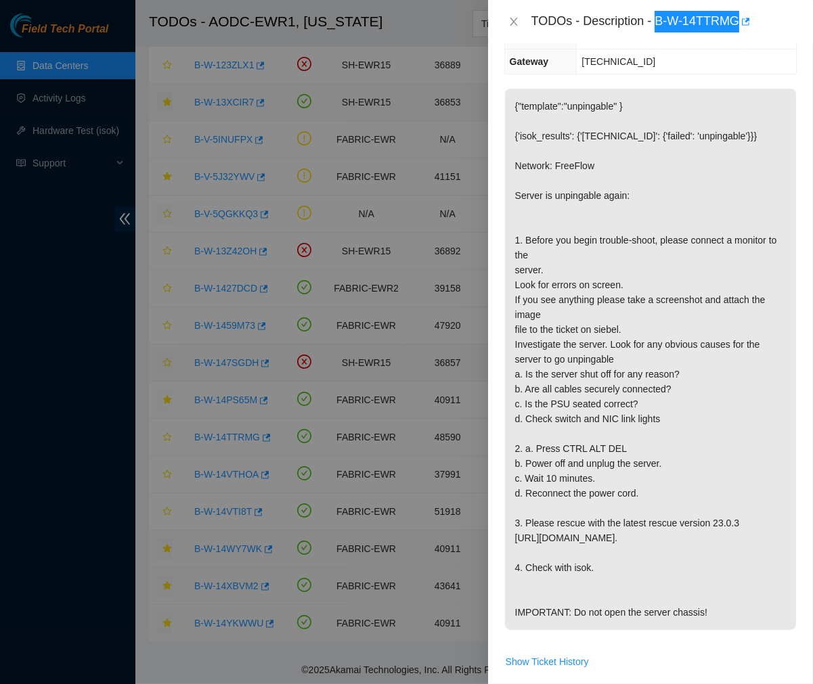
scroll to position [86, 0]
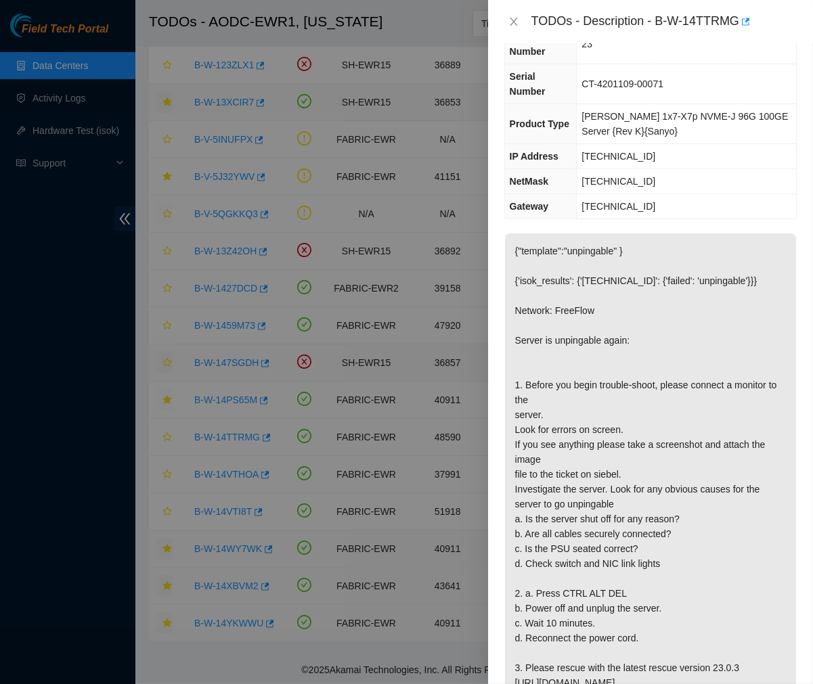
click at [558, 456] on p "{"template":"unpingable" } {'isok_results': {'23.35.17.90': {'failed': 'unpinga…" at bounding box center [650, 503] width 291 height 541
drag, startPoint x: 558, startPoint y: 456, endPoint x: 577, endPoint y: 544, distance: 90.0
click at [577, 544] on p "{"template":"unpingable" } {'isok_results': {'23.35.17.90': {'failed': 'unpinga…" at bounding box center [650, 503] width 291 height 541
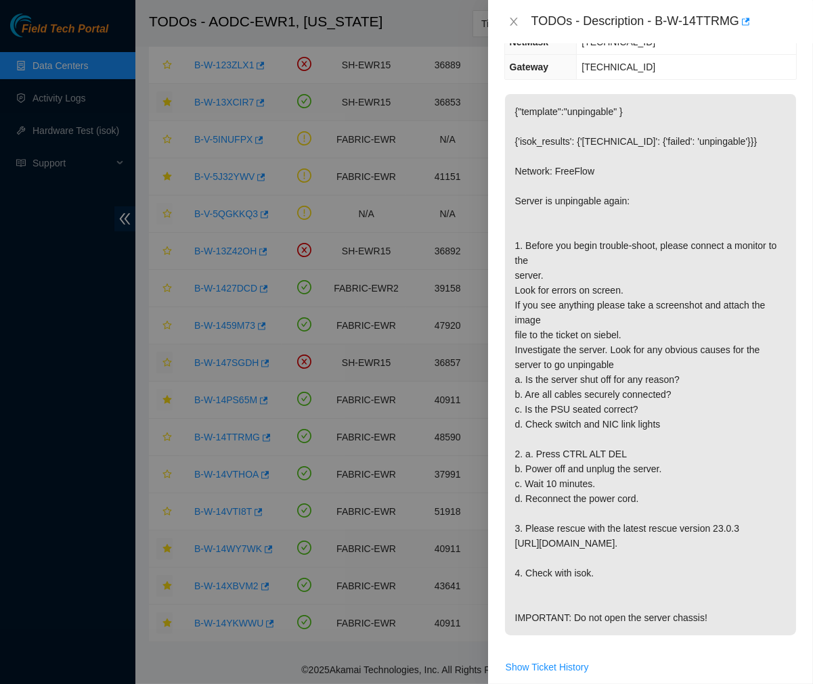
scroll to position [226, 0]
click at [699, 321] on p "{"template":"unpingable" } {'isok_results': {'23.35.17.90': {'failed': 'unpinga…" at bounding box center [650, 363] width 291 height 541
click at [540, 307] on p "{"template":"unpingable" } {'isok_results': {'23.35.17.90': {'failed': 'unpinga…" at bounding box center [650, 363] width 291 height 541
click at [599, 58] on td "23.35.17.65" at bounding box center [686, 66] width 219 height 25
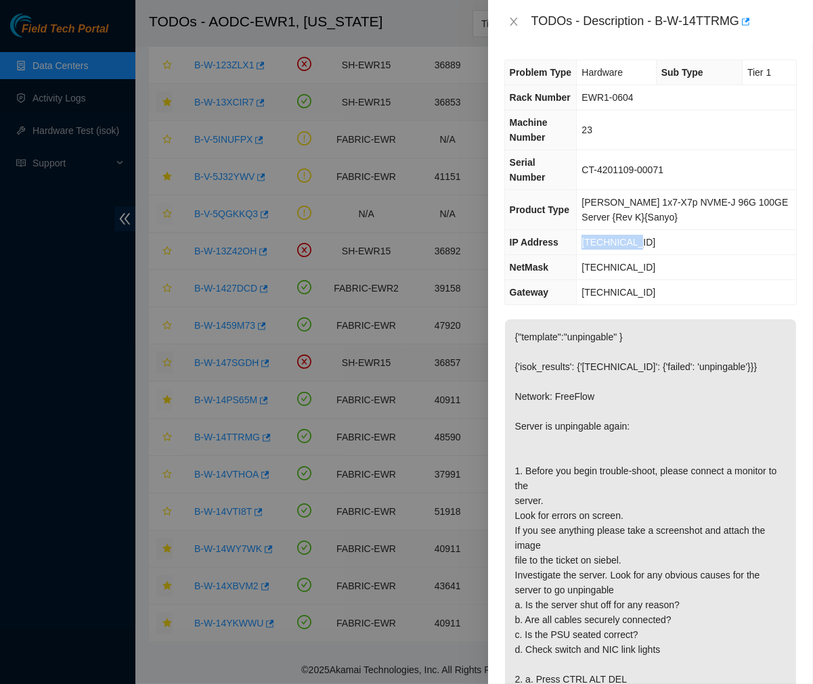
drag, startPoint x: 640, startPoint y: 227, endPoint x: 579, endPoint y: 231, distance: 61.0
click at [579, 231] on tr "IP Address 23.35.17.90" at bounding box center [650, 242] width 291 height 25
click at [652, 451] on p "{"template":"unpingable" } {'isok_results': {'23.35.17.90': {'failed': 'unpinga…" at bounding box center [650, 589] width 291 height 541
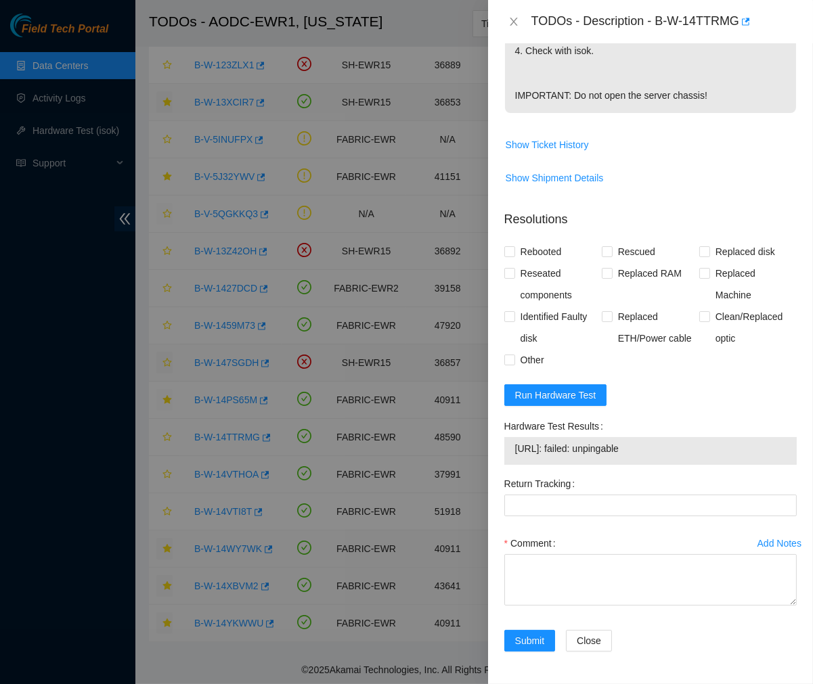
scroll to position [757, 0]
click at [571, 403] on span "Run Hardware Test" at bounding box center [555, 395] width 81 height 15
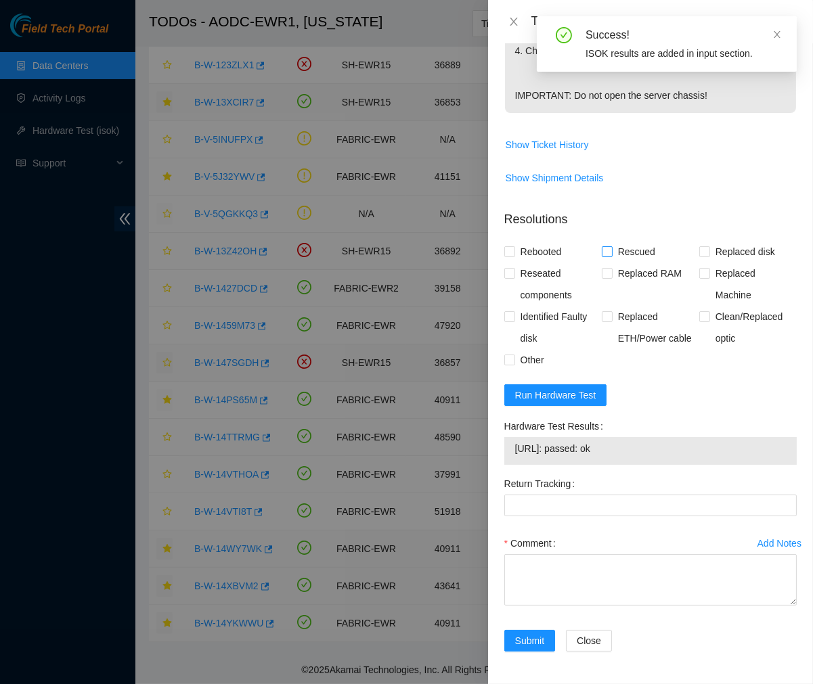
click at [605, 256] on input "Rescued" at bounding box center [606, 250] width 9 height 9
checkbox input "true"
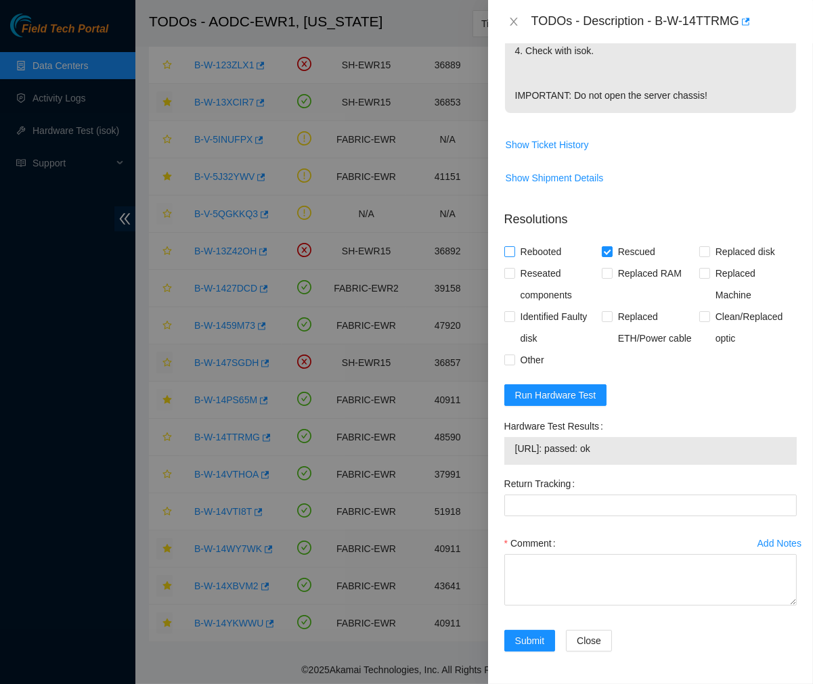
click at [541, 263] on span "Rebooted" at bounding box center [541, 252] width 52 height 22
click at [514, 256] on input "Rebooted" at bounding box center [508, 250] width 9 height 9
checkbox input "true"
click at [532, 292] on span "Reseated components" at bounding box center [558, 284] width 87 height 43
click at [514, 277] on input "Reseated components" at bounding box center [508, 272] width 9 height 9
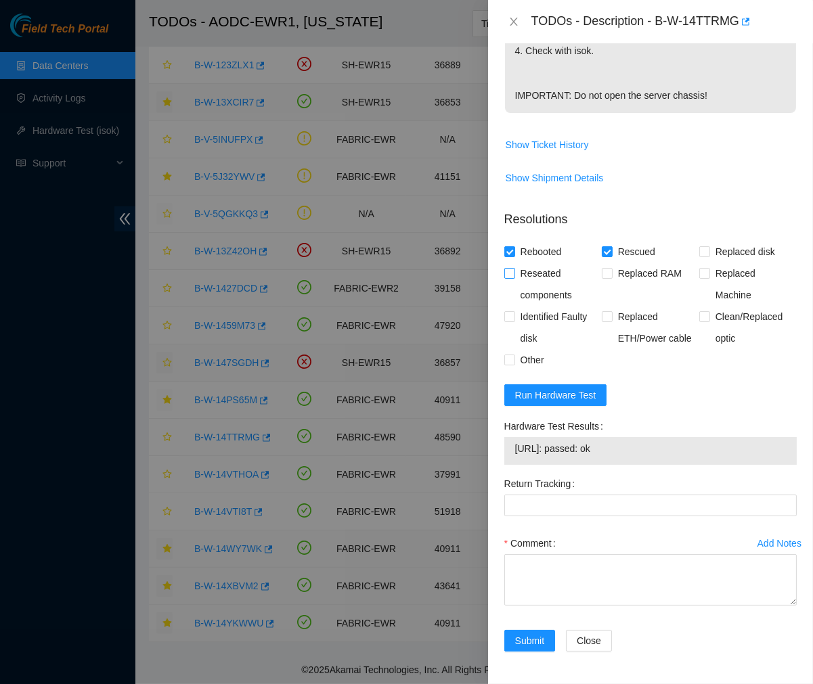
checkbox input "true"
click at [551, 585] on textarea "Comment" at bounding box center [650, 579] width 292 height 51
paste textarea "Ticket #: B-W-14TTRMG - Ran hardware test: 23.35.17.90: failed: unpingable - Up…"
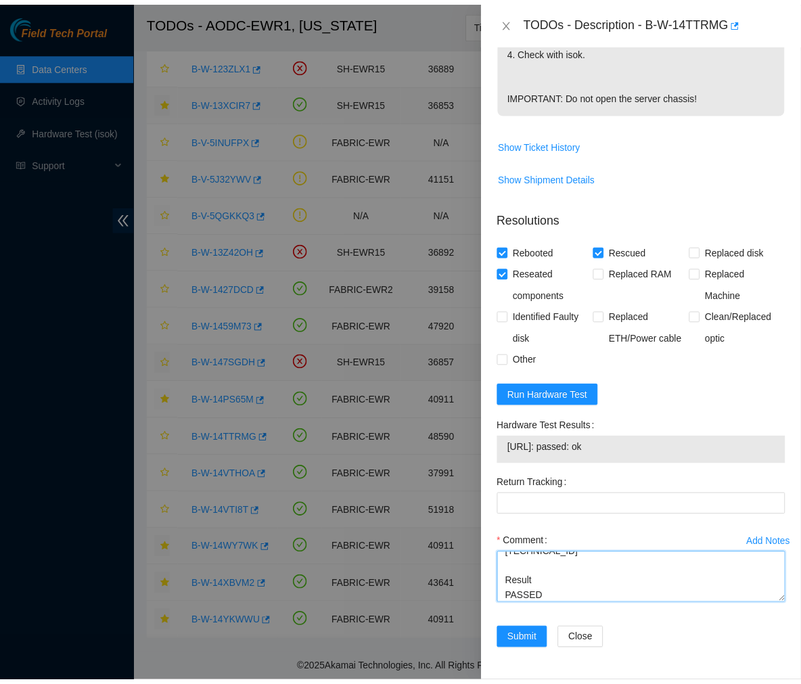
scroll to position [777, 0]
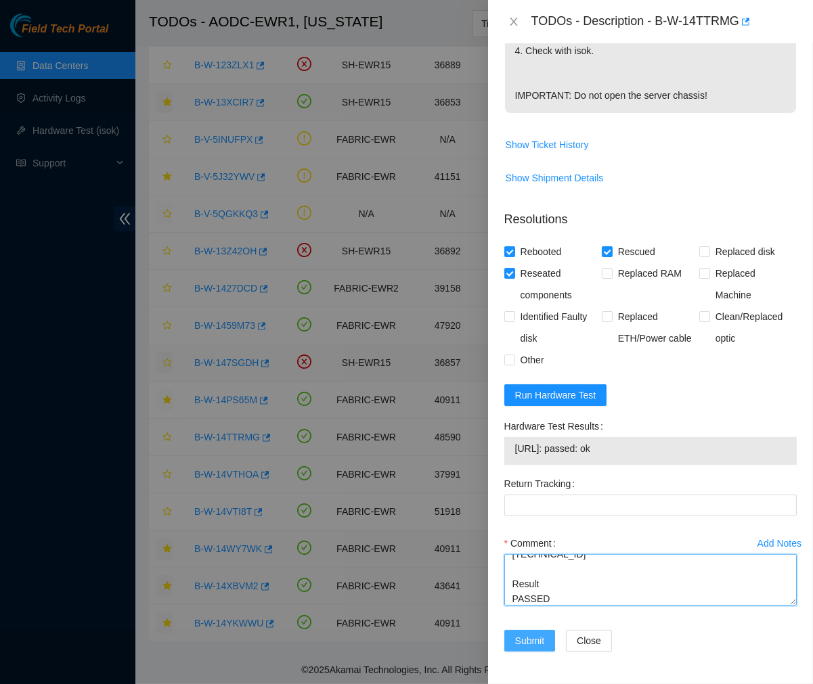
type textarea "Ticket #: B-W-14TTRMG - Ran hardware test: 23.35.17.90: failed: unpingable - Up…"
click at [518, 631] on button "Submit" at bounding box center [529, 641] width 51 height 22
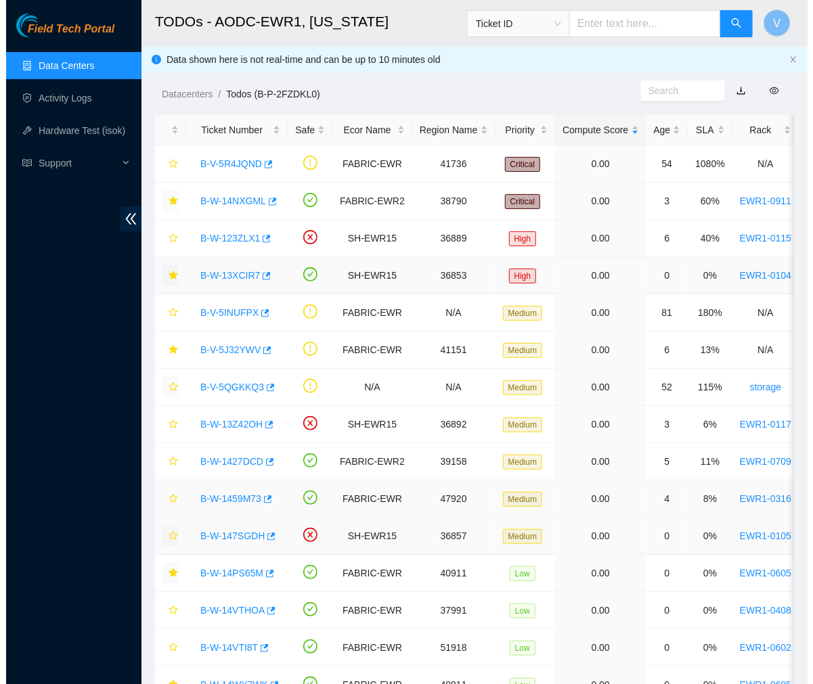
scroll to position [148, 0]
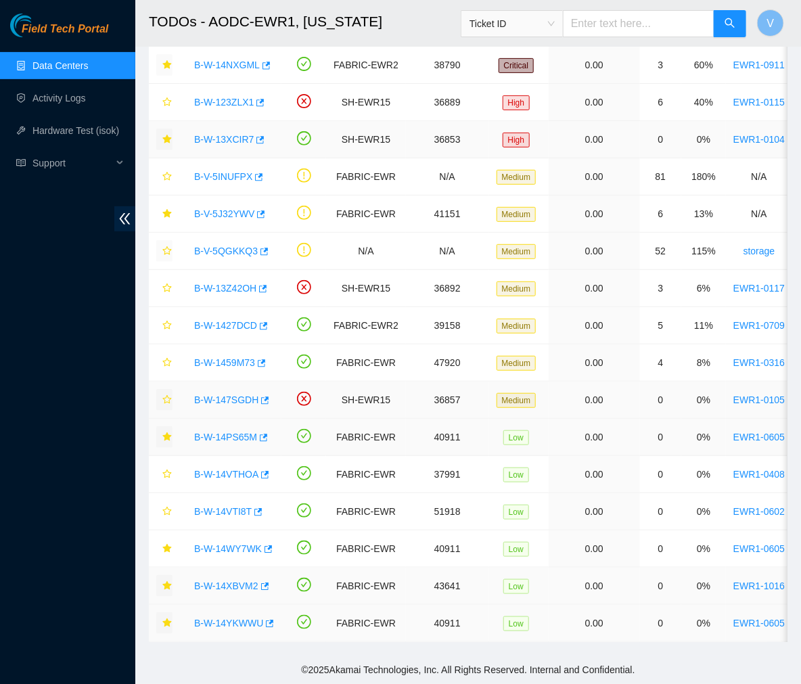
click at [221, 432] on link "B-W-14PS65M" at bounding box center [225, 437] width 63 height 11
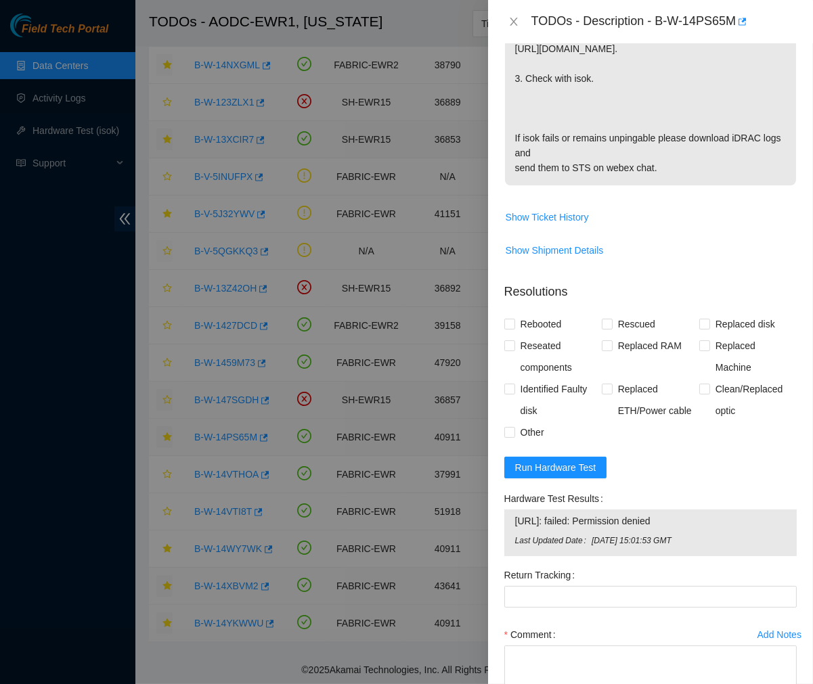
scroll to position [514, 0]
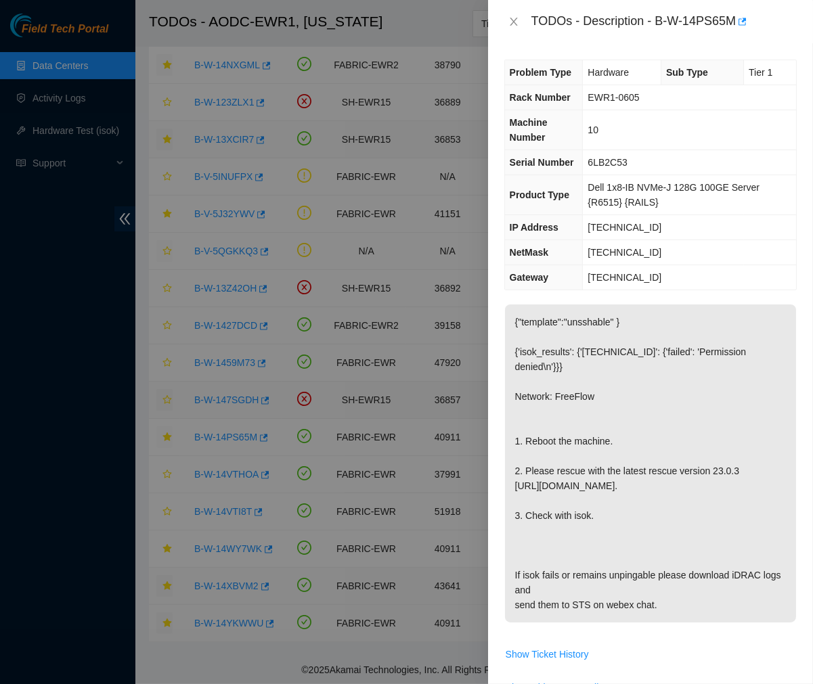
click at [626, 451] on p "{"template":"unsshable" } {'isok_results': {'23.1.97.13': {'failed': 'Permissio…" at bounding box center [650, 464] width 291 height 318
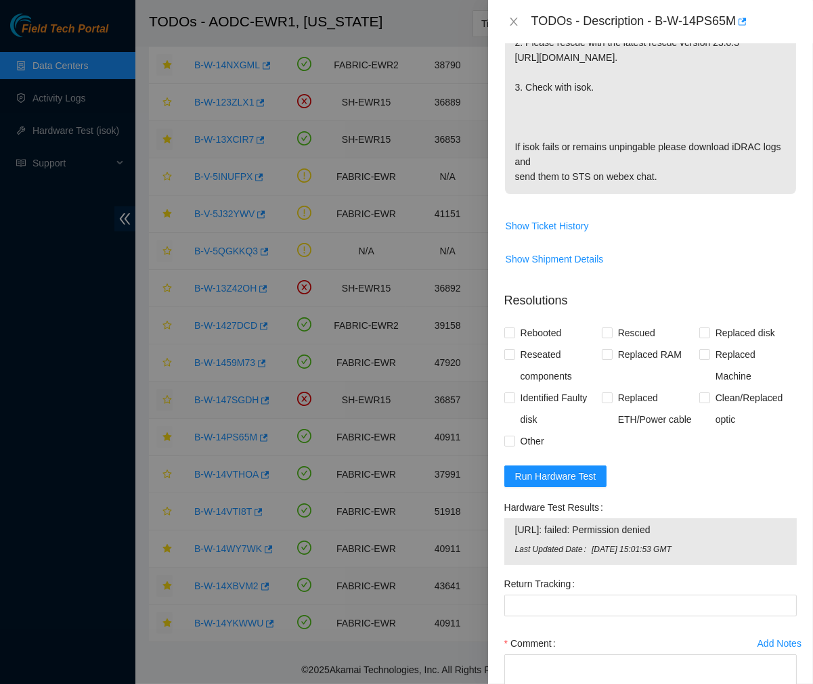
scroll to position [513, 0]
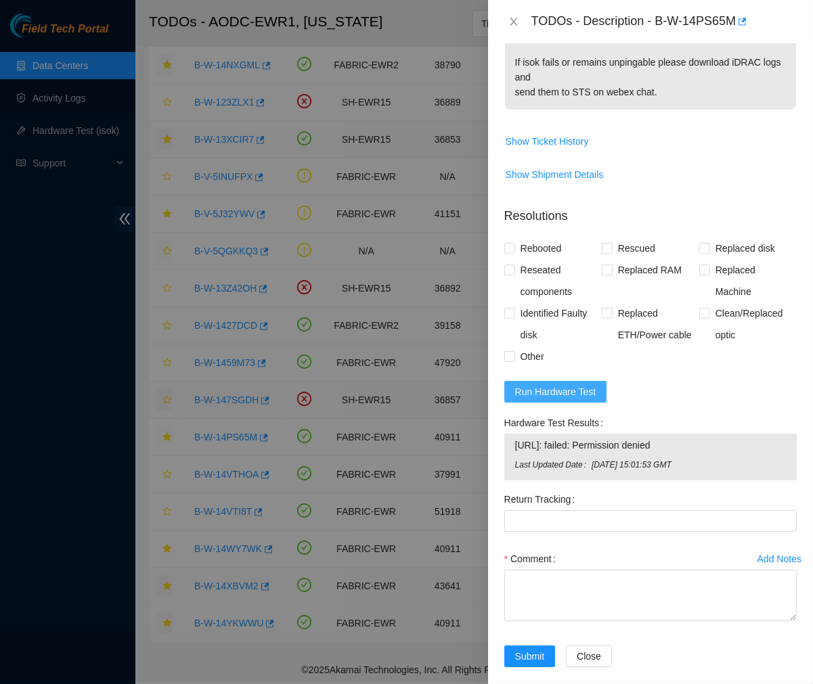
click at [566, 384] on span "Run Hardware Test" at bounding box center [555, 391] width 81 height 15
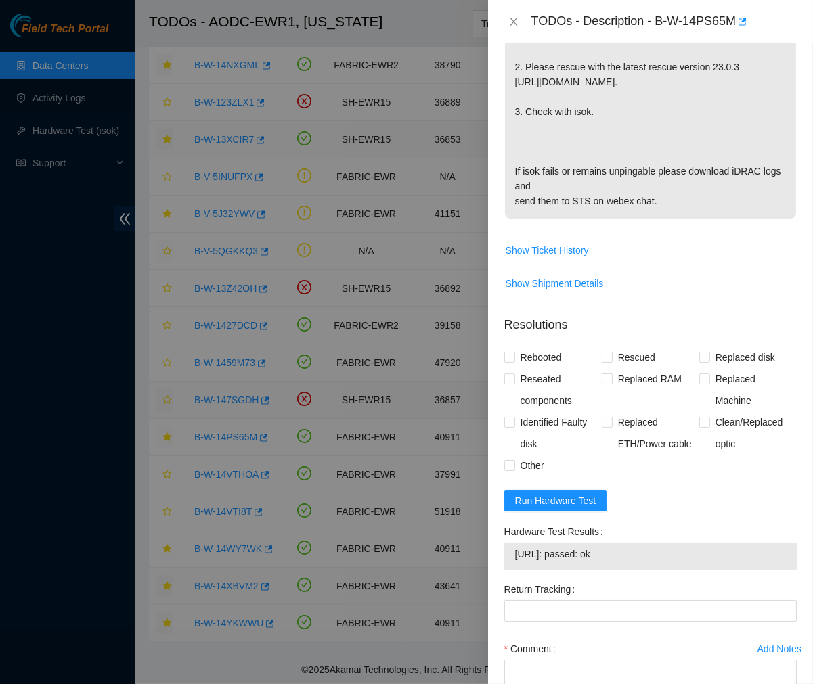
scroll to position [403, 0]
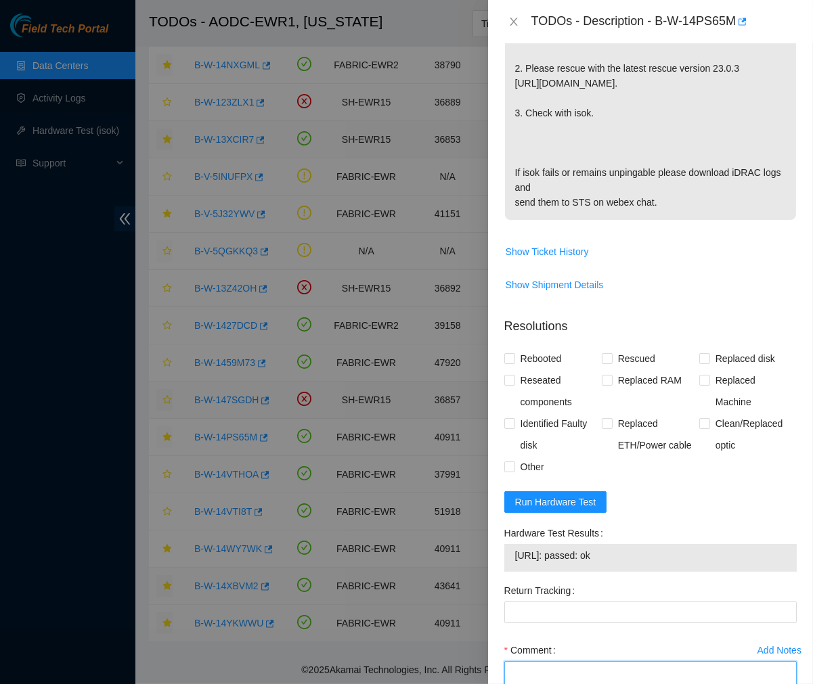
click at [546, 671] on textarea "Comment" at bounding box center [650, 686] width 292 height 51
paste textarea "Ticket #: B-W-14PS65M - Ran hardware test: 23.1.97.13: failed: Permission denie…"
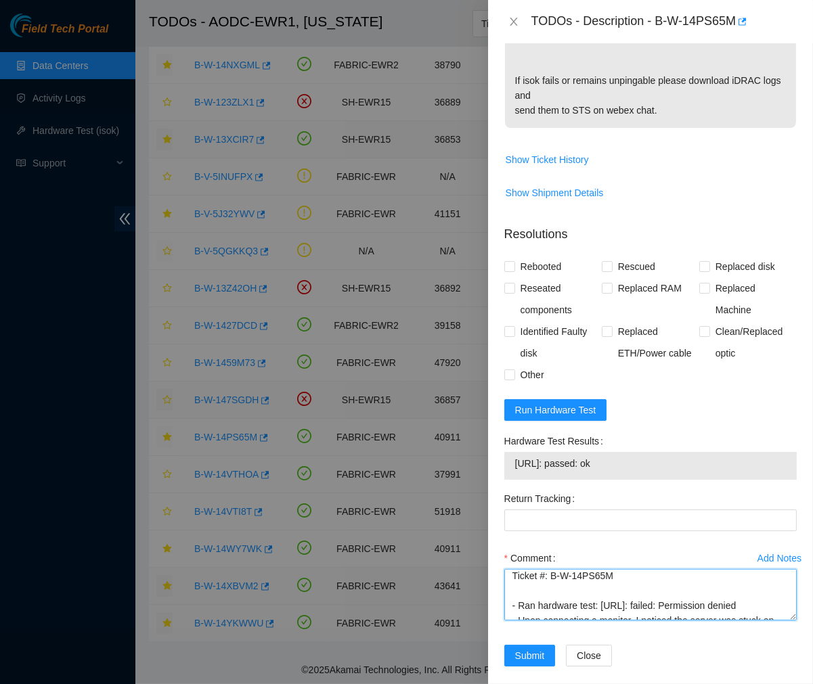
scroll to position [3, 0]
type textarea "Ticket #: B-W-14PS65M - Ran hardware test: 23.1.97.13: failed: Permission denie…"
click at [602, 256] on label "Rescued" at bounding box center [631, 267] width 59 height 22
click at [602, 261] on input "Rescued" at bounding box center [606, 265] width 9 height 9
checkbox input "true"
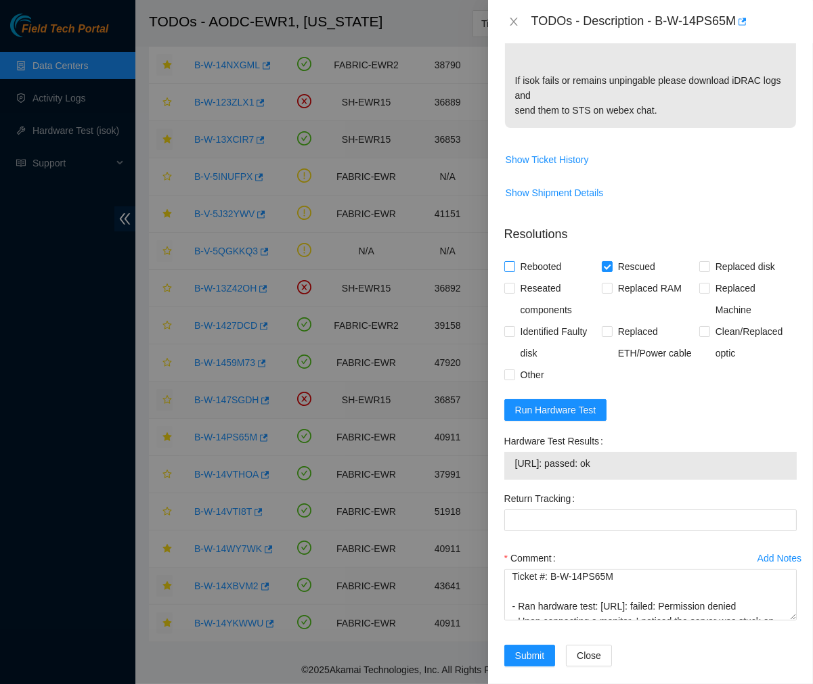
click at [504, 261] on label "Rebooted" at bounding box center [535, 267] width 63 height 22
click at [504, 261] on input "Rebooted" at bounding box center [508, 265] width 9 height 9
checkbox input "true"
click at [508, 283] on input "Reseated components" at bounding box center [508, 287] width 9 height 9
checkbox input "true"
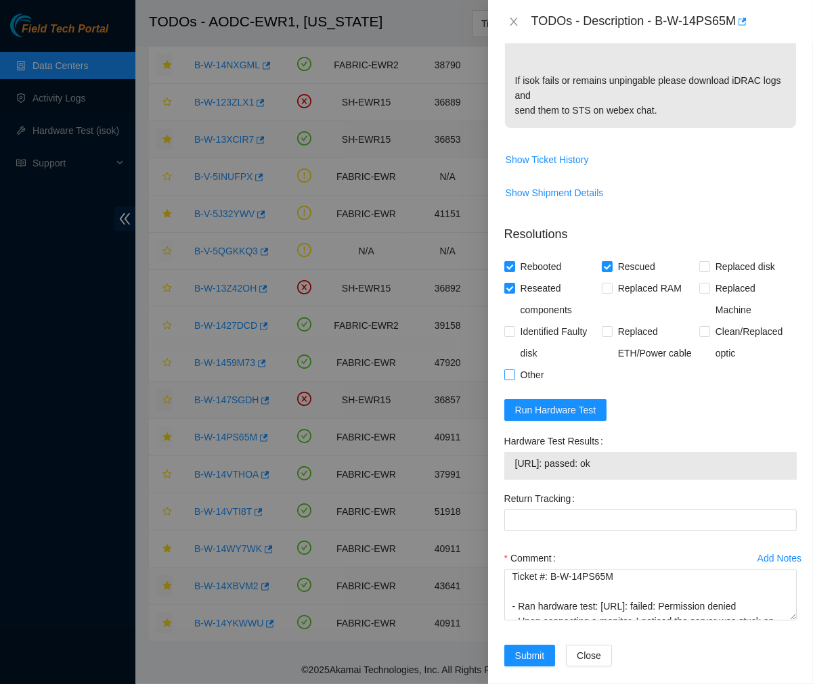
click at [506, 369] on input "Other" at bounding box center [508, 373] width 9 height 9
checkbox input "true"
click at [533, 648] on span "Submit" at bounding box center [530, 655] width 30 height 15
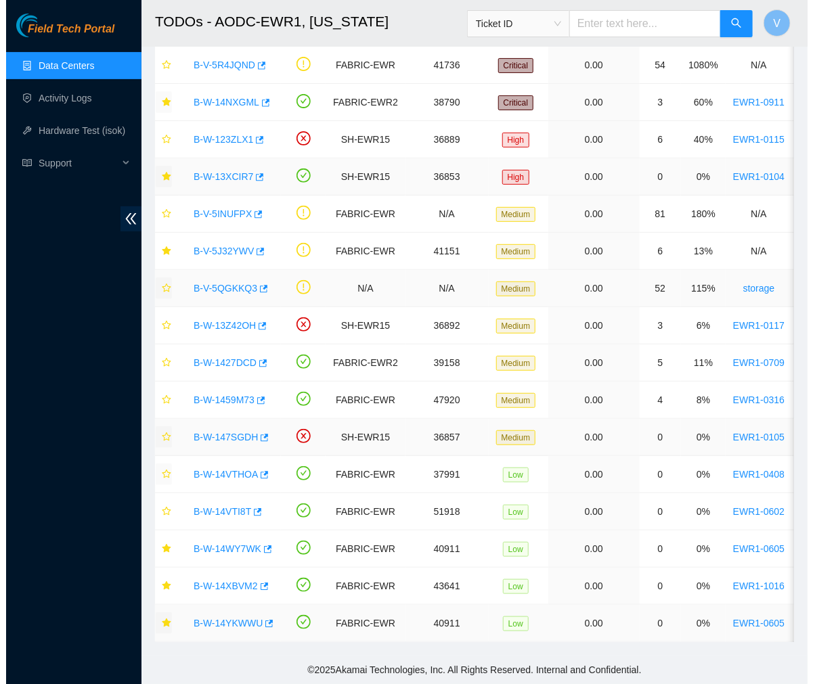
scroll to position [0, 0]
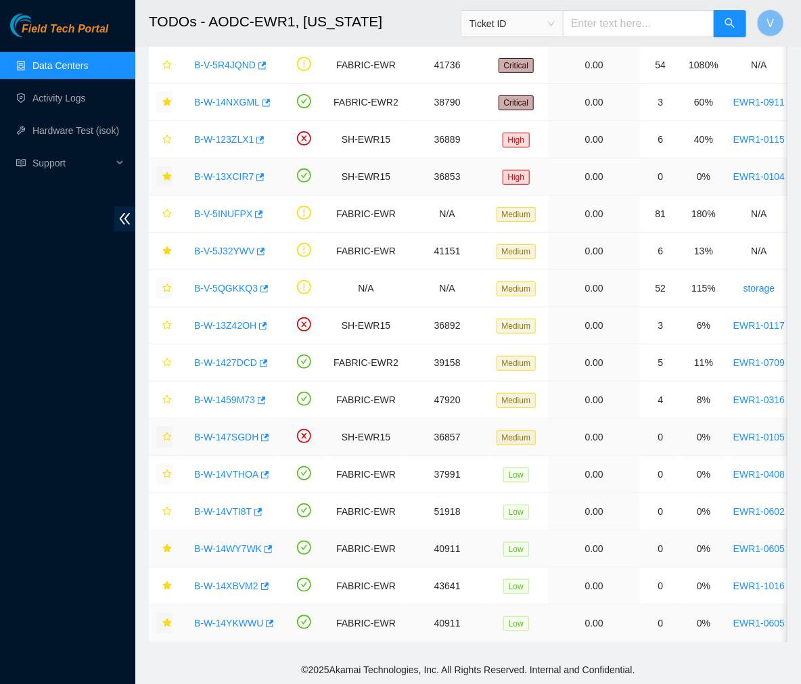
click at [236, 543] on link "B-W-14WY7WK" at bounding box center [228, 548] width 68 height 11
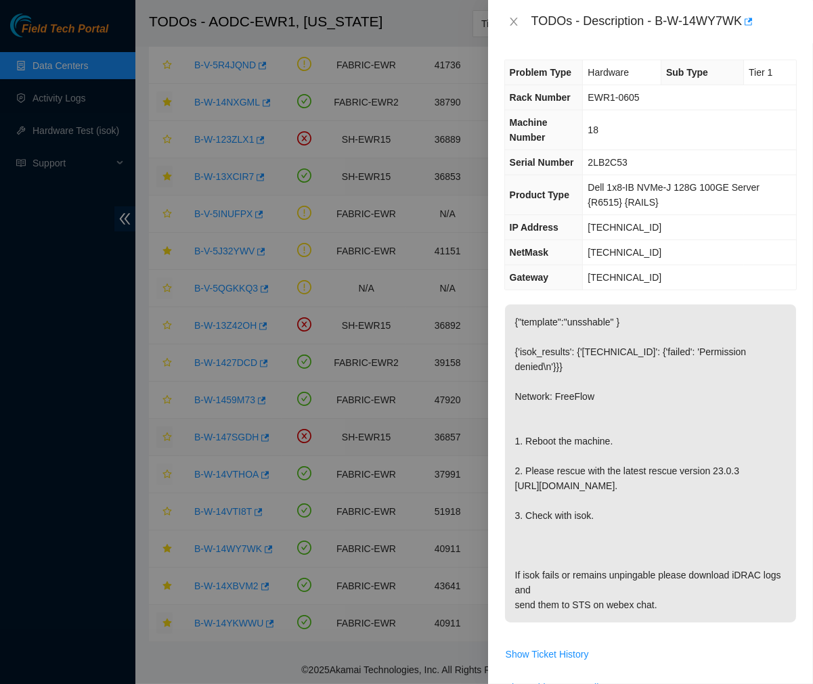
click at [600, 535] on p "{"template":"unsshable" } {'isok_results': {'23.1.97.21': {'failed': 'Permissio…" at bounding box center [650, 464] width 291 height 318
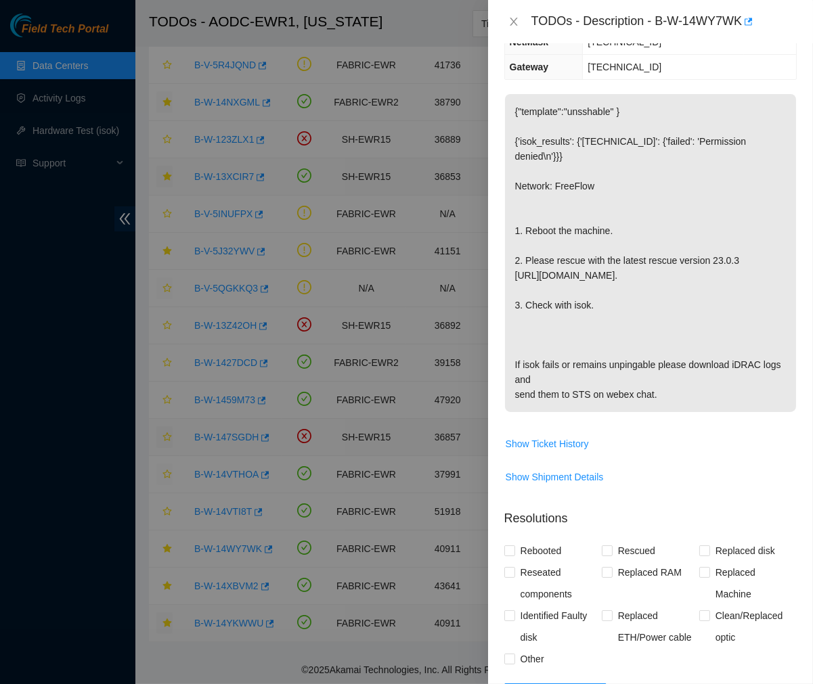
scroll to position [437, 0]
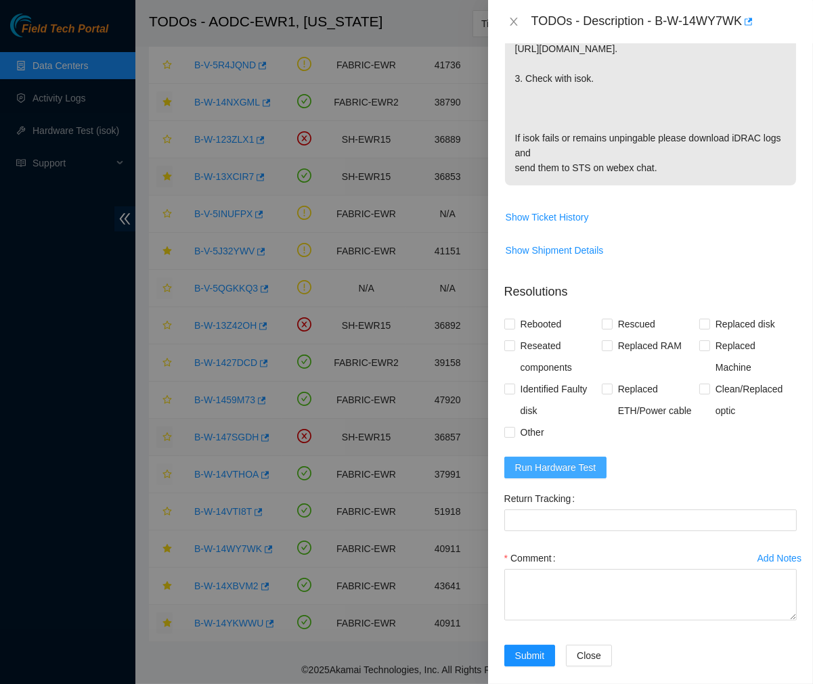
click at [562, 460] on span "Run Hardware Test" at bounding box center [555, 467] width 81 height 15
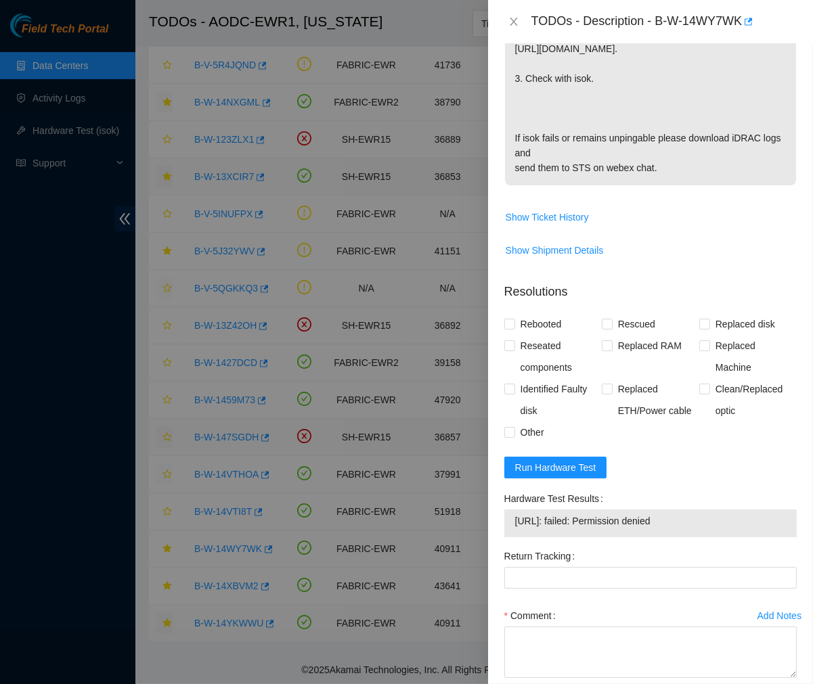
scroll to position [434, 0]
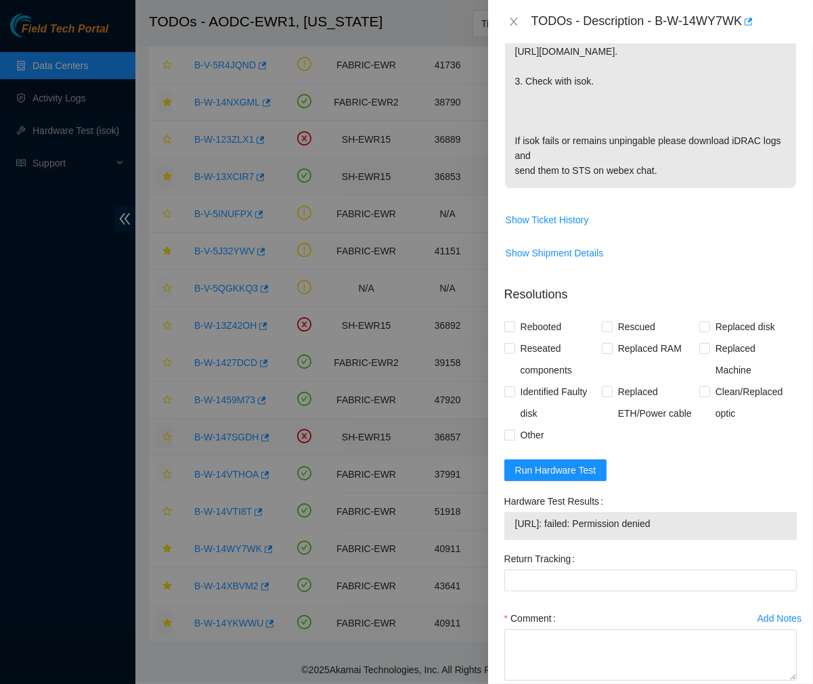
click at [661, 102] on p "{"template":"unsshable" } {'isok_results': {'23.1.97.21': {'failed': 'Permissio…" at bounding box center [650, 29] width 291 height 318
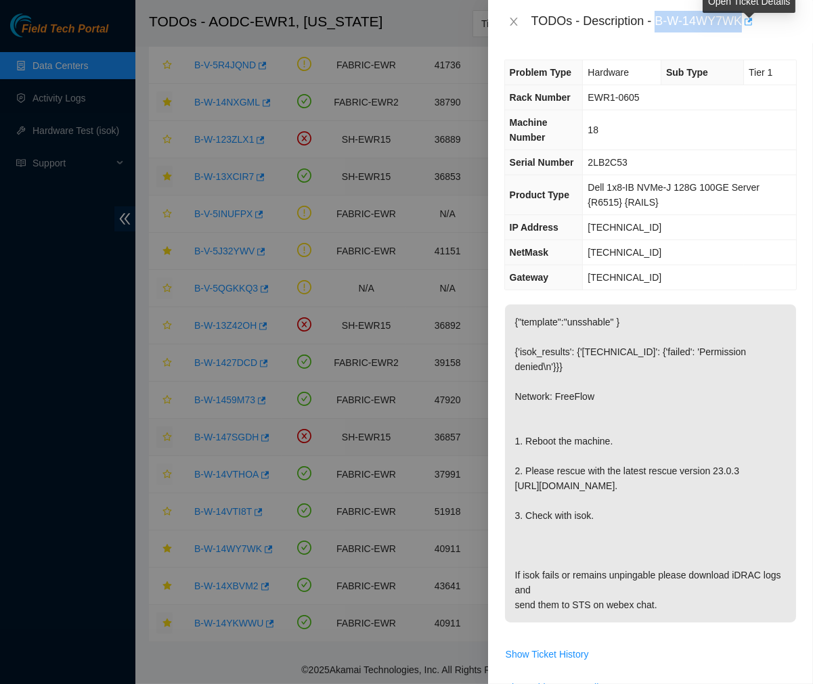
drag, startPoint x: 657, startPoint y: 15, endPoint x: 743, endPoint y: 29, distance: 87.1
click at [743, 29] on div "TODOs - Description - B-W-14WY7WK" at bounding box center [663, 22] width 265 height 22
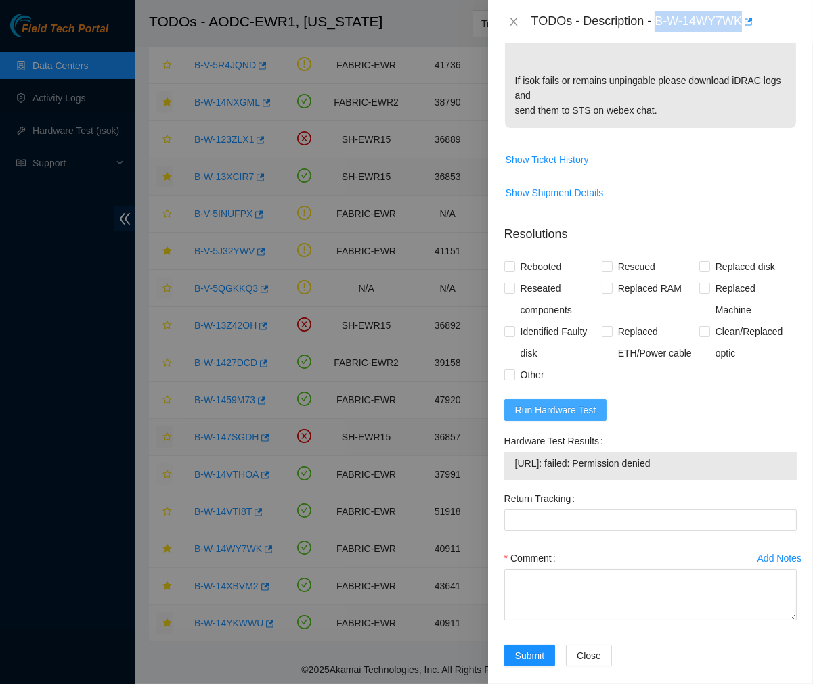
click at [566, 403] on span "Run Hardware Test" at bounding box center [555, 410] width 81 height 15
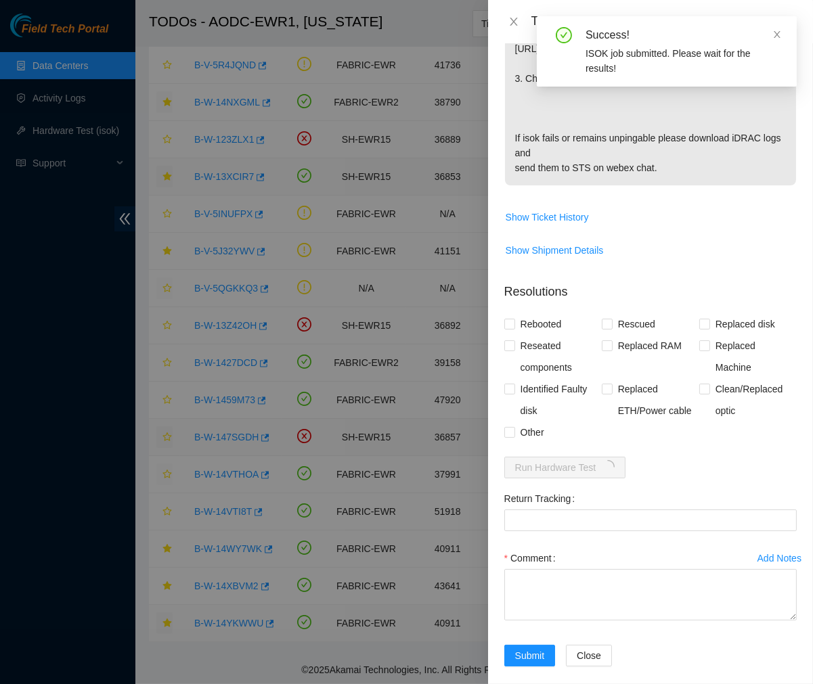
click at [673, 144] on p "{"template":"unsshable" } {'isok_results': {'23.1.97.21': {'failed': 'Permissio…" at bounding box center [650, 26] width 291 height 318
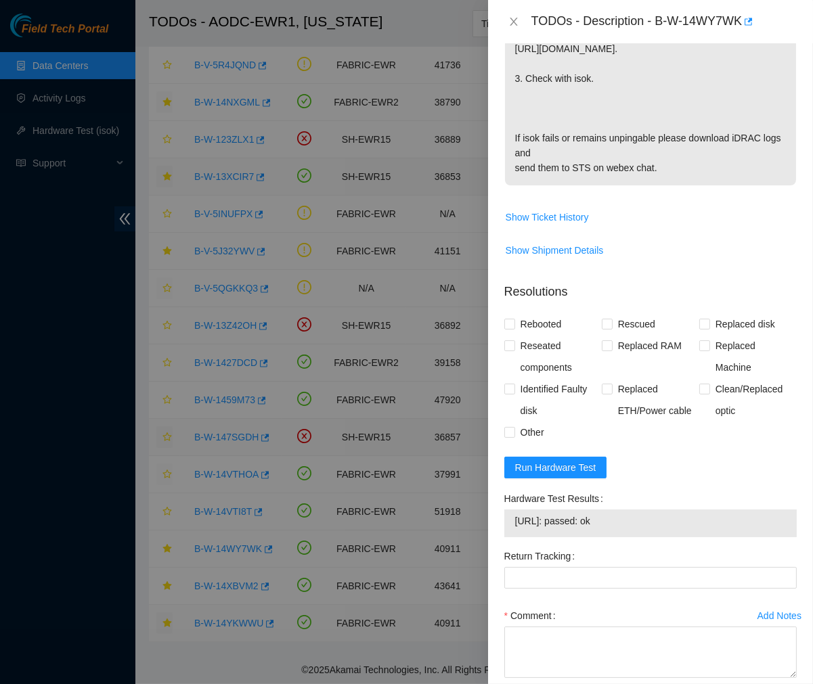
scroll to position [495, 0]
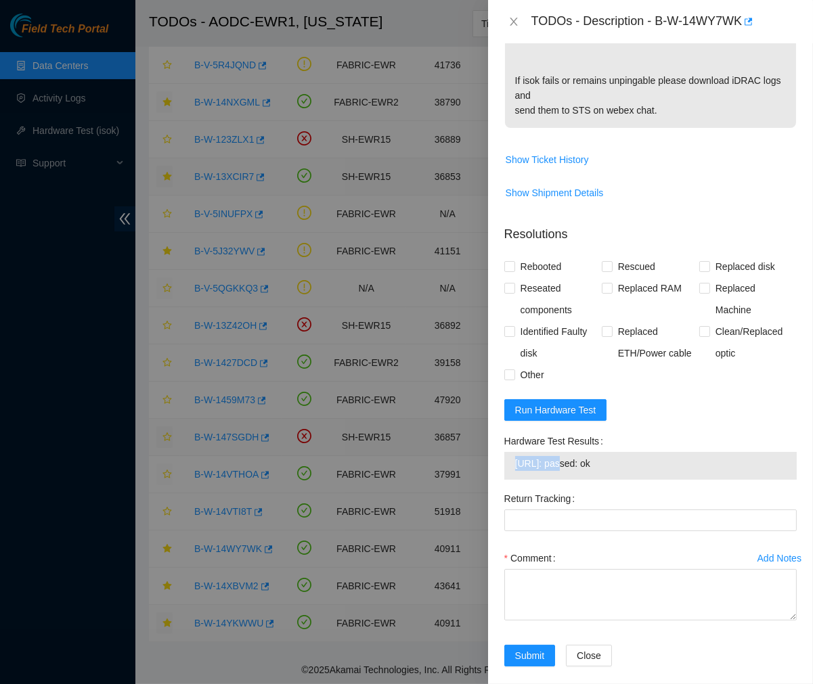
drag, startPoint x: 556, startPoint y: 451, endPoint x: 503, endPoint y: 452, distance: 52.1
click at [504, 452] on div "23.1.97.21: passed: ok" at bounding box center [650, 466] width 292 height 28
click at [532, 577] on textarea "Comment" at bounding box center [650, 594] width 292 height 51
paste textarea "Ticket #: B-W-14WY7WK - Ran hardware test: 23.1.97.21: failed: Permission denie…"
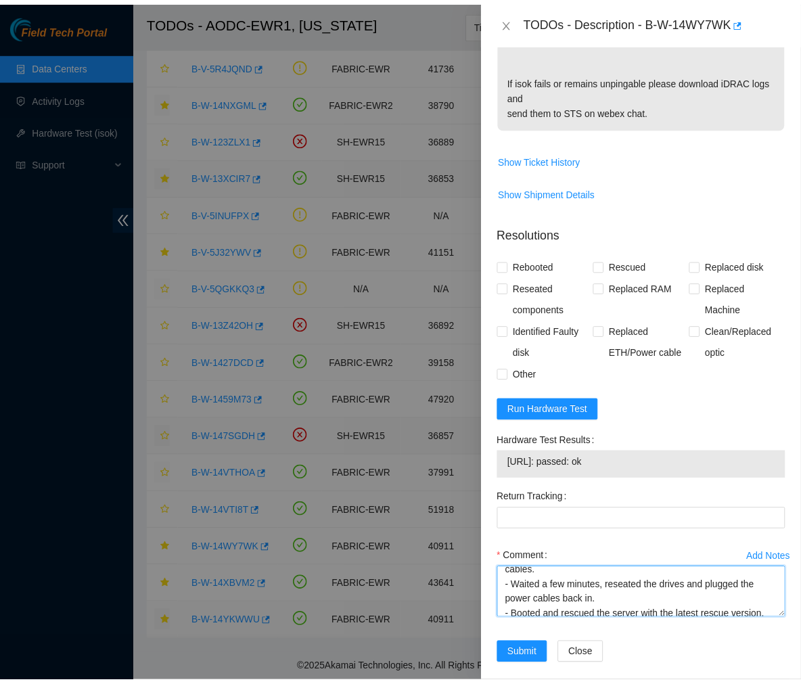
scroll to position [0, 0]
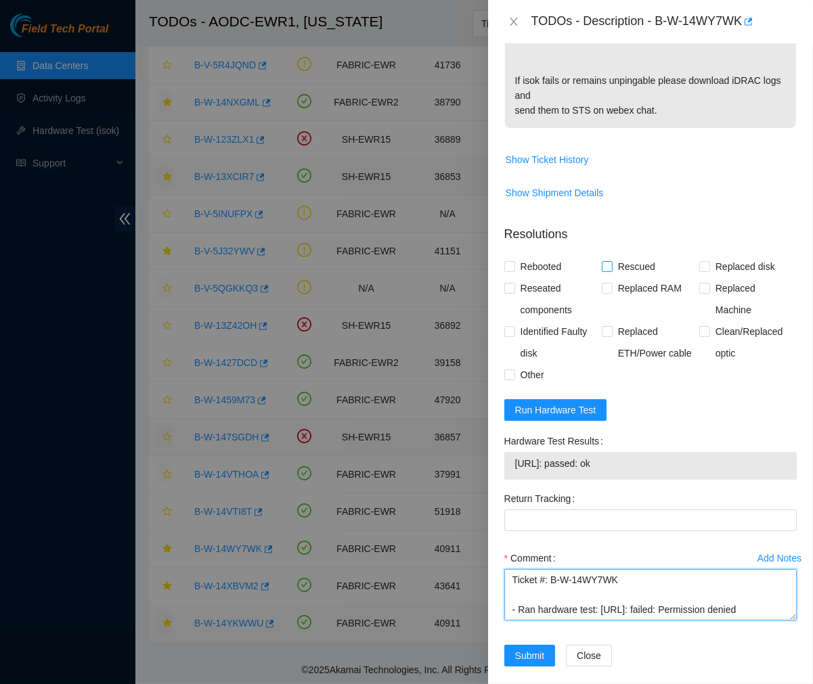
type textarea "Ticket #: B-W-14WY7WK - Ran hardware test: 23.1.97.21: failed: Permission denie…"
click at [606, 260] on label "Rescued" at bounding box center [631, 267] width 59 height 22
click at [606, 261] on input "Rescued" at bounding box center [606, 265] width 9 height 9
checkbox input "true"
click at [510, 261] on input "Rebooted" at bounding box center [508, 265] width 9 height 9
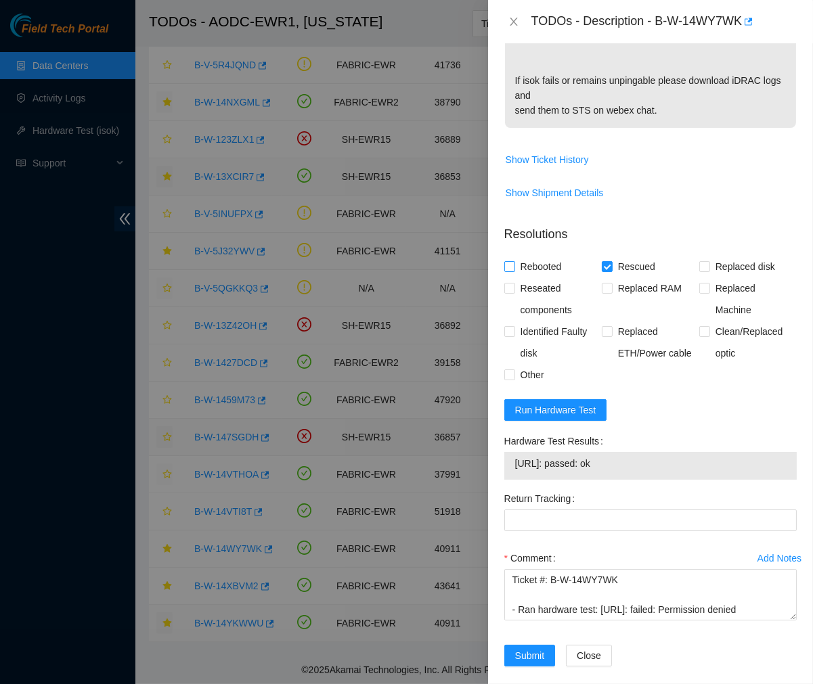
checkbox input "true"
click at [508, 283] on input "Reseated components" at bounding box center [508, 287] width 9 height 9
checkbox input "true"
click at [511, 369] on input "Other" at bounding box center [508, 373] width 9 height 9
checkbox input "true"
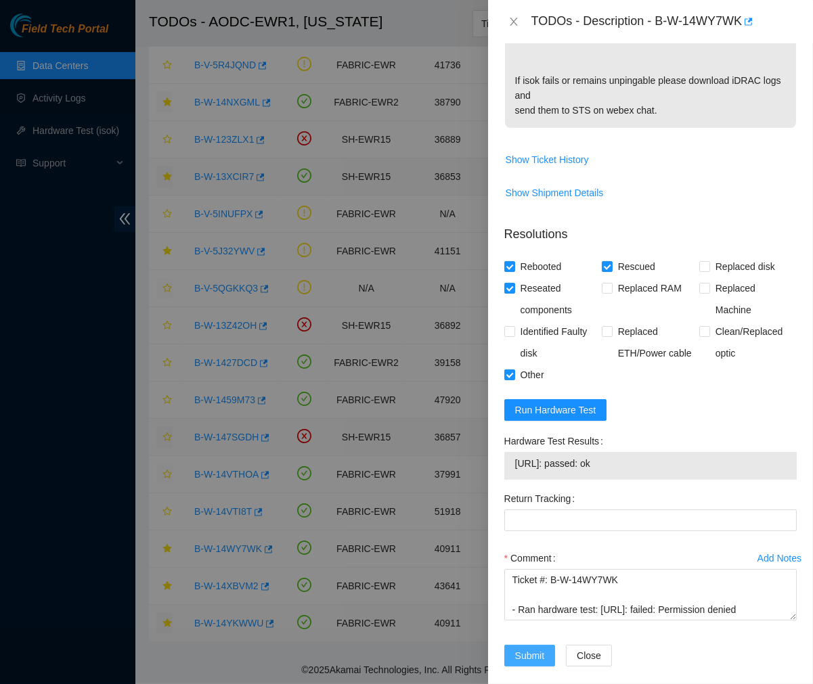
click at [533, 648] on span "Submit" at bounding box center [530, 655] width 30 height 15
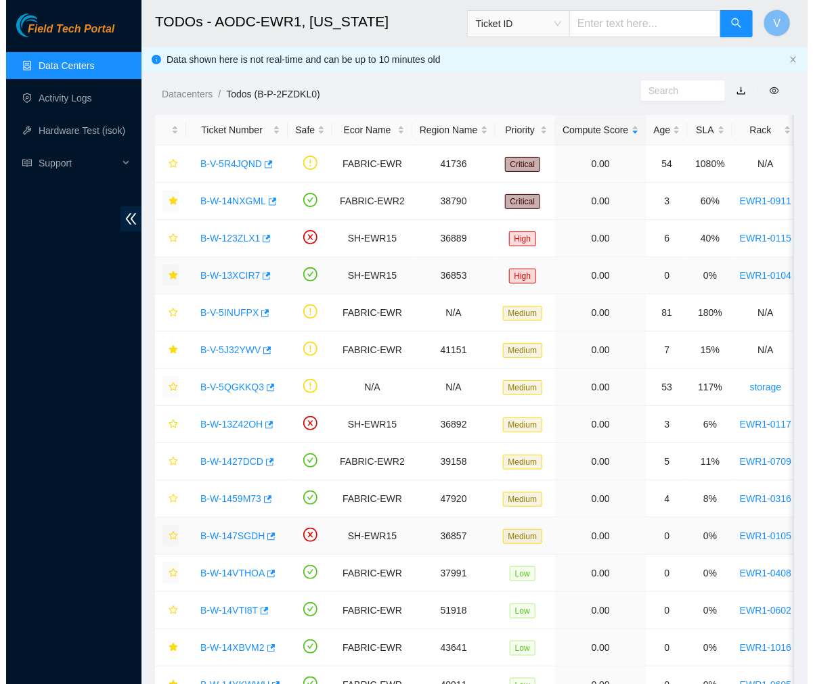
scroll to position [73, 0]
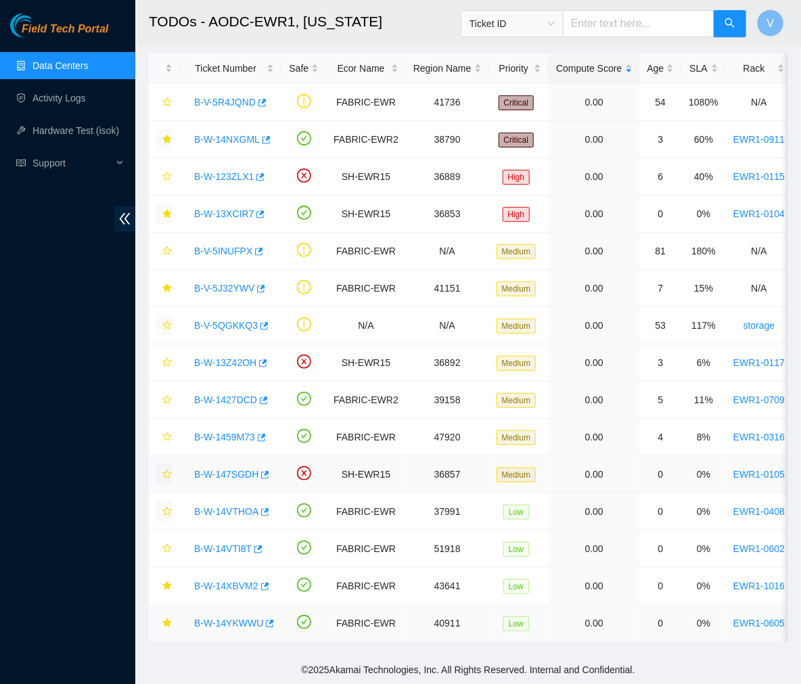
click at [219, 618] on link "B-W-14YKWWU" at bounding box center [228, 623] width 69 height 11
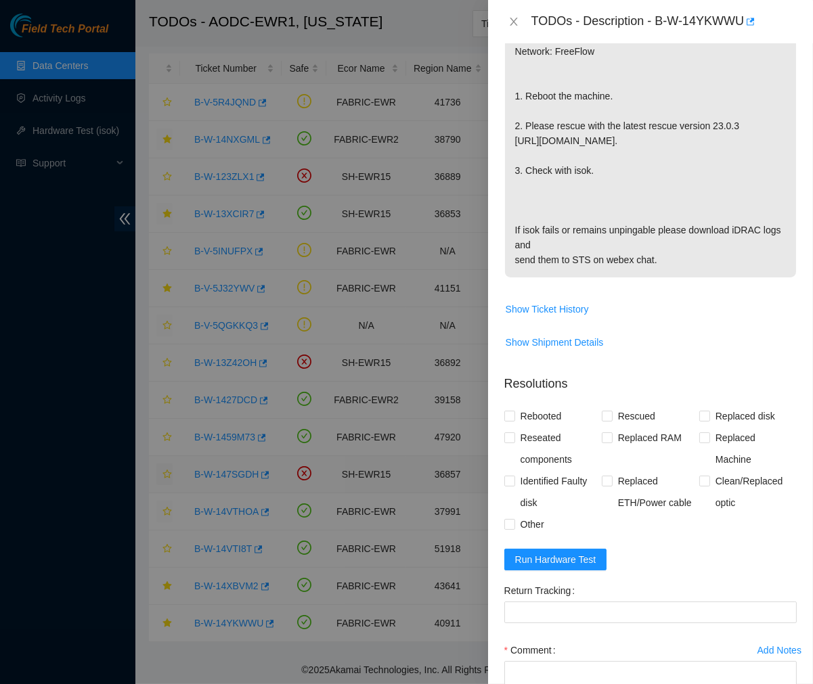
scroll to position [437, 0]
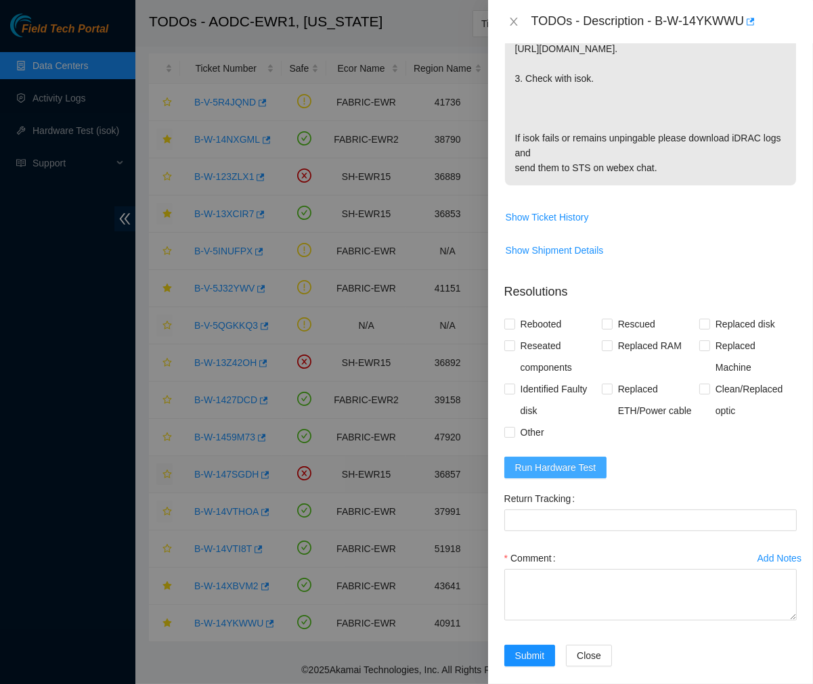
click at [571, 460] on span "Run Hardware Test" at bounding box center [555, 467] width 81 height 15
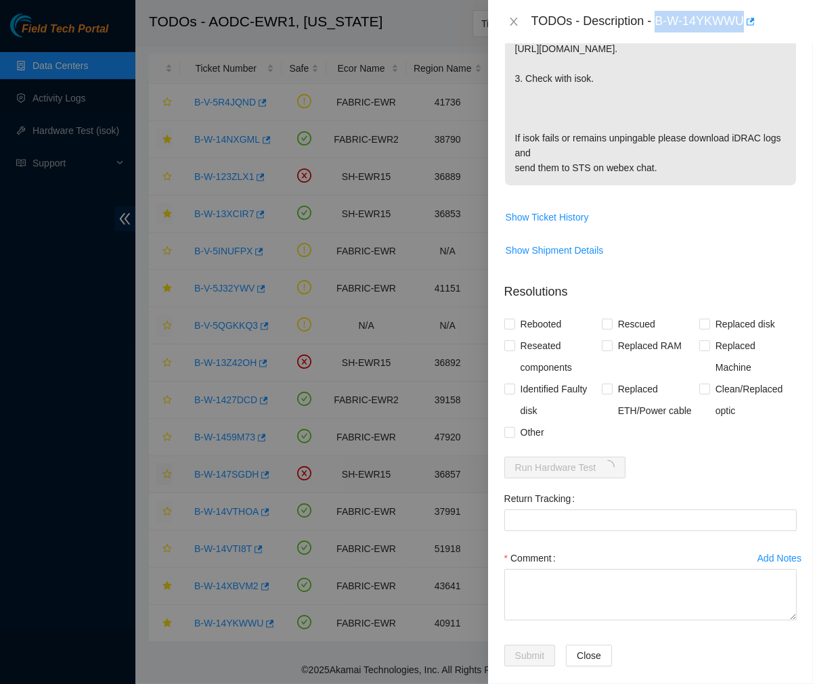
drag, startPoint x: 655, startPoint y: 16, endPoint x: 742, endPoint y: 37, distance: 89.6
click at [742, 37] on div "TODOs - Description - B-W-14YKWWU" at bounding box center [650, 21] width 325 height 43
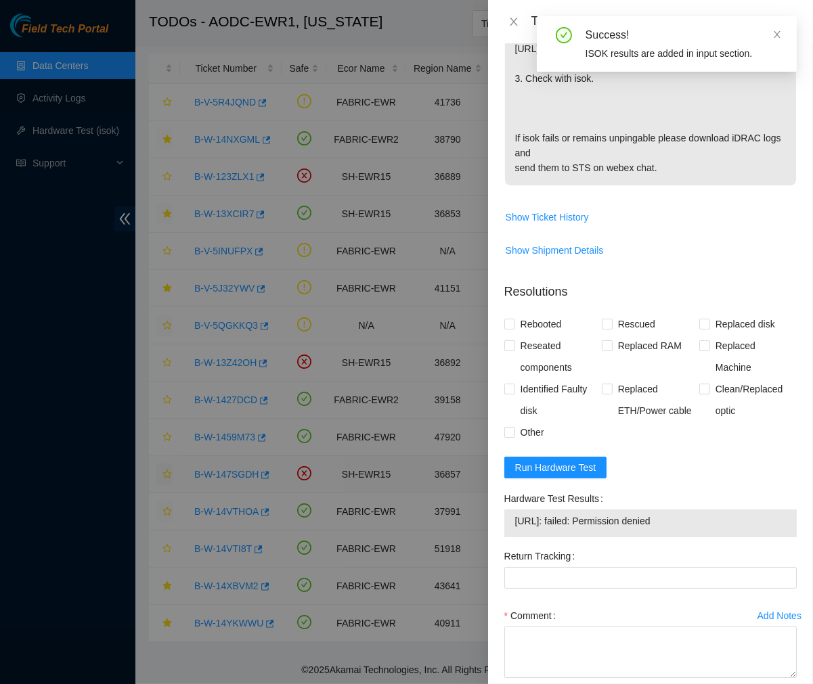
click at [651, 117] on p "{"template":"unsshable" } {'isok_results': {'23.1.97.10': {'failed': 'Permissio…" at bounding box center [650, 26] width 291 height 318
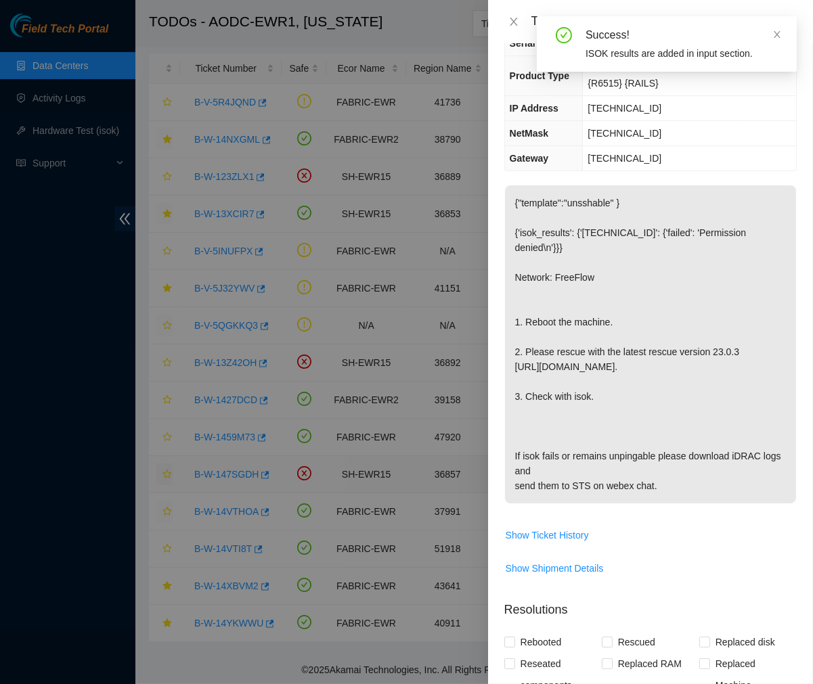
scroll to position [0, 0]
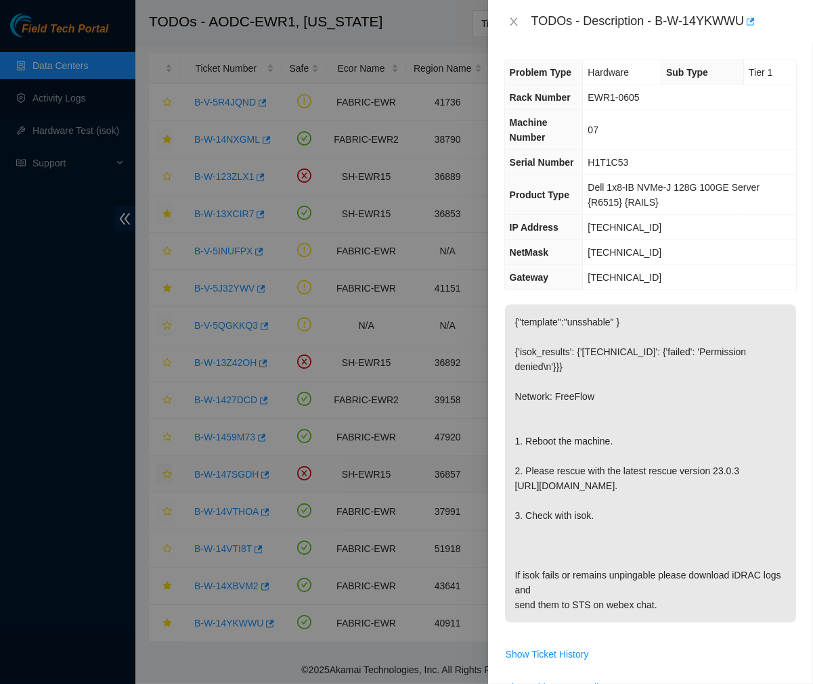
click at [658, 22] on div "TODOs - Description - B-W-14YKWWU" at bounding box center [663, 22] width 265 height 22
drag, startPoint x: 656, startPoint y: 22, endPoint x: 743, endPoint y: 26, distance: 86.7
click at [743, 26] on div "TODOs - Description - B-W-14YKWWU" at bounding box center [663, 22] width 265 height 22
click at [698, 321] on p "{"template":"unsshable" } {'isok_results': {'23.1.97.10': {'failed': 'Permissio…" at bounding box center [650, 464] width 291 height 318
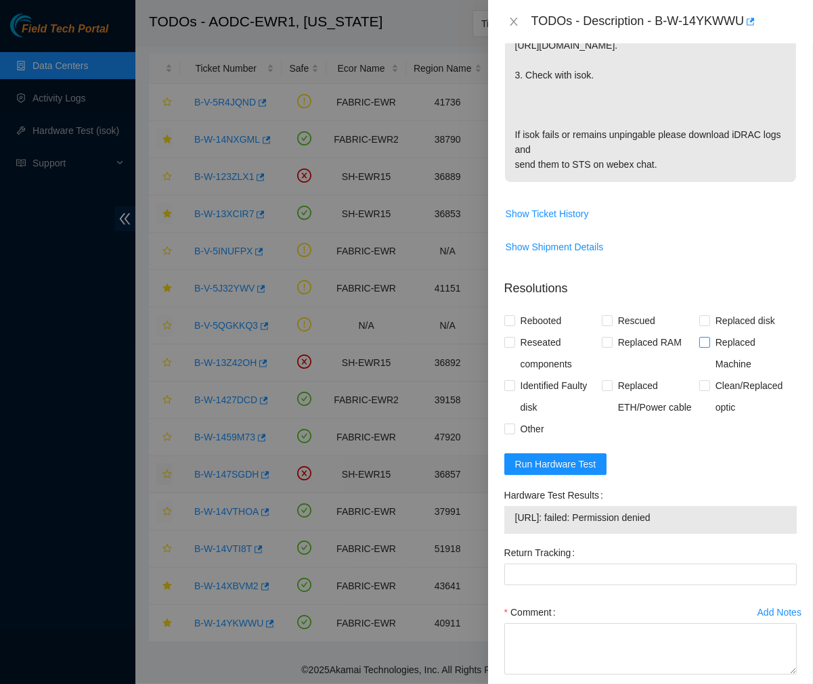
scroll to position [441, 0]
click at [677, 105] on p "{"template":"unsshable" } {'isok_results': {'23.1.97.10': {'failed': 'Permissio…" at bounding box center [650, 22] width 291 height 318
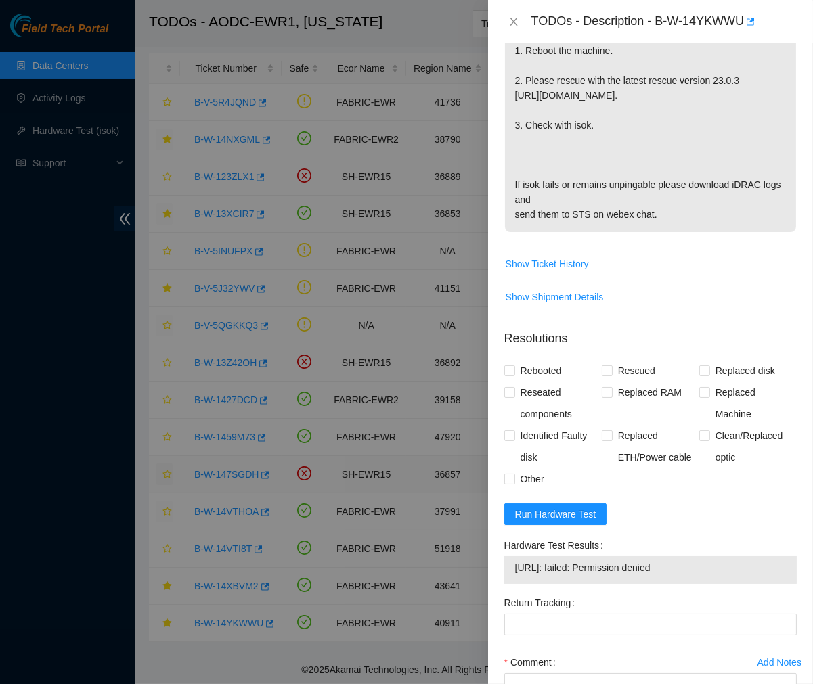
scroll to position [495, 0]
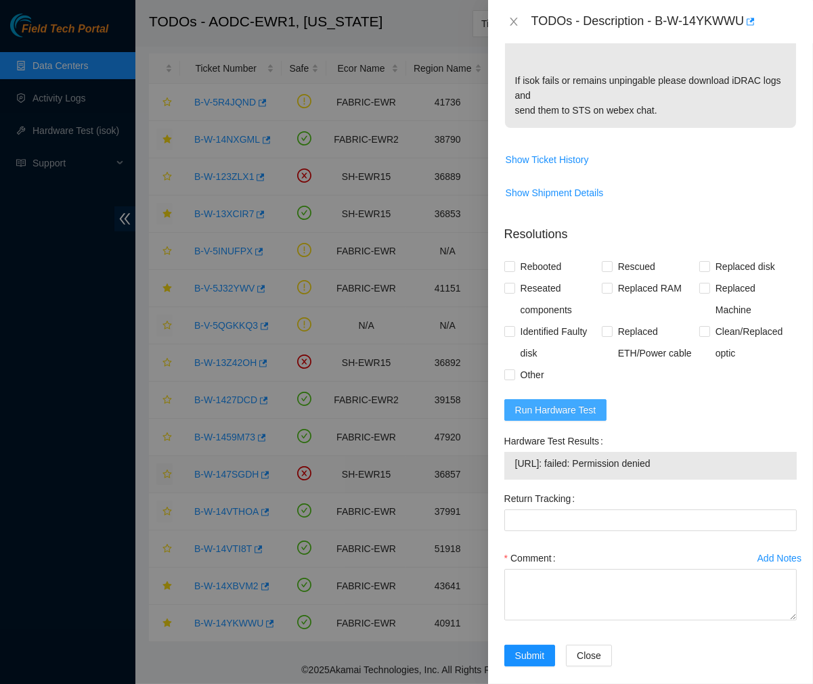
click at [543, 403] on button "Run Hardware Test" at bounding box center [555, 410] width 103 height 22
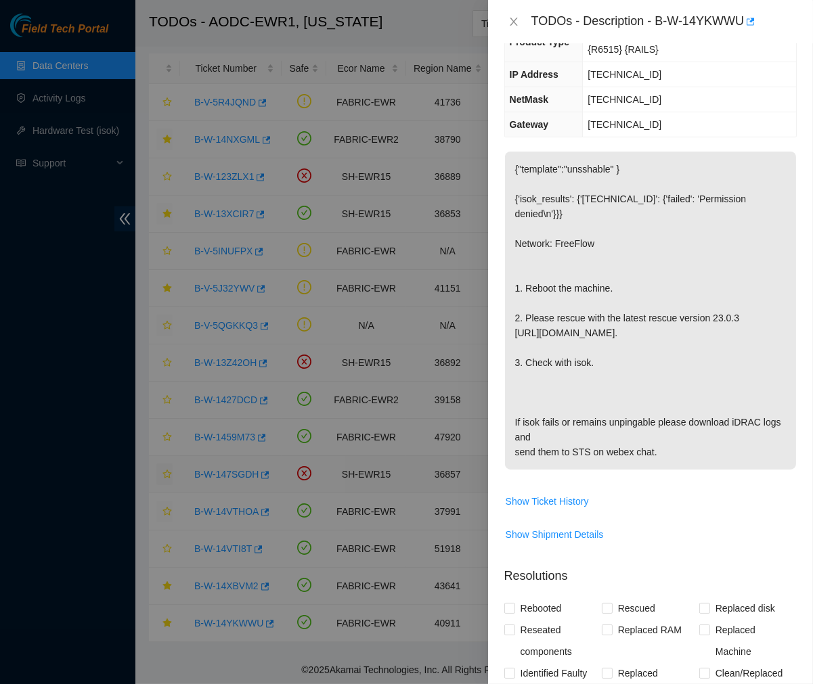
scroll to position [0, 0]
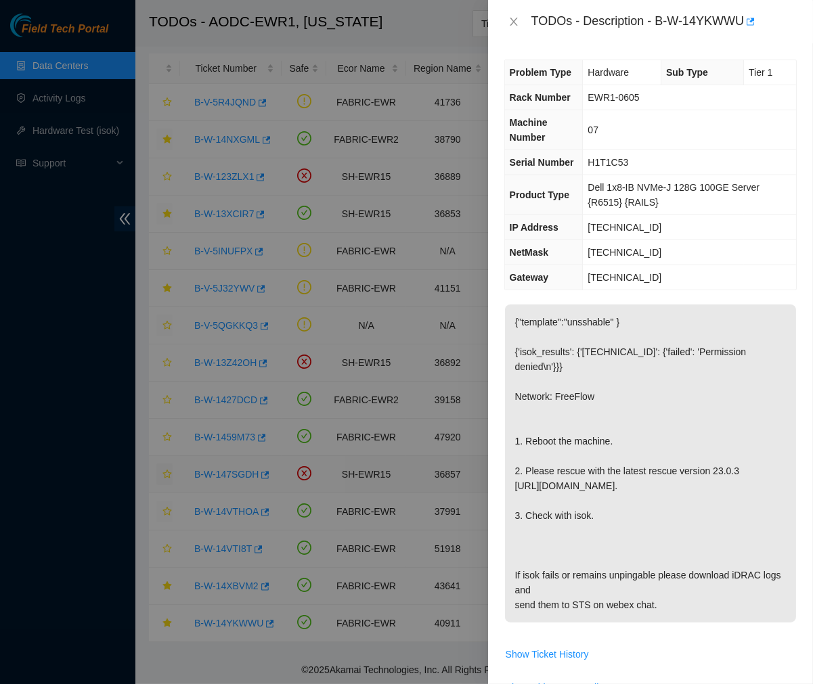
click at [684, 348] on p "{"template":"unsshable" } {'isok_results': {'23.1.97.10': {'failed': 'Permissio…" at bounding box center [650, 464] width 291 height 318
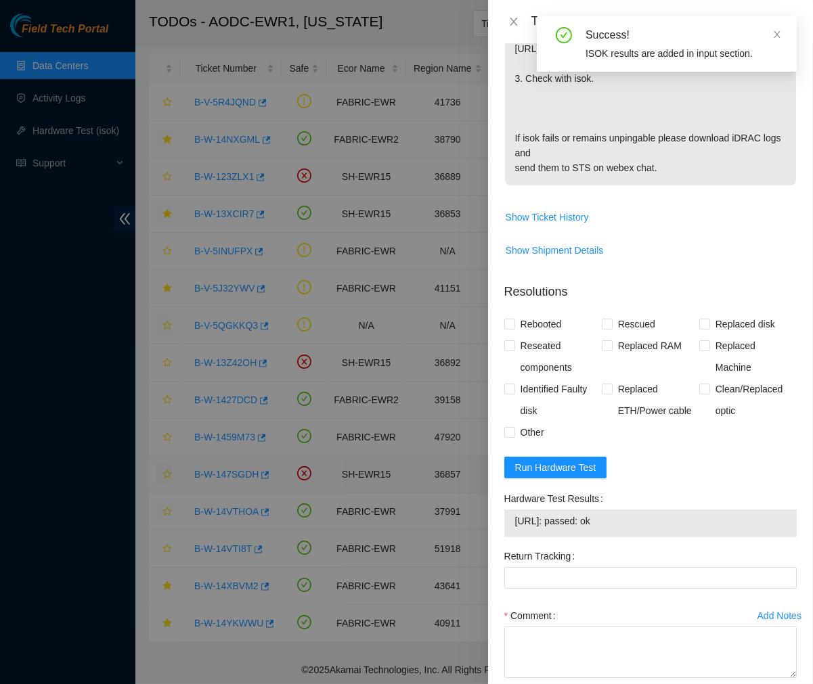
click at [736, 188] on td "{"template":"unsshable" } {'isok_results': {'23.1.97.10': {'failed': 'Permissio…" at bounding box center [650, 36] width 292 height 339
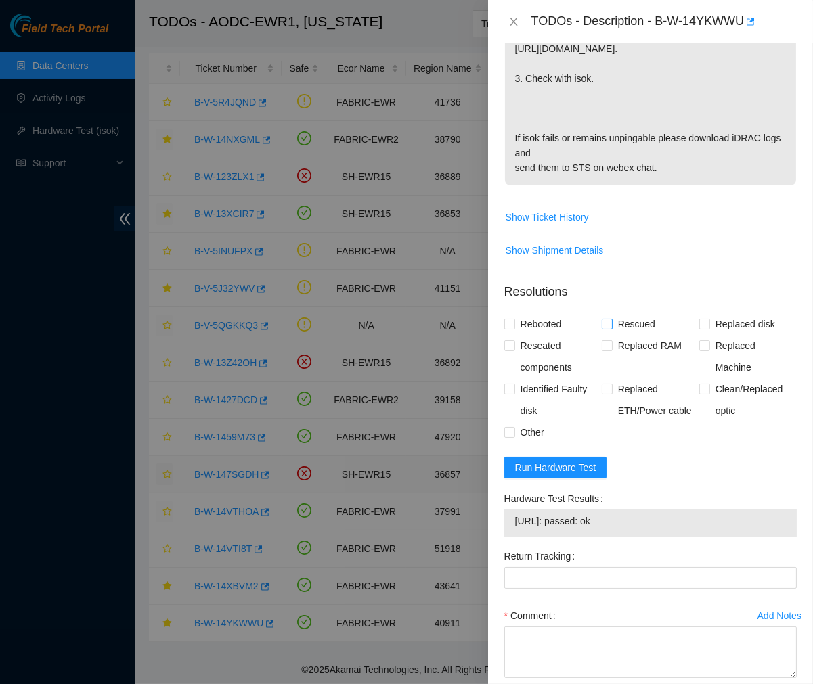
click at [602, 319] on input "Rescued" at bounding box center [606, 323] width 9 height 9
checkbox input "true"
click at [501, 319] on div "Problem Type Hardware Sub Type Tier 1 Rack Number EWR1-0605 Machine Number 07 S…" at bounding box center [650, 363] width 325 height 641
click at [505, 316] on label "Rebooted" at bounding box center [535, 324] width 63 height 22
click at [505, 319] on input "Rebooted" at bounding box center [508, 323] width 9 height 9
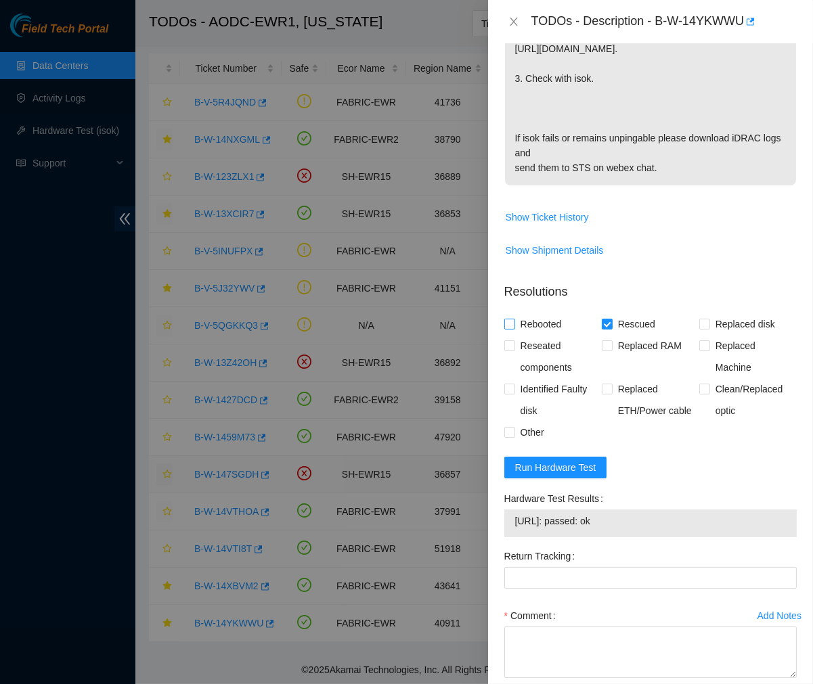
checkbox input "true"
click at [508, 340] on input "Reseated components" at bounding box center [508, 344] width 9 height 9
checkbox input "true"
click at [509, 427] on span at bounding box center [509, 432] width 11 height 11
click at [509, 427] on input "Other" at bounding box center [508, 431] width 9 height 9
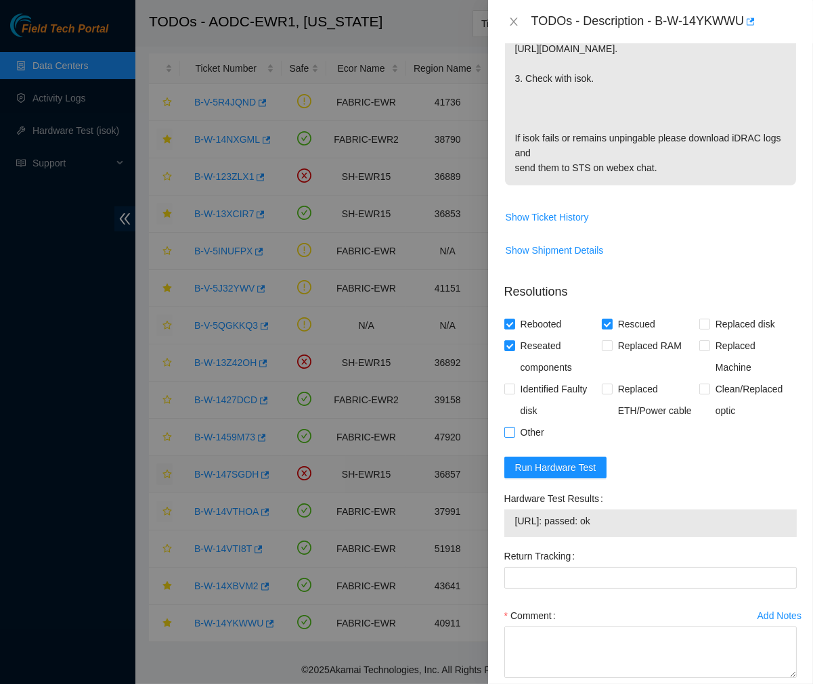
checkbox input "true"
click at [546, 646] on textarea "Comment" at bounding box center [650, 652] width 292 height 51
paste textarea "Ticket #: B-W-14YKWWU - Ran hardware test: 23.1.97.10: failed: Permission denie…"
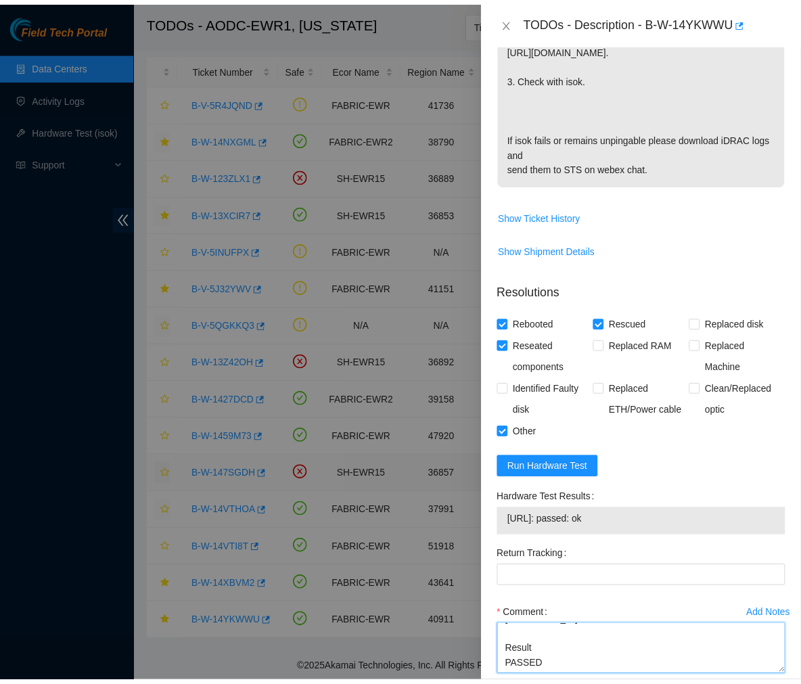
scroll to position [495, 0]
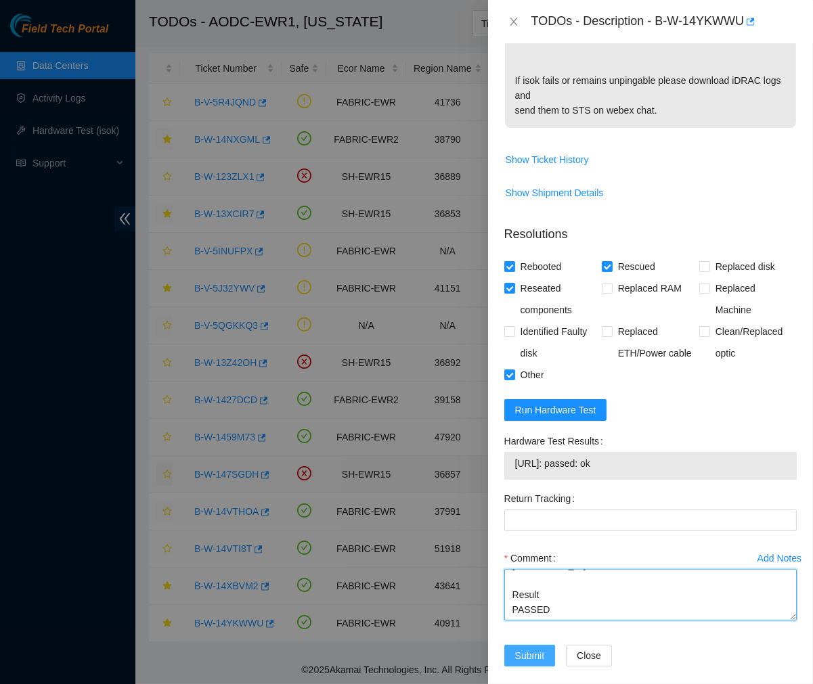
type textarea "Ticket #: B-W-14YKWWU - Ran hardware test: 23.1.97.10: failed: Permission denie…"
click at [529, 648] on span "Submit" at bounding box center [530, 655] width 30 height 15
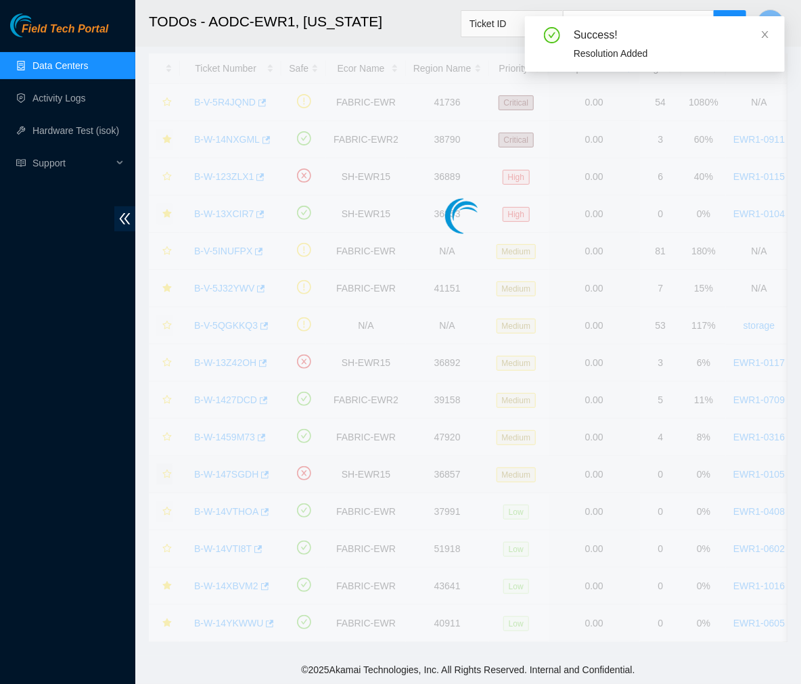
scroll to position [227, 0]
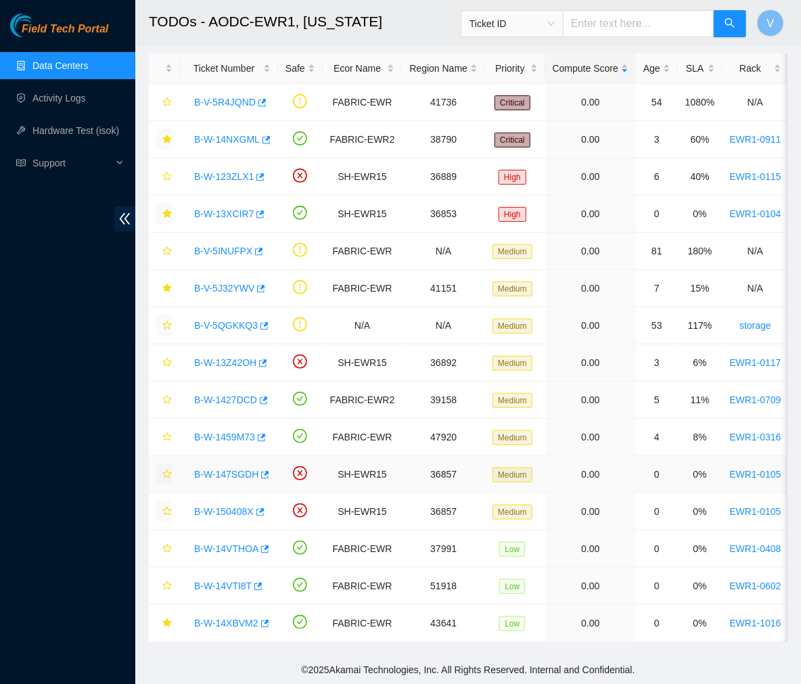
click at [206, 664] on footer "© 2025 Akamai Technologies, Inc. All Rights Reserved. Internal and Confidential." at bounding box center [468, 670] width 666 height 28
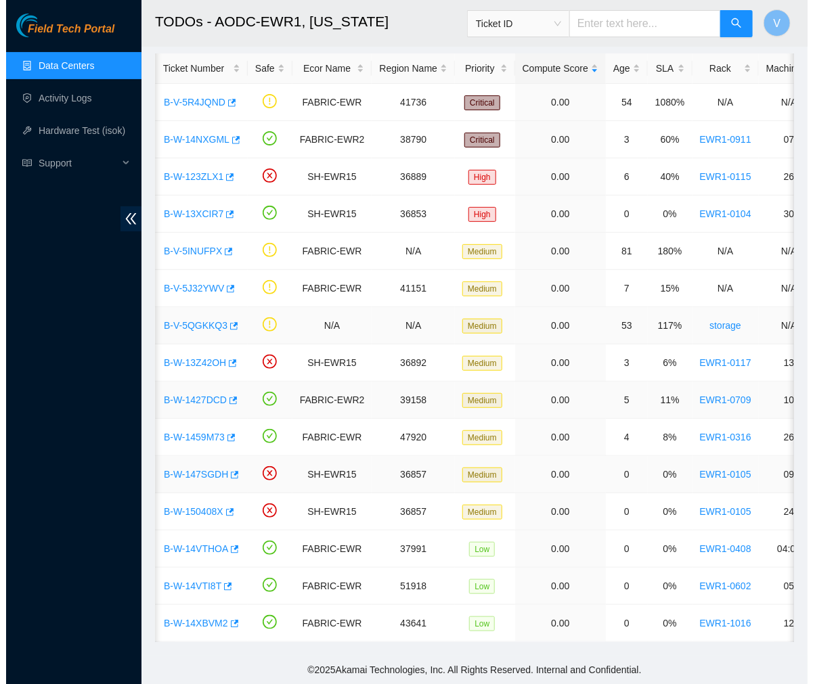
scroll to position [0, 0]
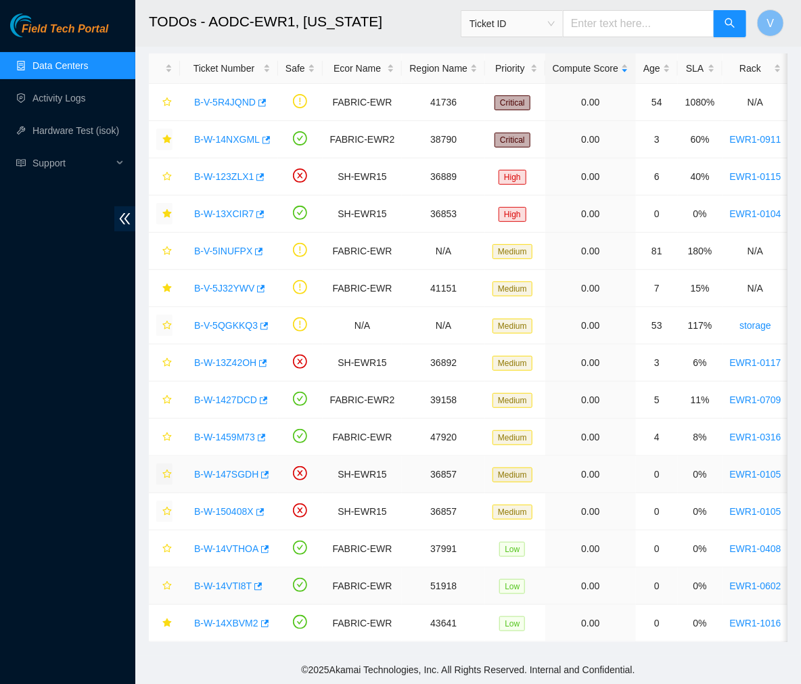
click at [218, 581] on link "B-W-14VTI8T" at bounding box center [223, 586] width 58 height 11
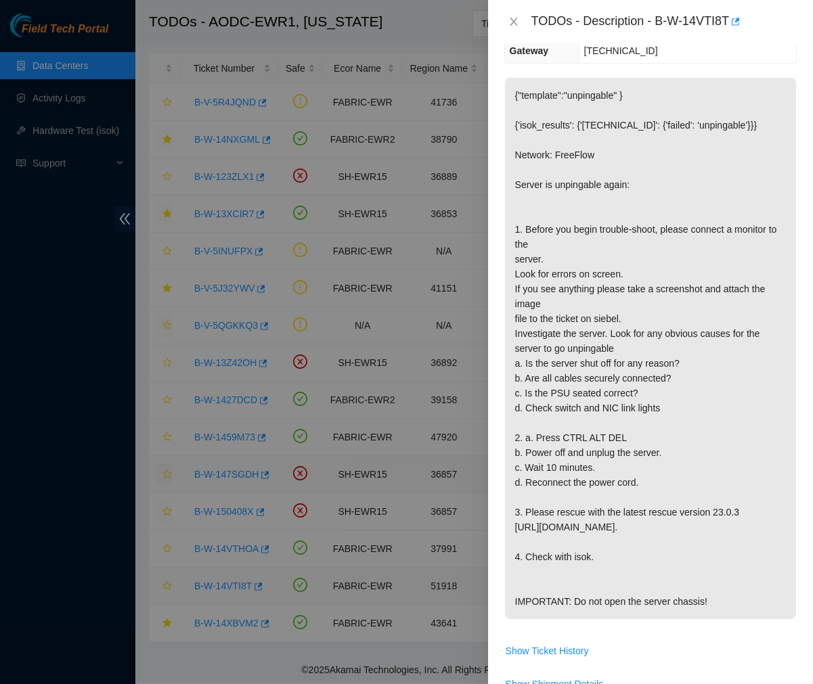
scroll to position [495, 0]
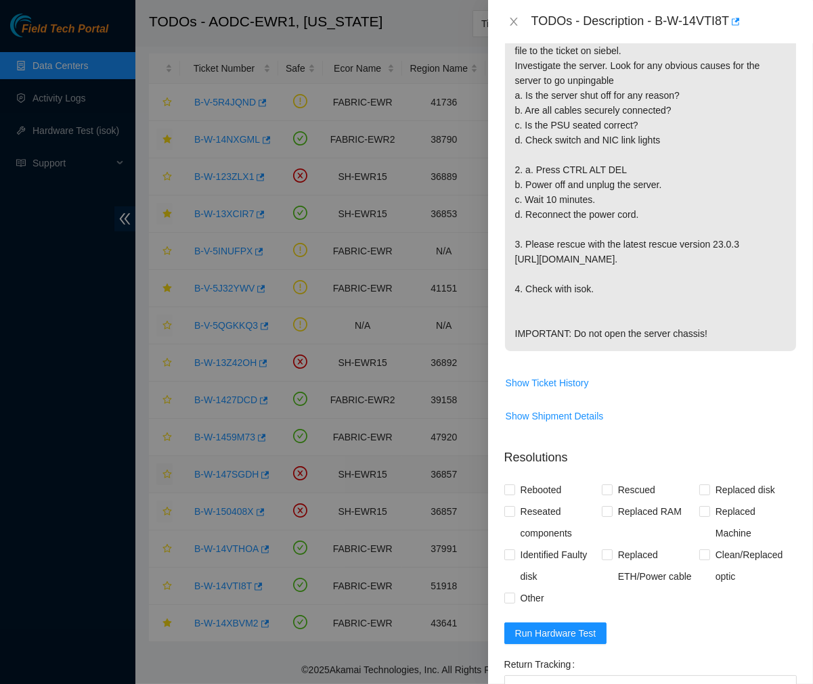
click at [666, 236] on p "{"template":"unpingable" } {'isok_results': {'23.40.16.136': {'failed': 'unping…" at bounding box center [650, 80] width 291 height 541
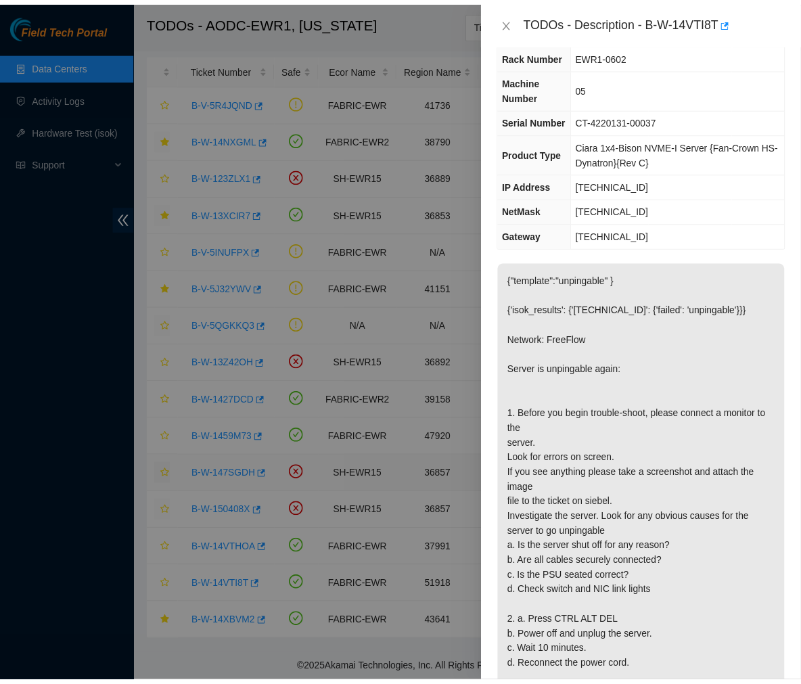
scroll to position [0, 0]
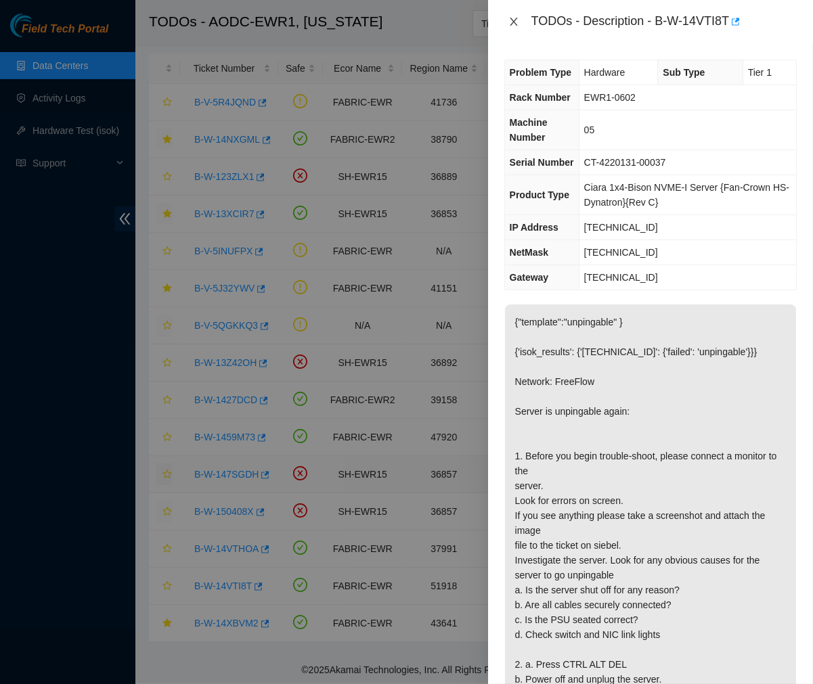
click at [514, 23] on icon "close" at bounding box center [513, 22] width 7 height 8
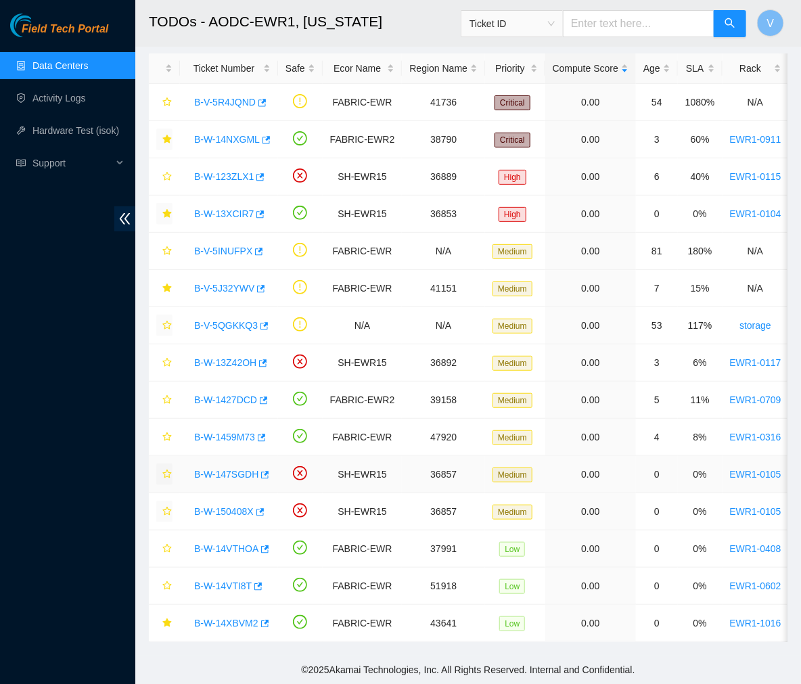
click at [81, 66] on link "Data Centers" at bounding box center [59, 65] width 55 height 11
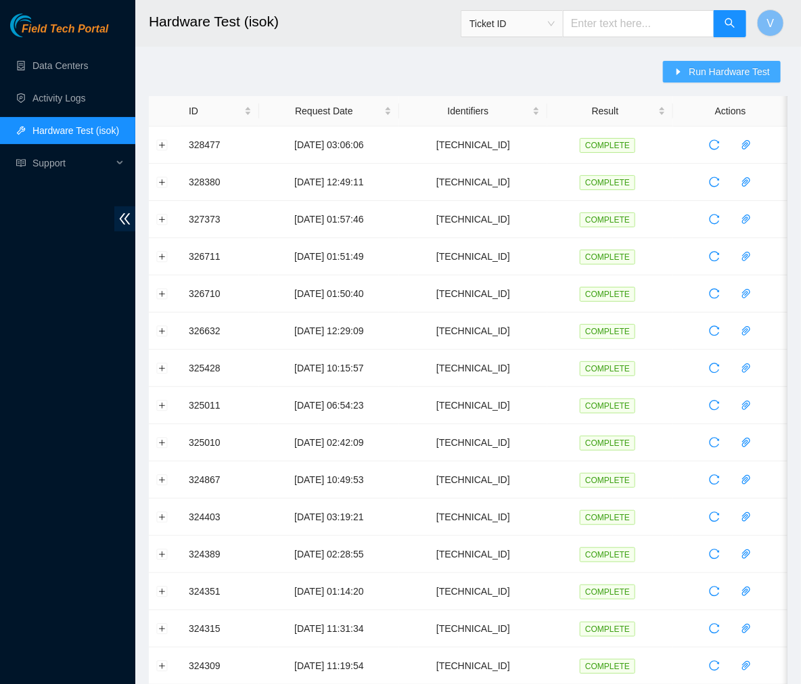
click at [744, 66] on span "Run Hardware Test" at bounding box center [729, 71] width 81 height 15
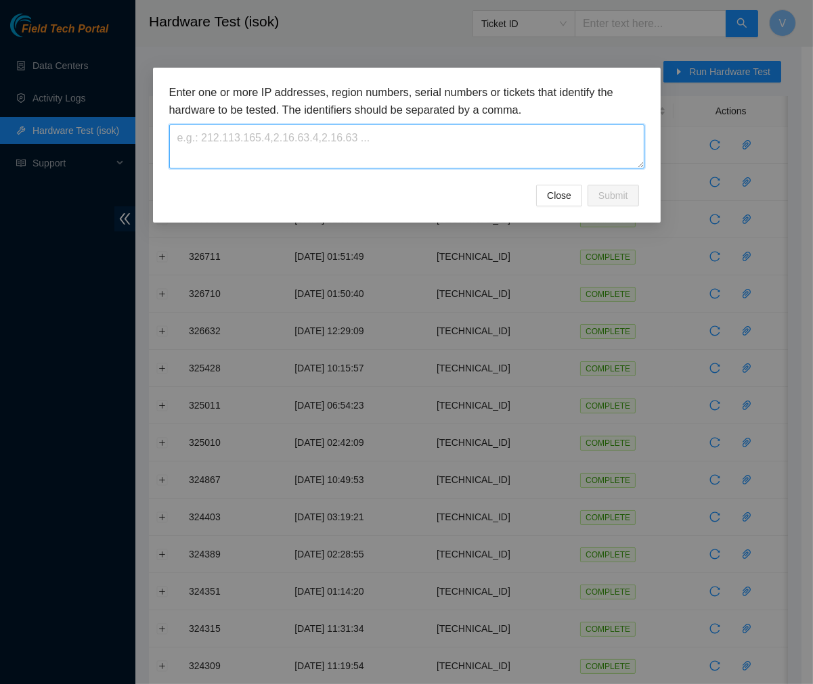
click at [365, 152] on textarea at bounding box center [406, 147] width 475 height 44
paste textarea "[TECHNICAL_ID]"
type textarea "[TECHNICAL_ID]"
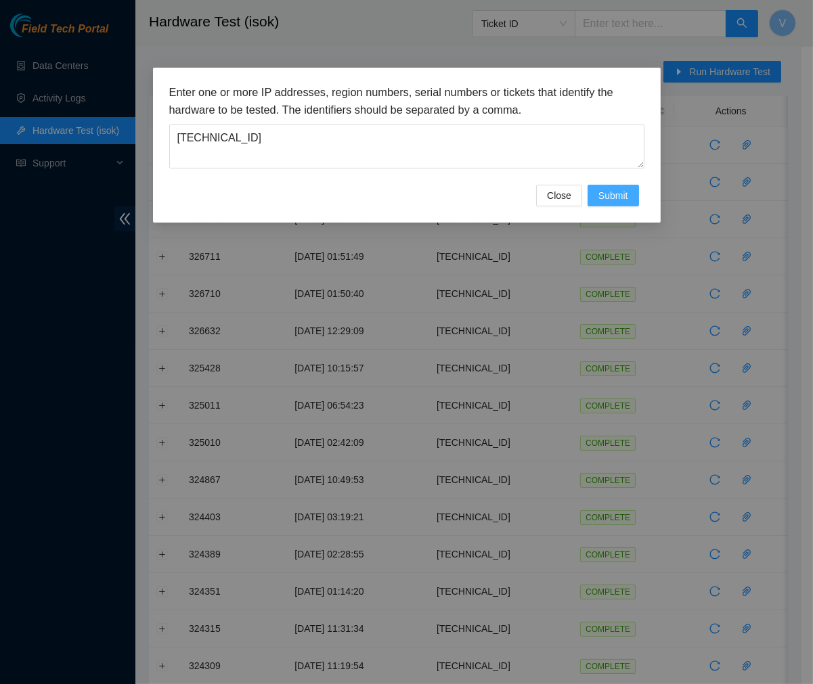
click at [620, 202] on span "Submit" at bounding box center [613, 195] width 30 height 15
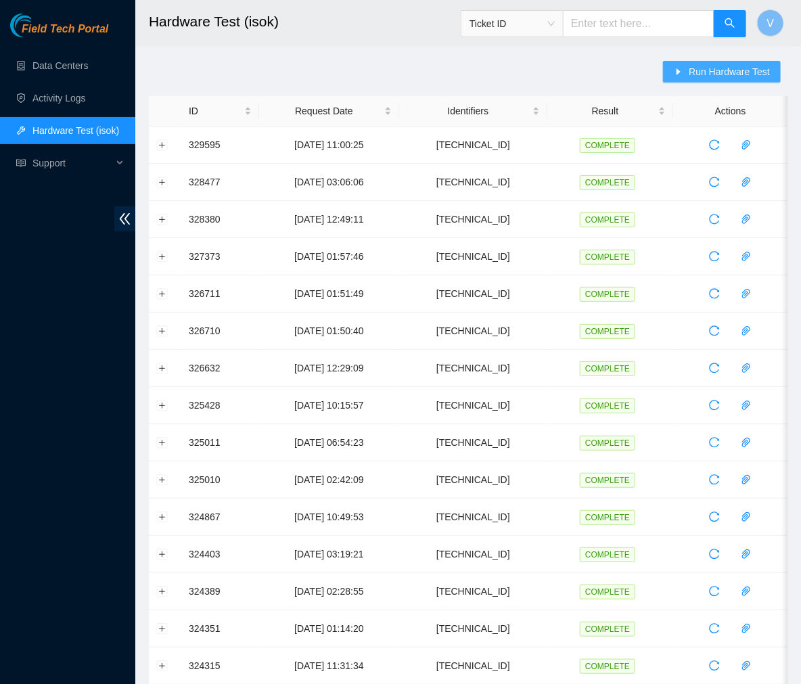
click at [712, 77] on span "Run Hardware Test" at bounding box center [729, 71] width 81 height 15
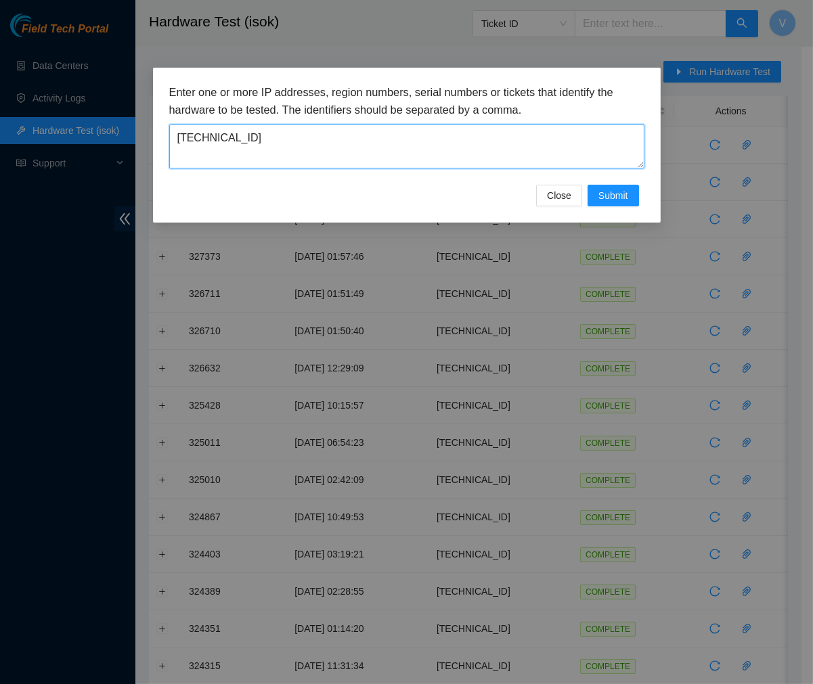
drag, startPoint x: 533, startPoint y: 135, endPoint x: 39, endPoint y: 76, distance: 497.5
click at [39, 76] on div "Enter one or more IP addresses, region numbers, serial numbers or tickets that …" at bounding box center [406, 342] width 813 height 684
paste textarea "35.17.90"
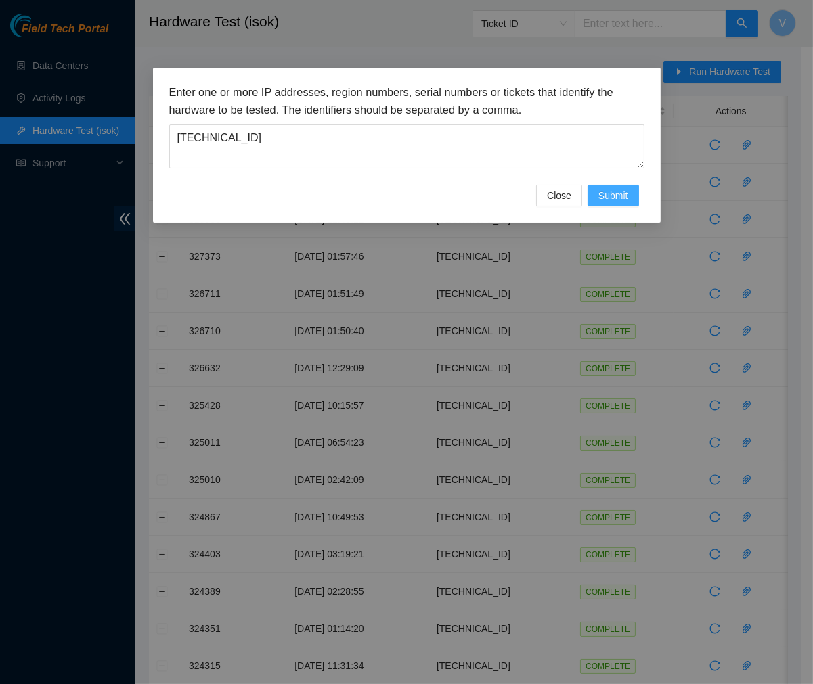
click at [616, 194] on span "Submit" at bounding box center [613, 195] width 30 height 15
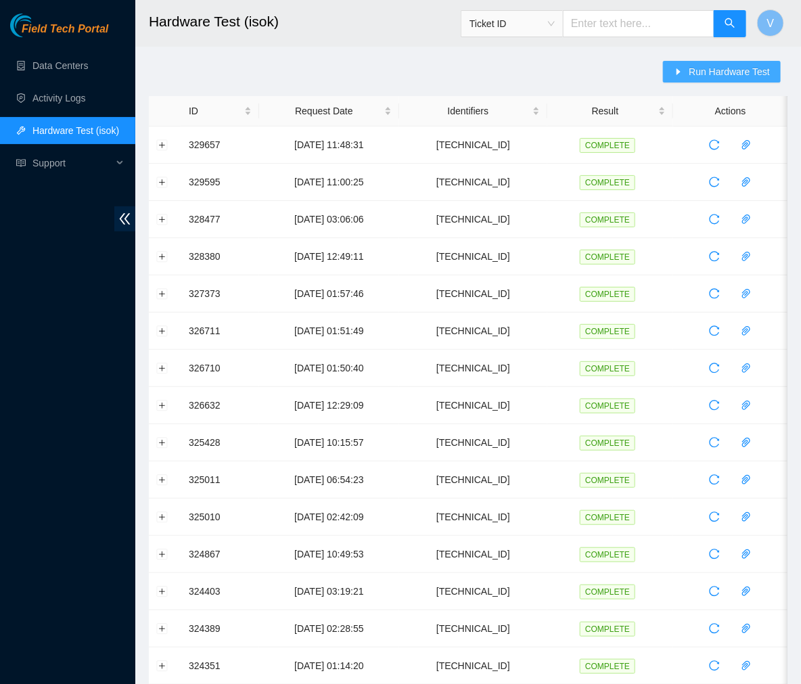
click at [702, 70] on span "Run Hardware Test" at bounding box center [729, 71] width 81 height 15
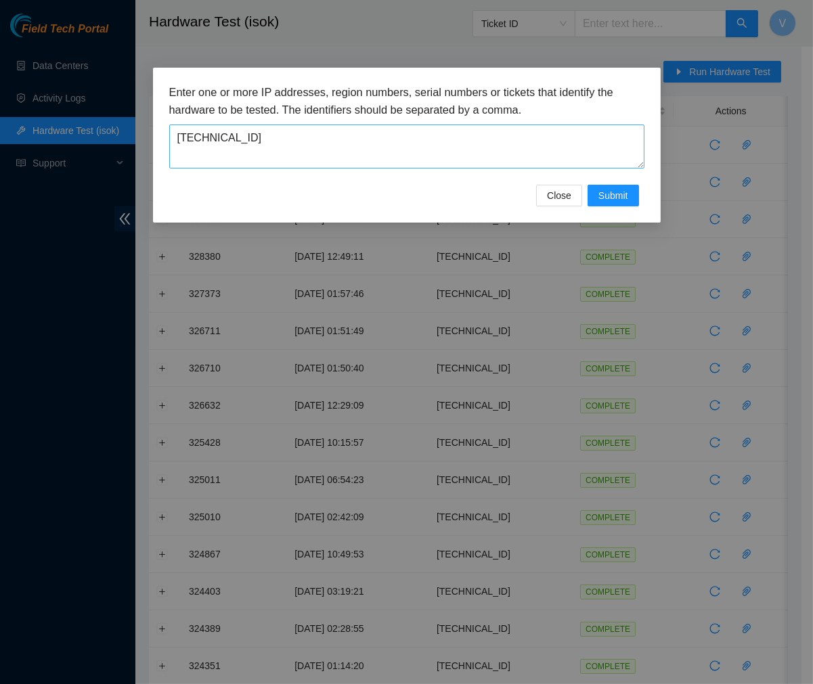
drag, startPoint x: 305, startPoint y: 123, endPoint x: 196, endPoint y: 149, distance: 111.3
click at [196, 149] on div "Enter one or more IP addresses, region numbers, serial numbers or tickets that …" at bounding box center [406, 126] width 475 height 85
drag, startPoint x: 250, startPoint y: 143, endPoint x: 71, endPoint y: 131, distance: 179.7
click at [71, 131] on div "Enter one or more IP addresses, region numbers, serial numbers or tickets that …" at bounding box center [406, 342] width 813 height 684
paste textarea "1.97.13"
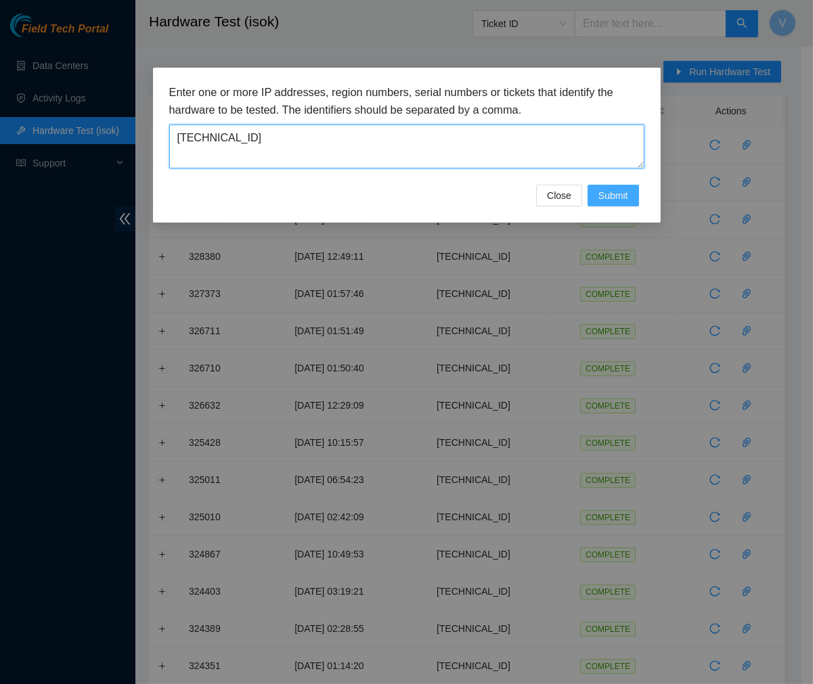
type textarea "23.1.97.13"
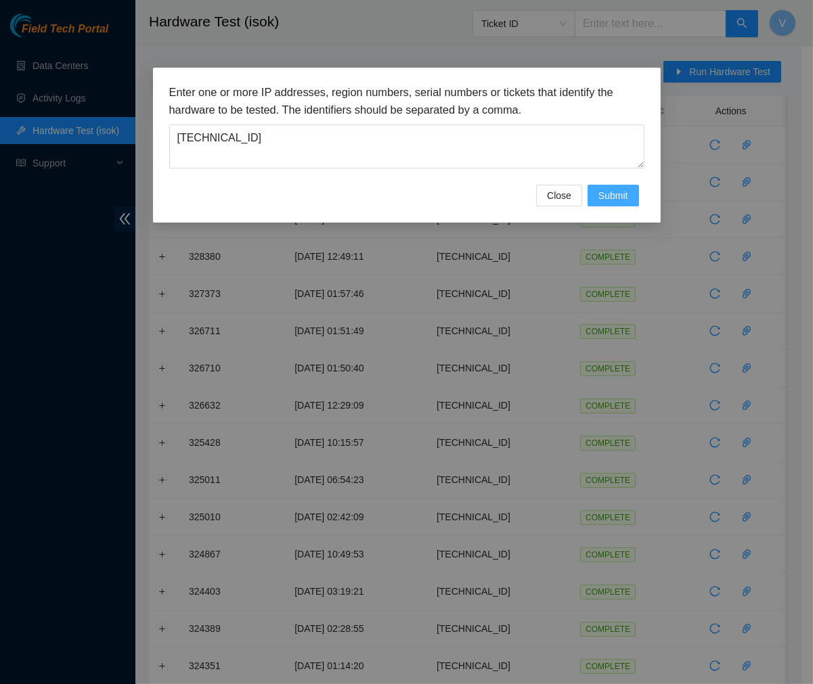
click at [625, 193] on span "Submit" at bounding box center [613, 195] width 30 height 15
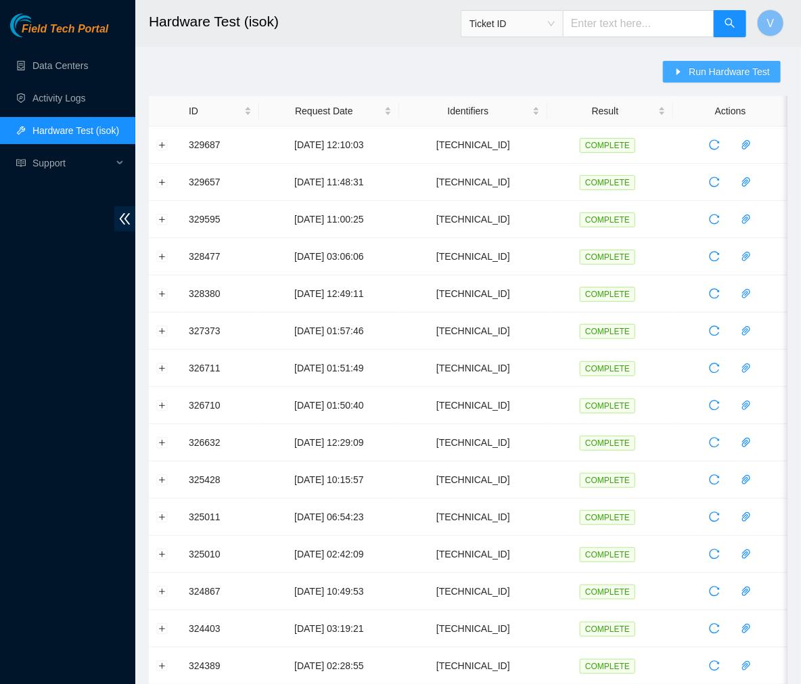
click at [725, 76] on span "Run Hardware Test" at bounding box center [729, 71] width 81 height 15
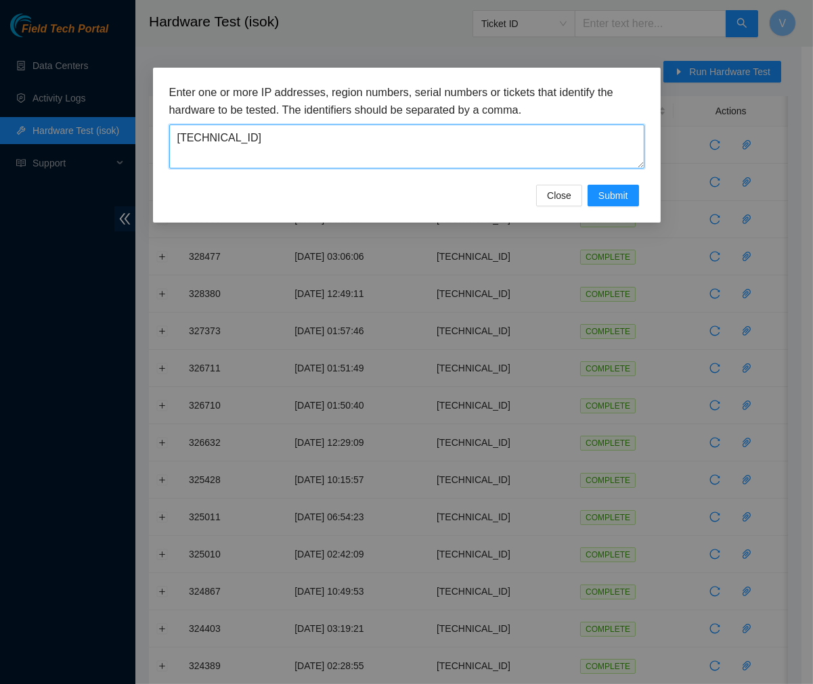
drag, startPoint x: 434, startPoint y: 138, endPoint x: 365, endPoint y: 141, distance: 69.1
click at [365, 141] on textarea "[TECHNICAL_ID]" at bounding box center [406, 147] width 475 height 44
type textarea "[TECHNICAL_ID]"
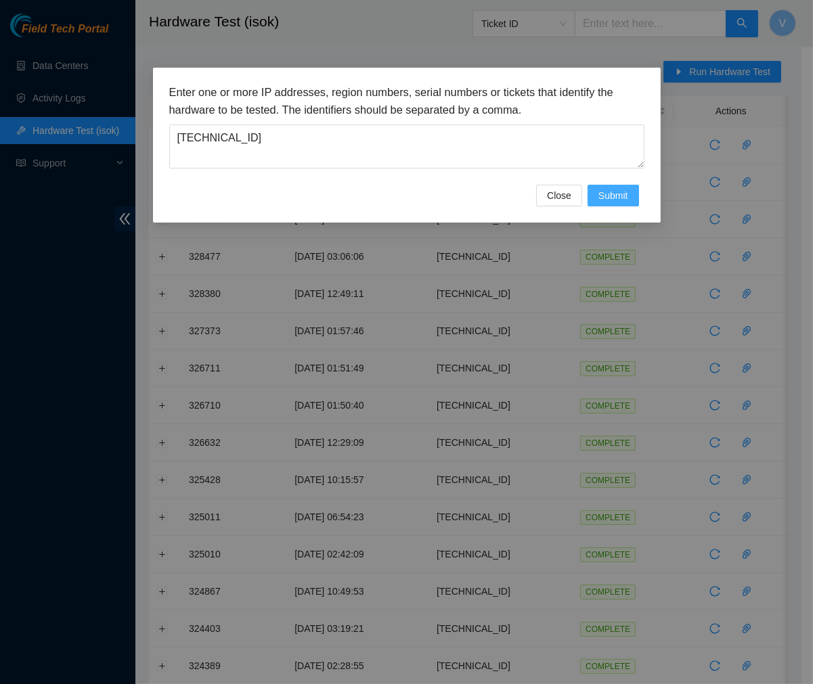
click at [606, 196] on span "Submit" at bounding box center [613, 195] width 30 height 15
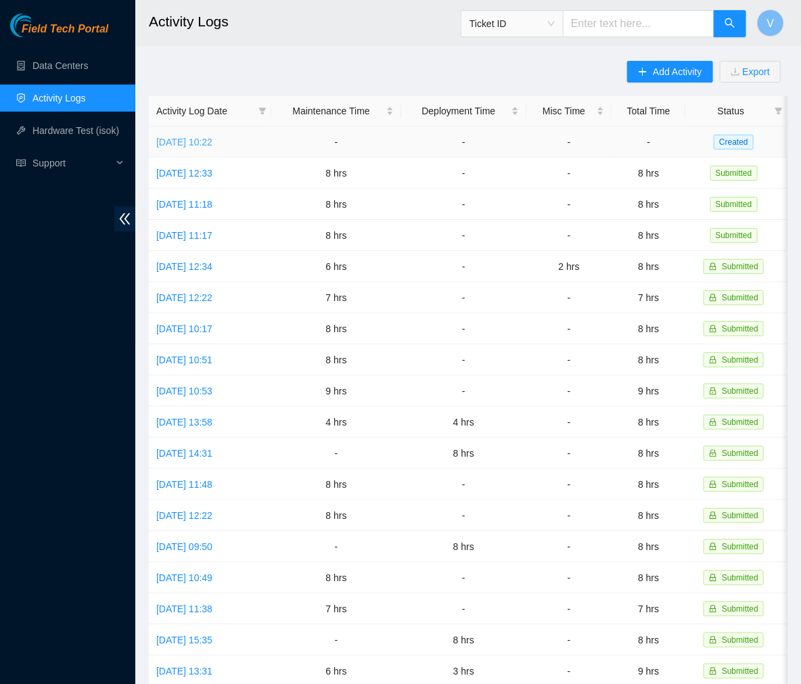
click at [199, 142] on link "[DATE] 10:22" at bounding box center [184, 142] width 56 height 11
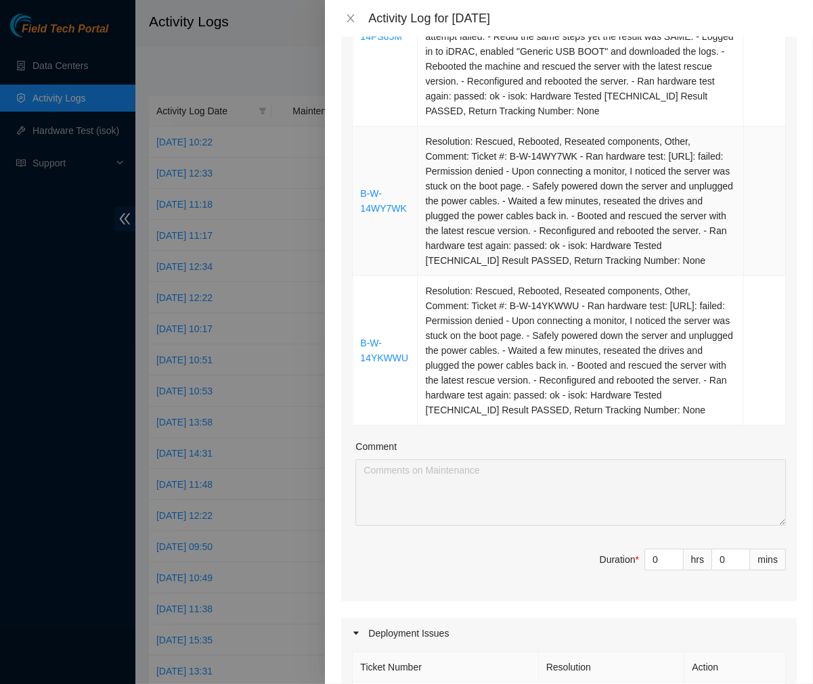
scroll to position [857, 0]
